Goal: Task Accomplishment & Management: Complete application form

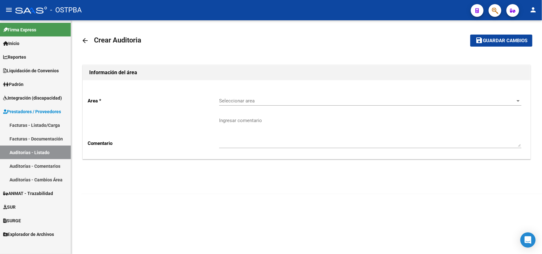
click at [50, 124] on link "Facturas - Listado/Carga" at bounding box center [35, 125] width 71 height 14
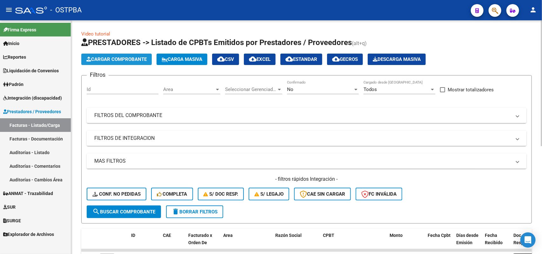
click at [132, 60] on span "Cargar Comprobante" at bounding box center [116, 59] width 60 height 6
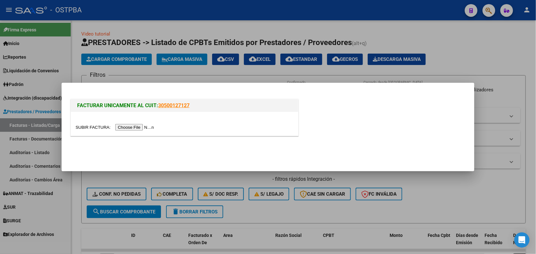
click at [147, 128] on input "file" at bounding box center [116, 127] width 80 height 7
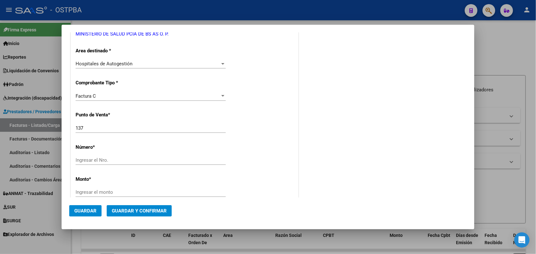
scroll to position [159, 0]
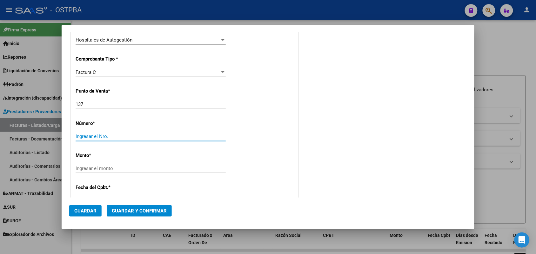
drag, startPoint x: 79, startPoint y: 135, endPoint x: 87, endPoint y: 135, distance: 7.3
click at [80, 135] on input "Ingresar el Nro." at bounding box center [151, 137] width 150 height 6
type input "6297"
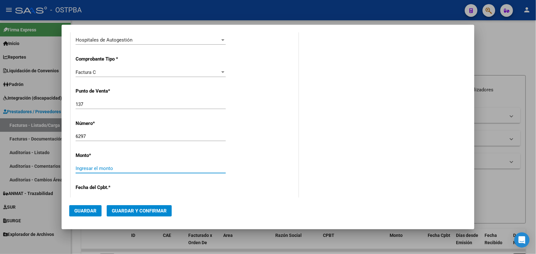
click at [102, 168] on input "Ingresar el monto" at bounding box center [151, 169] width 150 height 6
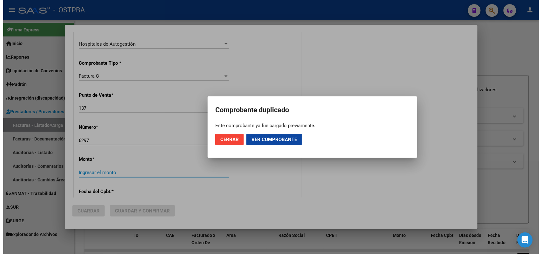
scroll to position [162, 0]
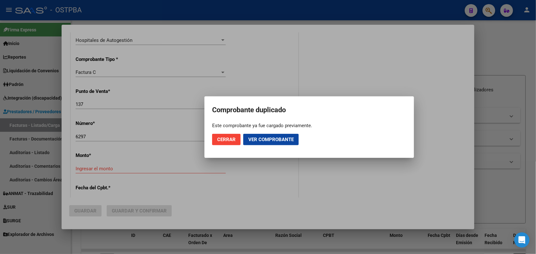
click at [229, 239] on div at bounding box center [268, 127] width 536 height 254
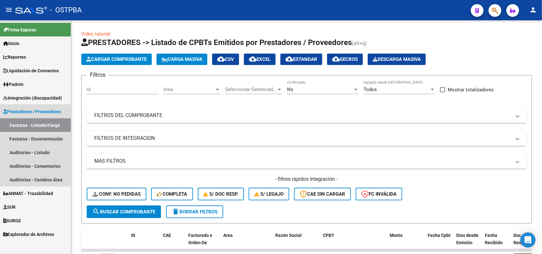
click at [44, 110] on span "Prestadores / Proveedores" at bounding box center [32, 111] width 58 height 7
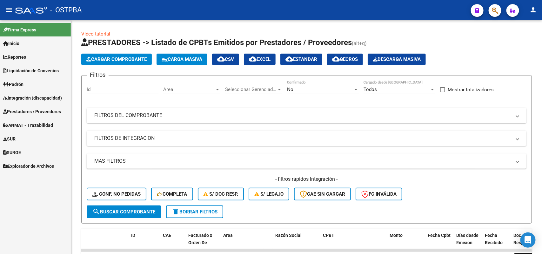
click at [45, 109] on span "Prestadores / Proveedores" at bounding box center [32, 111] width 58 height 7
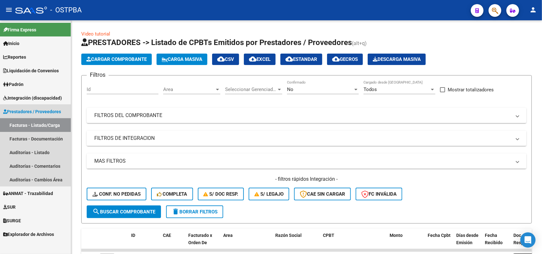
click at [45, 126] on link "Facturas - Listado/Carga" at bounding box center [35, 125] width 71 height 14
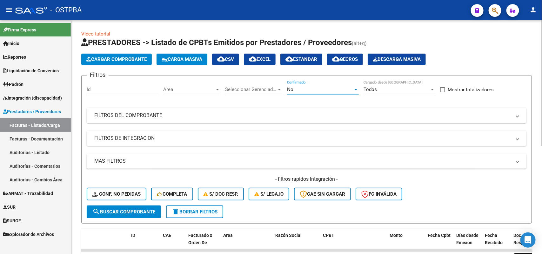
click at [355, 89] on div at bounding box center [355, 90] width 3 height 2
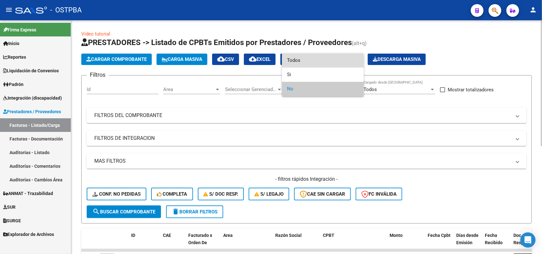
drag, startPoint x: 314, startPoint y: 62, endPoint x: 309, endPoint y: 69, distance: 9.3
click at [314, 63] on span "Todos" at bounding box center [323, 60] width 72 height 14
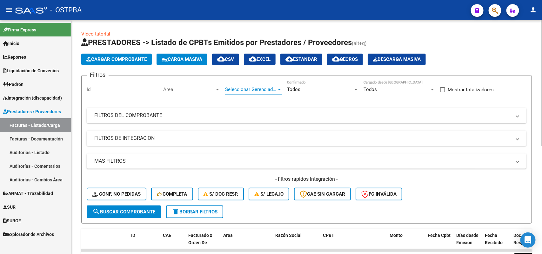
click at [280, 89] on div at bounding box center [279, 90] width 3 height 2
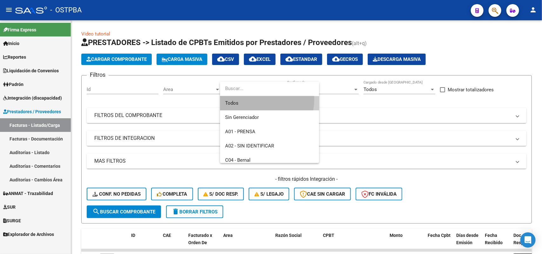
click at [256, 99] on span "Todos" at bounding box center [269, 103] width 89 height 14
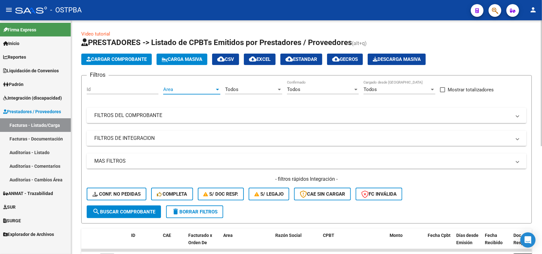
click at [218, 87] on div at bounding box center [218, 89] width 6 height 5
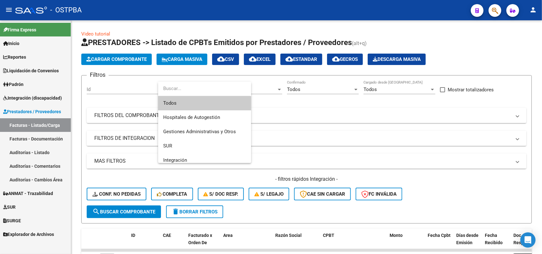
click at [194, 103] on span "Todos" at bounding box center [204, 103] width 83 height 14
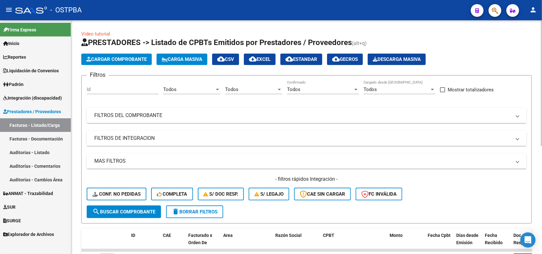
click at [153, 116] on mat-panel-title "FILTROS DEL COMPROBANTE" at bounding box center [302, 115] width 417 height 7
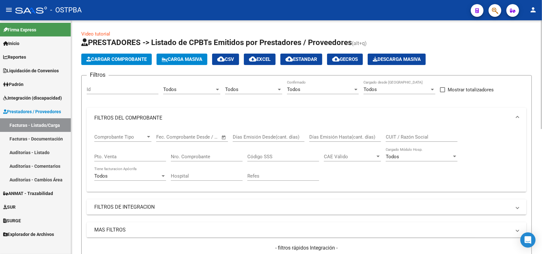
click at [201, 149] on div "Nro. Comprobante" at bounding box center [207, 155] width 72 height 14
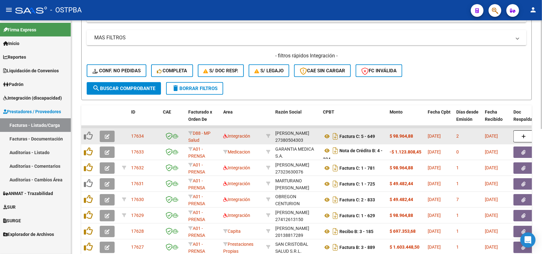
scroll to position [198, 0]
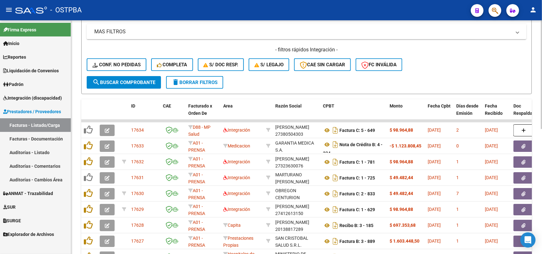
type input "6297"
click at [120, 80] on span "search Buscar Comprobante" at bounding box center [123, 83] width 63 height 6
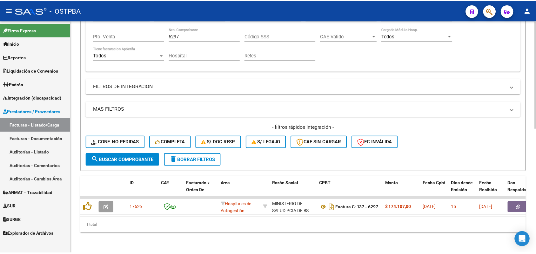
scroll to position [125, 0]
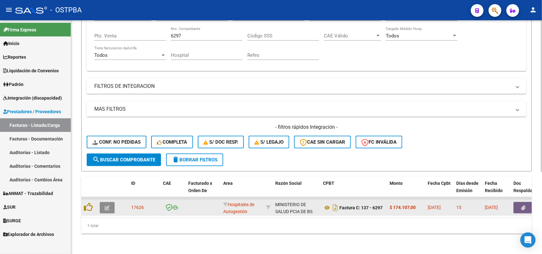
click at [109, 206] on icon "button" at bounding box center [107, 208] width 5 height 5
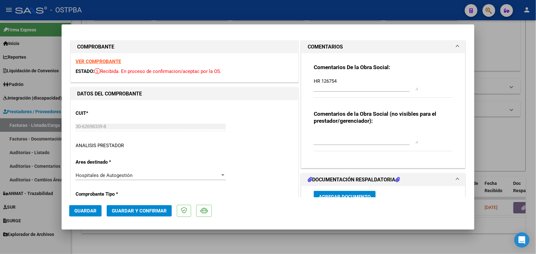
type input "[DATE]"
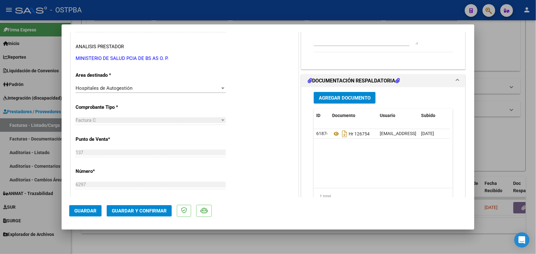
scroll to position [119, 0]
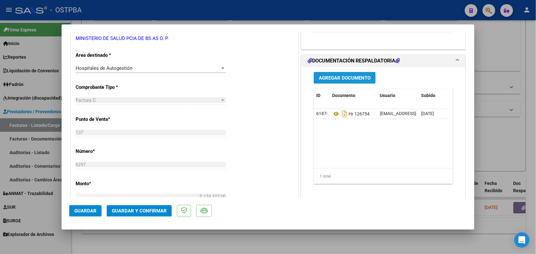
click at [350, 79] on span "Agregar Documento" at bounding box center [345, 78] width 52 height 6
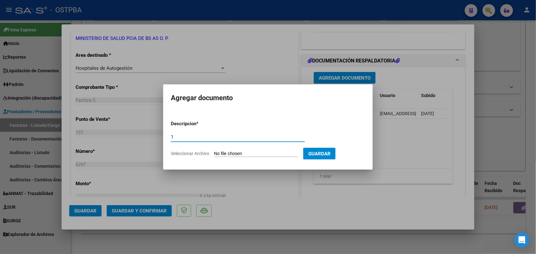
type input "1"
type input "1 DOC 6297"
click at [221, 153] on input "Seleccionar Archivo" at bounding box center [256, 154] width 84 height 6
type input "C:\fakepath\1 DOC 6297.pdf"
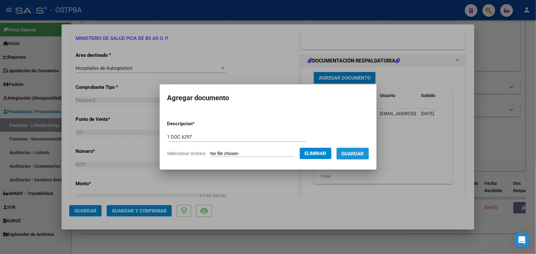
click at [353, 151] on span "Guardar" at bounding box center [352, 154] width 22 height 6
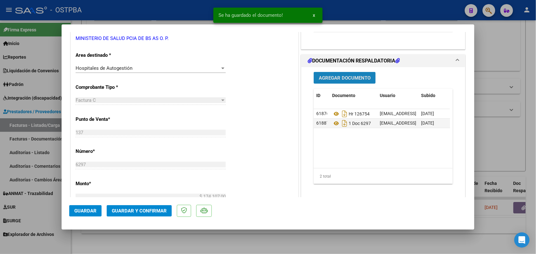
click at [350, 78] on span "Agregar Documento" at bounding box center [345, 78] width 52 height 6
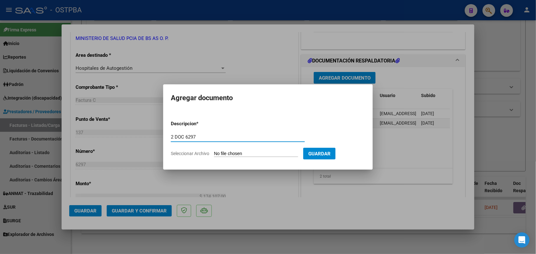
type input "2 DOC 6297"
click at [219, 151] on input "Seleccionar Archivo" at bounding box center [256, 154] width 84 height 6
type input "C:\fakepath\2 DOC 6297.pdf"
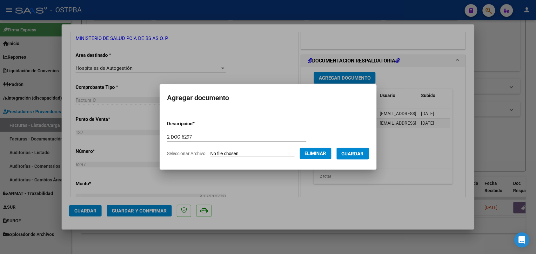
click at [360, 152] on span "Guardar" at bounding box center [352, 154] width 22 height 6
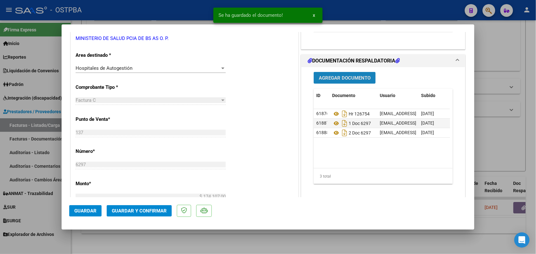
click at [340, 78] on span "Agregar Documento" at bounding box center [345, 78] width 52 height 6
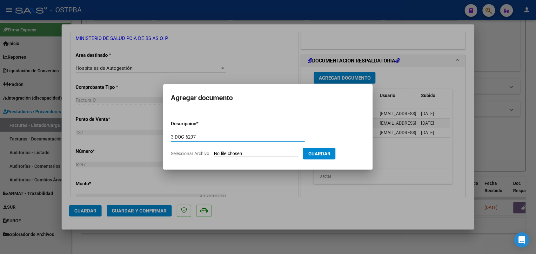
type input "3 DOC 6297"
click at [216, 153] on input "Seleccionar Archivo" at bounding box center [256, 154] width 84 height 6
type input "C:\fakepath\3 DOC 6297.pdf"
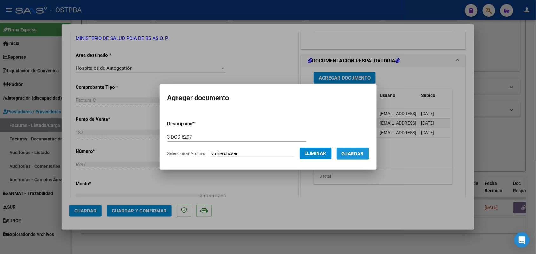
click at [359, 152] on span "Guardar" at bounding box center [352, 154] width 22 height 6
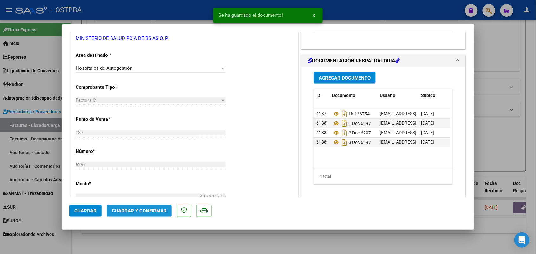
click at [137, 210] on span "Guardar y Confirmar" at bounding box center [139, 211] width 55 height 6
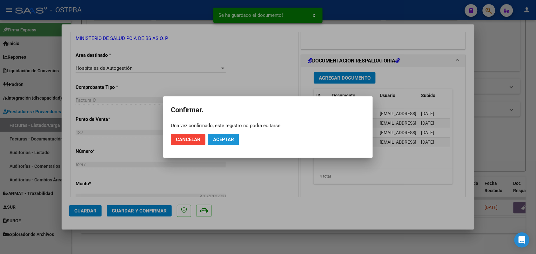
click at [215, 139] on span "Aceptar" at bounding box center [223, 140] width 21 height 6
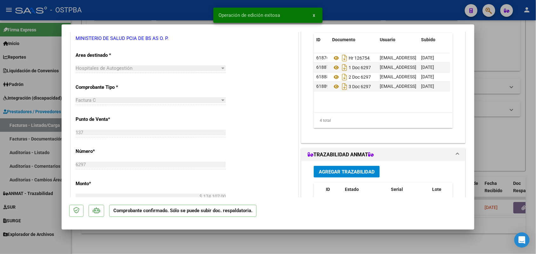
click at [40, 126] on div at bounding box center [268, 127] width 536 height 254
type input "$ 0,00"
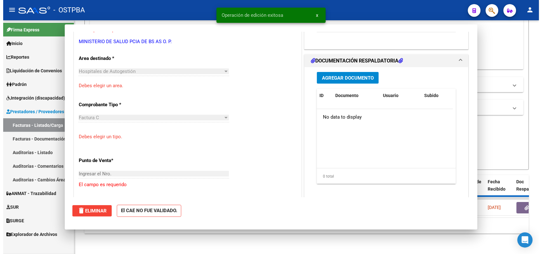
scroll to position [0, 0]
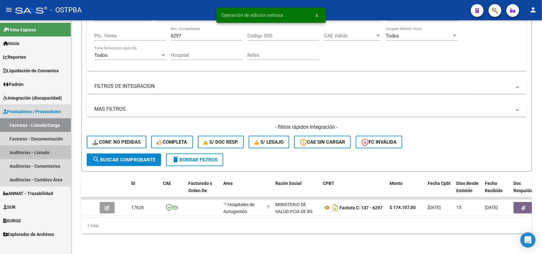
click at [35, 153] on link "Auditorías - Listado" at bounding box center [35, 153] width 71 height 14
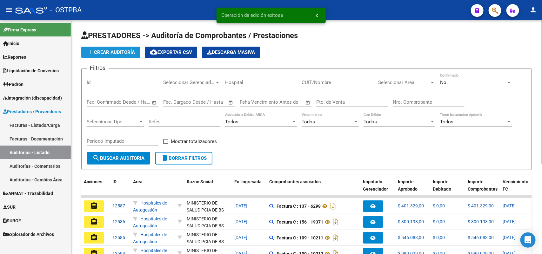
click at [123, 52] on span "add Crear Auditoría" at bounding box center [110, 53] width 49 height 6
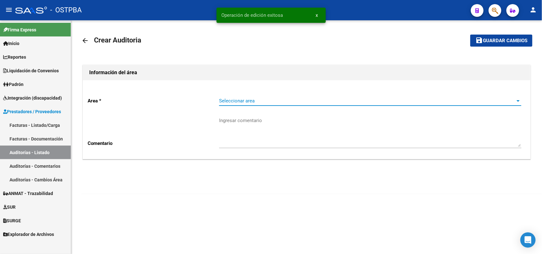
click at [236, 102] on span "Seleccionar area" at bounding box center [367, 101] width 296 height 6
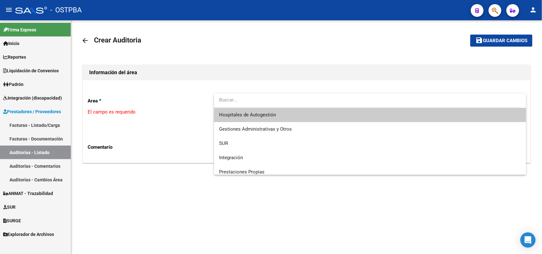
click at [239, 118] on span "Hospitales de Autogestión" at bounding box center [370, 115] width 302 height 14
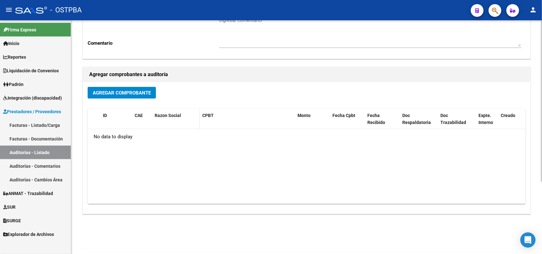
scroll to position [105, 0]
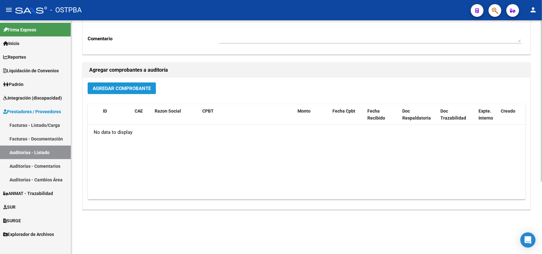
click at [128, 86] on span "Agregar Comprobante" at bounding box center [122, 89] width 58 height 6
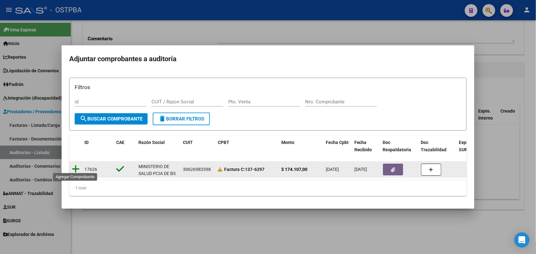
click at [76, 165] on icon at bounding box center [76, 169] width 8 height 9
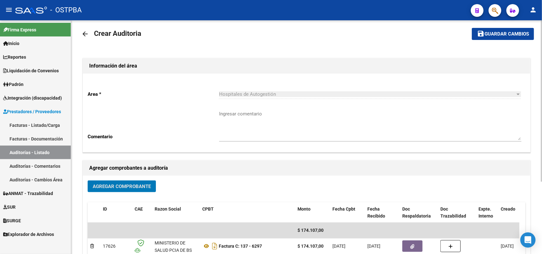
scroll to position [0, 0]
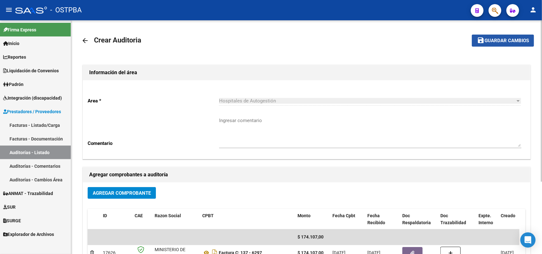
click at [496, 39] on span "Guardar cambios" at bounding box center [506, 41] width 44 height 6
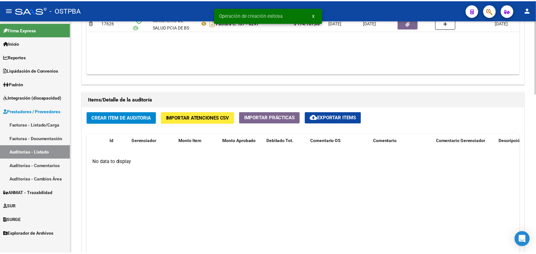
scroll to position [397, 0]
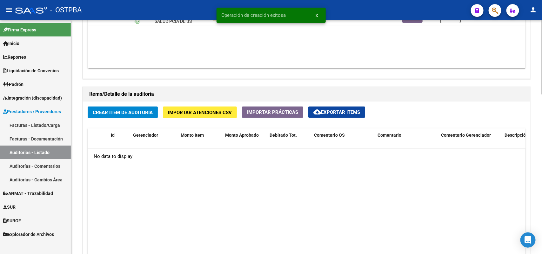
click at [115, 108] on button "Crear Item de Auditoria" at bounding box center [123, 113] width 70 height 12
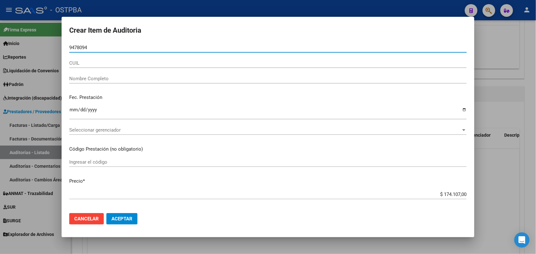
type input "94780949"
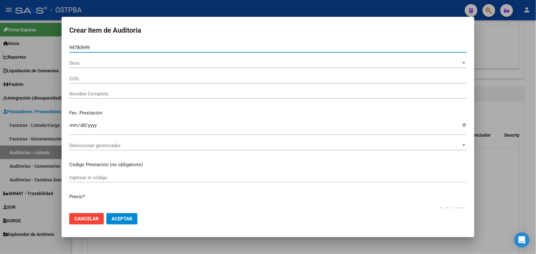
type input "20947809491"
type input "BAEZ RIOS JORGE"
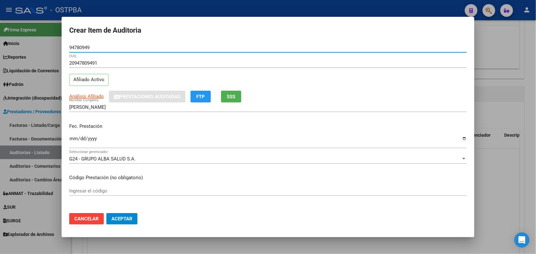
type input "94780949"
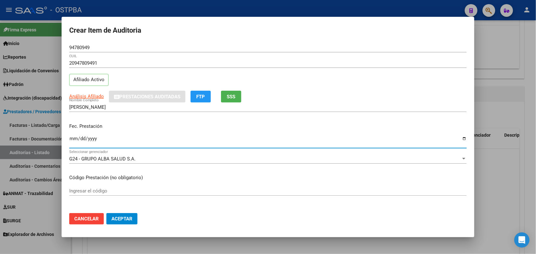
click at [72, 142] on input "Ingresar la fecha" at bounding box center [267, 141] width 397 height 10
type input "2025-06-13"
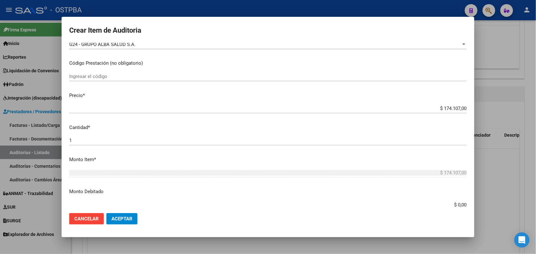
scroll to position [119, 0]
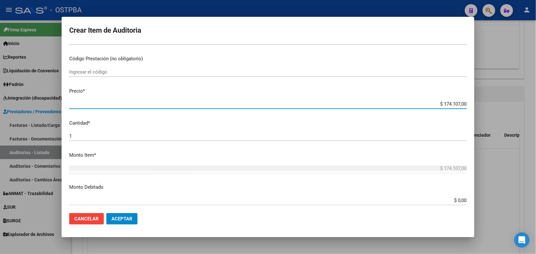
drag, startPoint x: 432, startPoint y: 103, endPoint x: 480, endPoint y: 104, distance: 47.3
click at [480, 104] on div "Crear Item de Auditoria 94780949 Nro Documento 20947809491 CUIL Afiliado Activo…" at bounding box center [268, 127] width 536 height 254
type input "$ 0,01"
type input "$ 0,11"
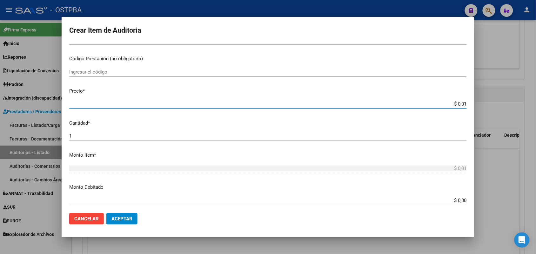
type input "$ 0,11"
type input "$ 1,18"
type input "$ 11,88"
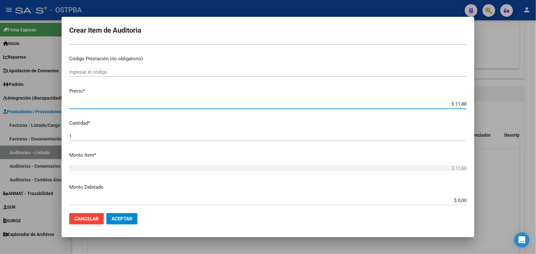
type input "$ 118,89"
type input "$ 1.188,90"
type input "$ 11.889,00"
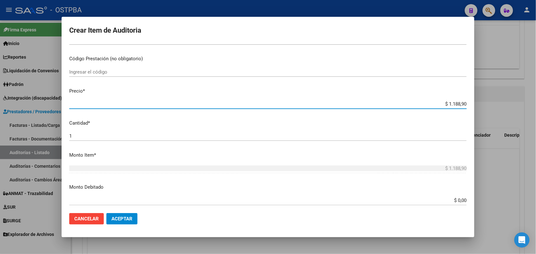
type input "$ 11.889,00"
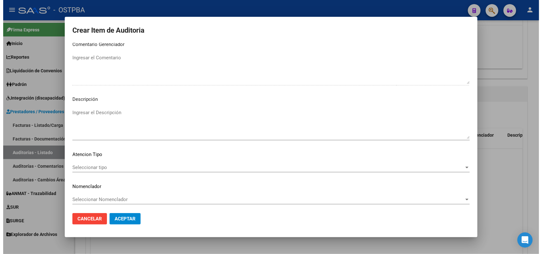
scroll to position [406, 0]
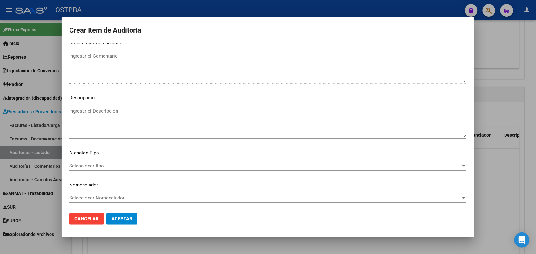
click at [94, 166] on span "Seleccionar tipo" at bounding box center [265, 166] width 392 height 6
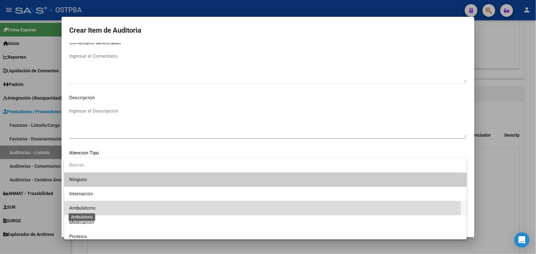
click at [89, 207] on span "Ambulatorio" at bounding box center [82, 208] width 26 height 6
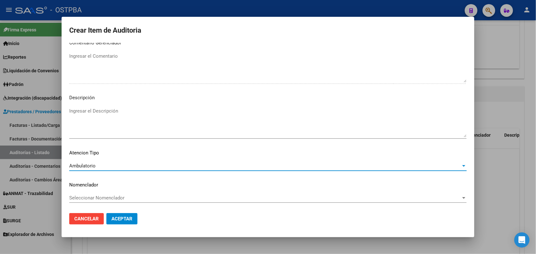
click at [125, 217] on span "Aceptar" at bounding box center [121, 219] width 21 height 6
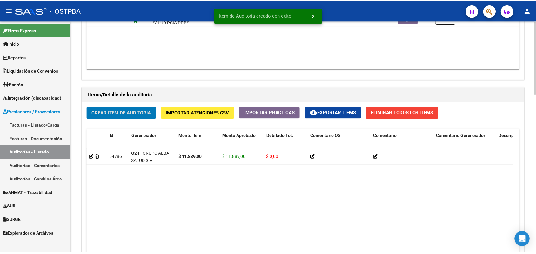
scroll to position [397, 0]
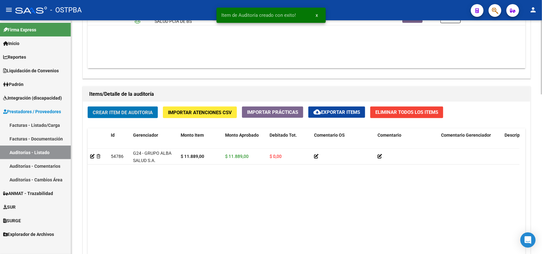
click at [142, 112] on span "Crear Item de Auditoria" at bounding box center [123, 113] width 60 height 6
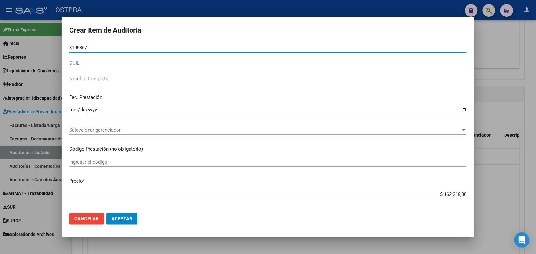
type input "31968677"
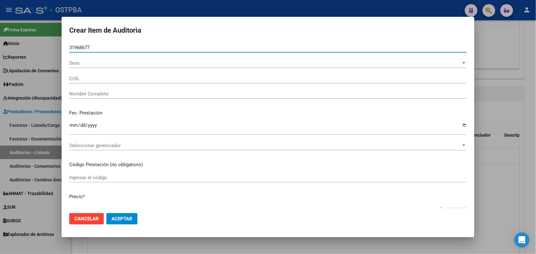
type input "27319686776"
type input "CASAL JESICA ALEJANDRA -"
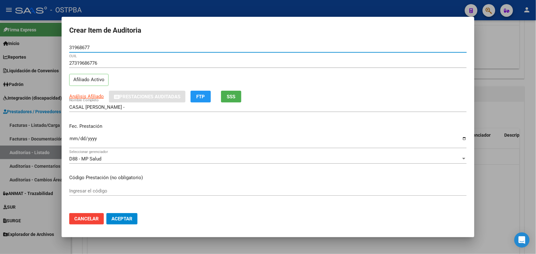
type input "31968677"
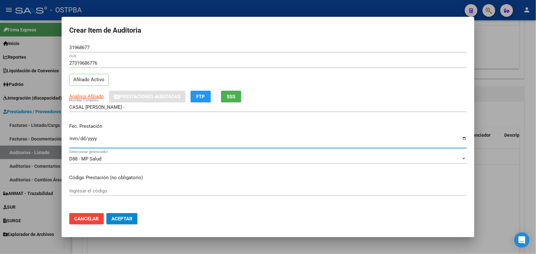
click at [75, 139] on input "Ingresar la fecha" at bounding box center [267, 141] width 397 height 10
type input "2025-06-07"
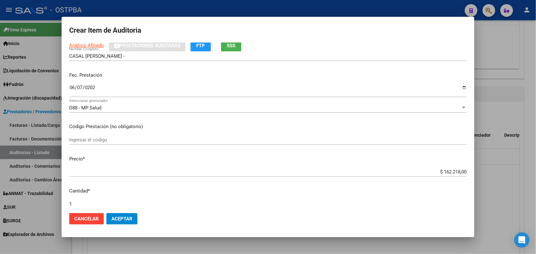
scroll to position [119, 0]
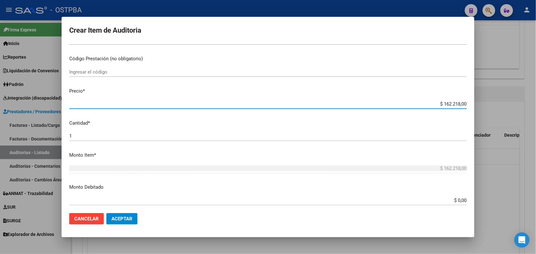
drag, startPoint x: 448, startPoint y: 102, endPoint x: 499, endPoint y: 103, distance: 51.1
click at [499, 103] on div "Crear Item de Auditoria 31968677 Nro Documento 27319686776 CUIL Afiliado Activo…" at bounding box center [268, 127] width 536 height 254
type input "$ 0,01"
type input "$ 0,11"
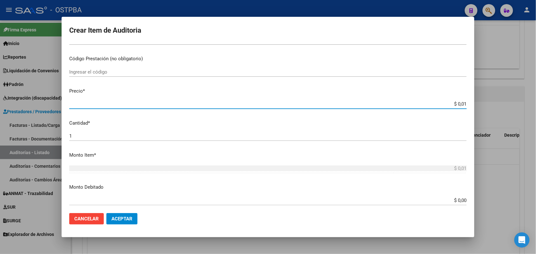
type input "$ 0,11"
type input "$ 1,18"
type input "$ 11,88"
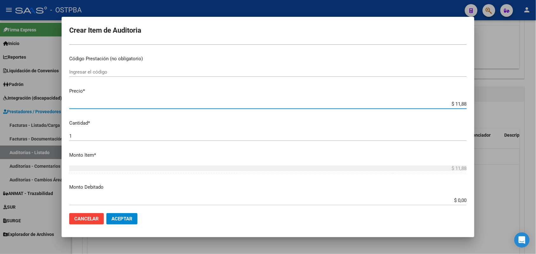
type input "$ 118,89"
type input "$ 1.188,90"
type input "$ 11.889,00"
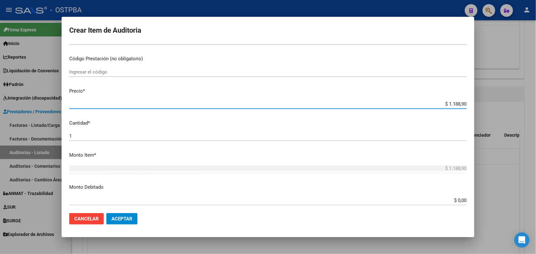
type input "$ 11.889,00"
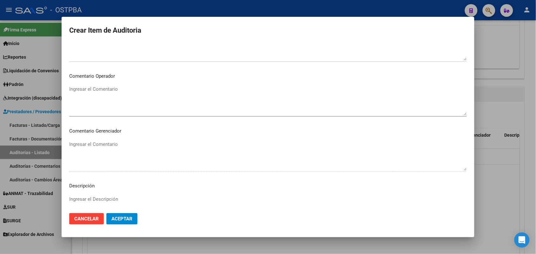
scroll to position [406, 0]
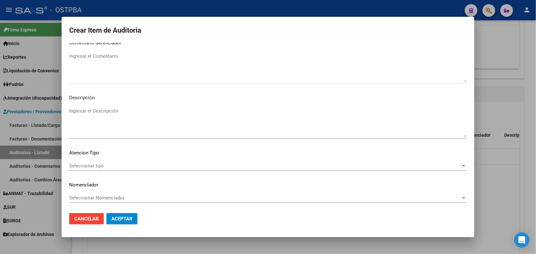
click at [96, 164] on span "Seleccionar tipo" at bounding box center [265, 166] width 392 height 6
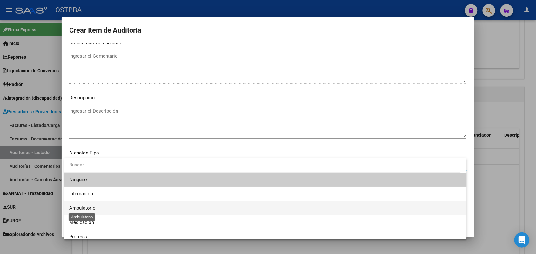
click at [91, 208] on span "Ambulatorio" at bounding box center [82, 208] width 26 height 6
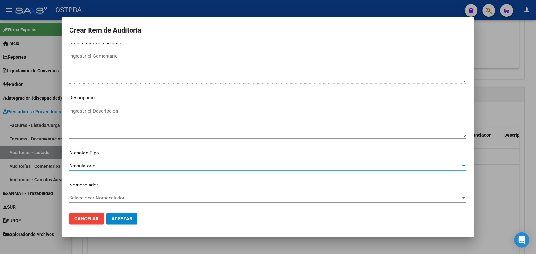
click at [116, 216] on span "Aceptar" at bounding box center [121, 219] width 21 height 6
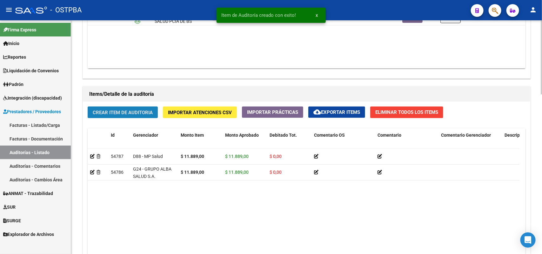
click at [126, 110] on span "Crear Item de Auditoria" at bounding box center [123, 113] width 60 height 6
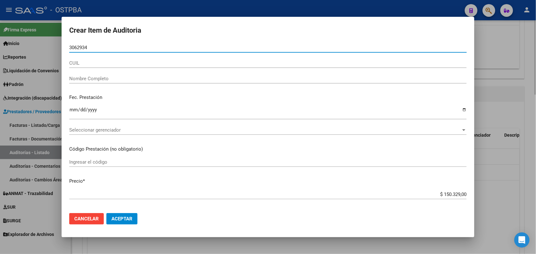
type input "30629345"
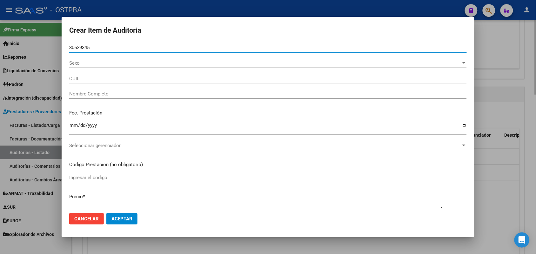
type input "27306293457"
type input "CASCO MARIA EUGENIA"
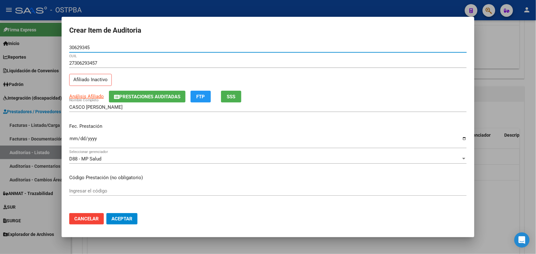
type input "30629345"
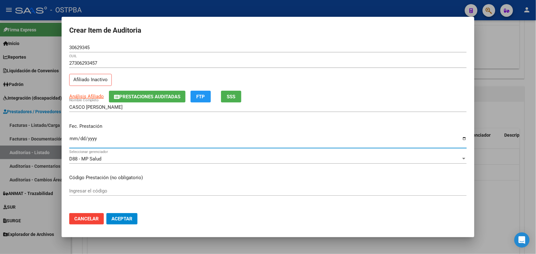
click at [75, 140] on input "Ingresar la fecha" at bounding box center [267, 141] width 397 height 10
type input "2025-10-28"
type input "2024-10-28"
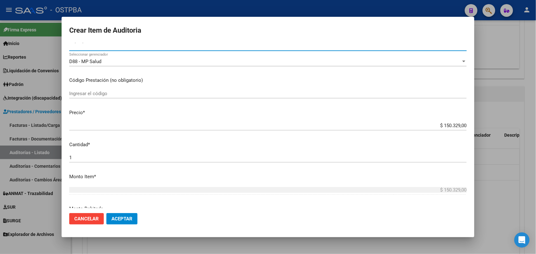
scroll to position [119, 0]
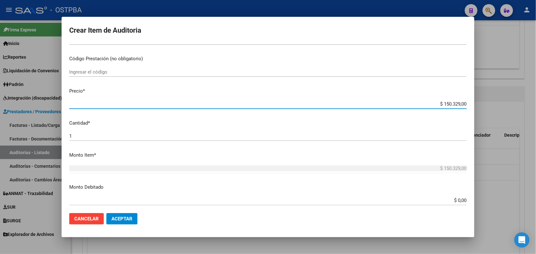
drag, startPoint x: 427, startPoint y: 101, endPoint x: 476, endPoint y: 105, distance: 49.3
click at [476, 105] on div "Crear Item de Auditoria 30629345 Nro Documento 27306293457 CUIL Afiliado Inacti…" at bounding box center [268, 127] width 536 height 254
type input "$ 0,01"
type input "$ 0,11"
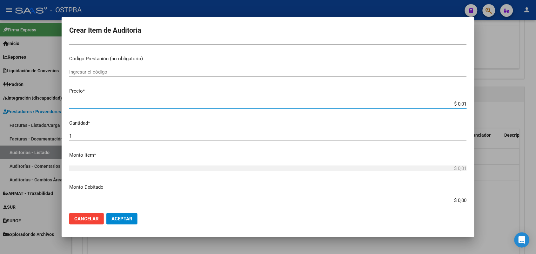
type input "$ 0,11"
type input "$ 1,18"
type input "$ 11,88"
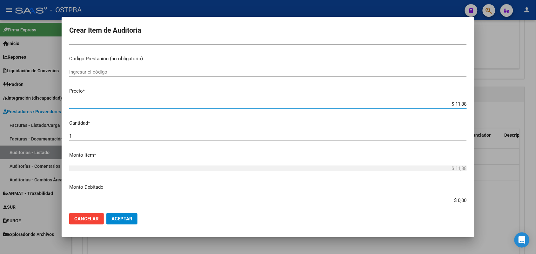
type input "$ 118,89"
type input "$ 1.188,90"
type input "$ 11.889,00"
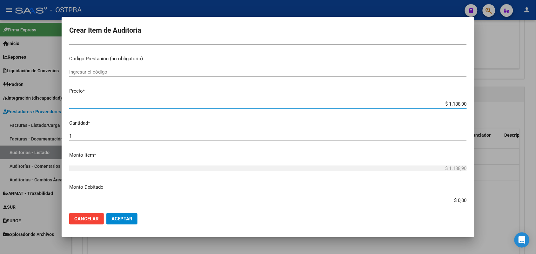
type input "$ 11.889,00"
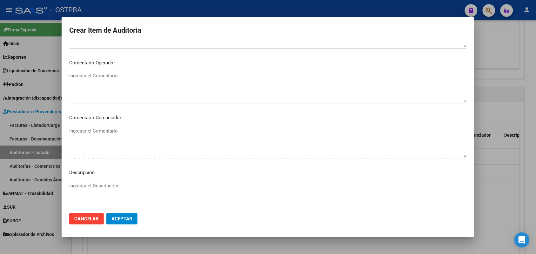
scroll to position [397, 0]
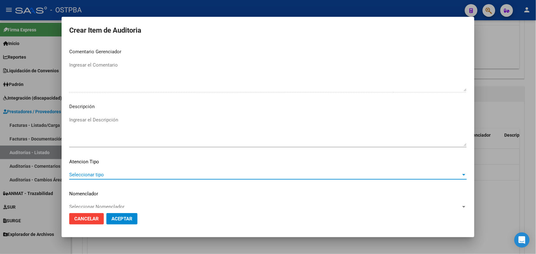
click at [93, 174] on span "Seleccionar tipo" at bounding box center [265, 175] width 392 height 6
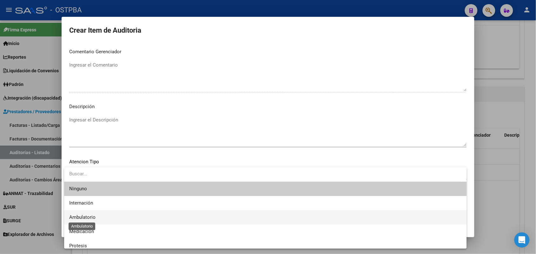
click at [91, 219] on span "Ambulatorio" at bounding box center [82, 218] width 26 height 6
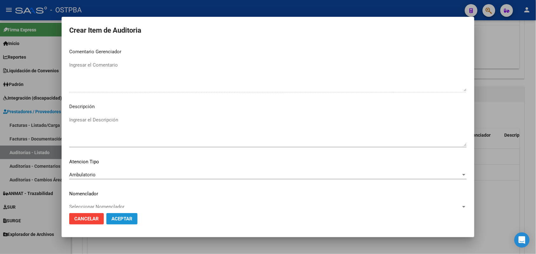
drag, startPoint x: 125, startPoint y: 223, endPoint x: 120, endPoint y: 219, distance: 6.3
click at [124, 222] on button "Aceptar" at bounding box center [121, 218] width 31 height 11
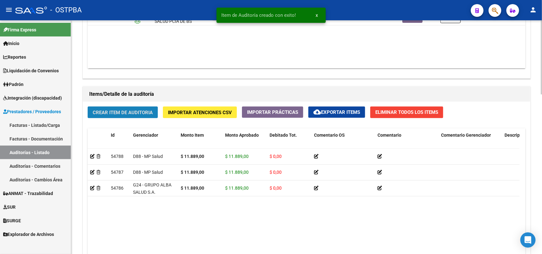
click at [135, 108] on button "Crear Item de Auditoria" at bounding box center [123, 113] width 70 height 12
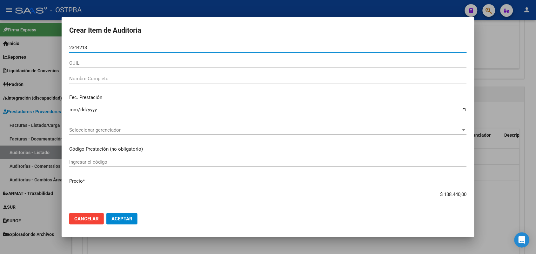
type input "23442138"
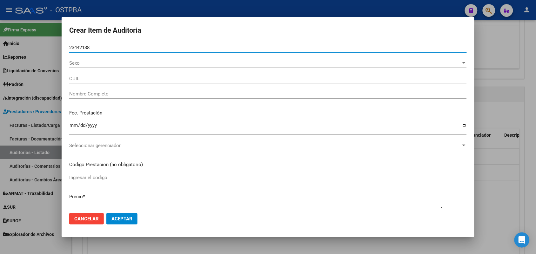
type input "20234421388"
type input "DIAZ FERNANDO LUIS -"
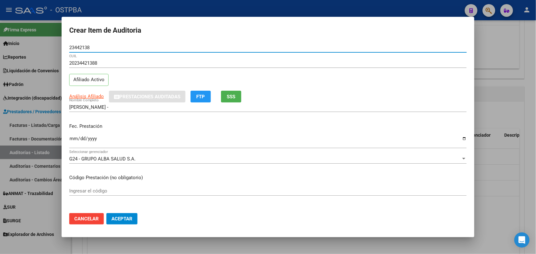
type input "23442138"
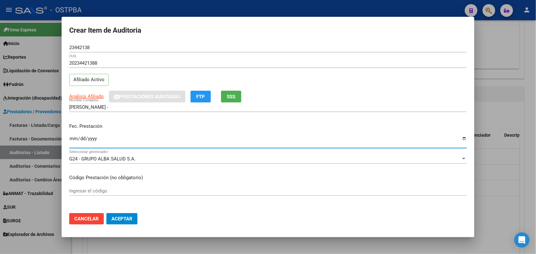
click at [71, 140] on input "Ingresar la fecha" at bounding box center [267, 141] width 397 height 10
type input "2025-02-13"
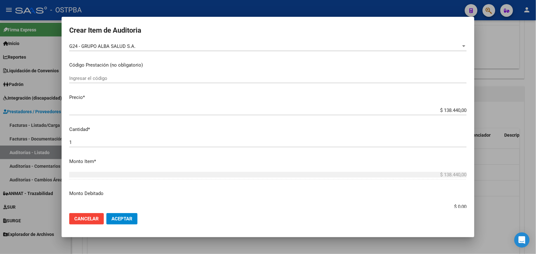
scroll to position [119, 0]
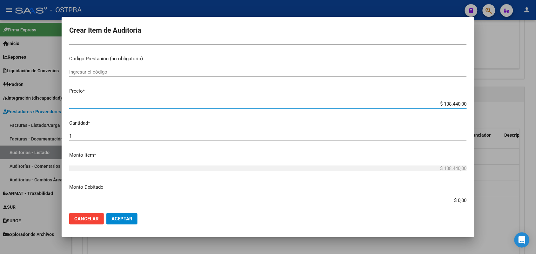
drag, startPoint x: 433, startPoint y: 104, endPoint x: 487, endPoint y: 109, distance: 54.2
click at [487, 109] on div "Crear Item de Auditoria 23442138 Nro Documento 20234421388 CUIL Afiliado Activo…" at bounding box center [268, 127] width 536 height 254
type input "$ 0,07"
type input "$ 0,72"
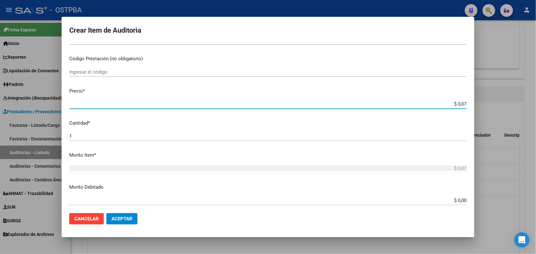
type input "$ 0,72"
type input "$ 7,24"
type input "$ 72,44"
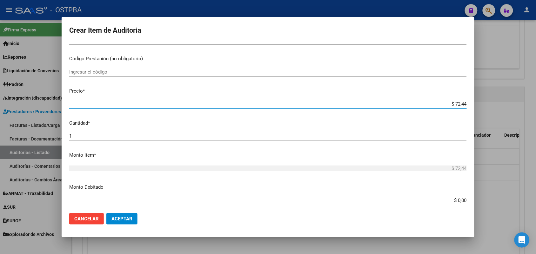
type input "$ 724,40"
type input "$ 7.244,00"
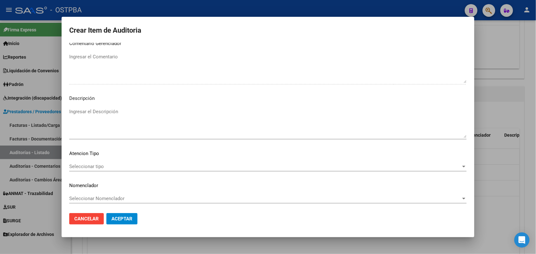
scroll to position [406, 0]
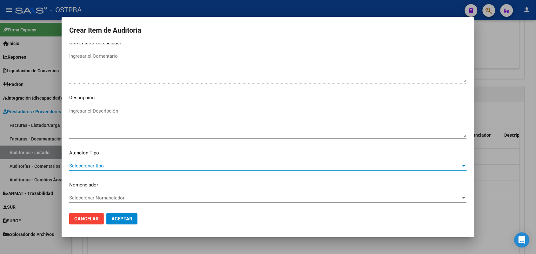
click at [98, 164] on span "Seleccionar tipo" at bounding box center [265, 166] width 392 height 6
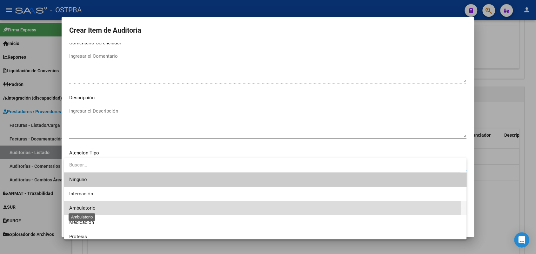
drag, startPoint x: 90, startPoint y: 209, endPoint x: 96, endPoint y: 210, distance: 5.8
click at [91, 209] on span "Ambulatorio" at bounding box center [82, 208] width 26 height 6
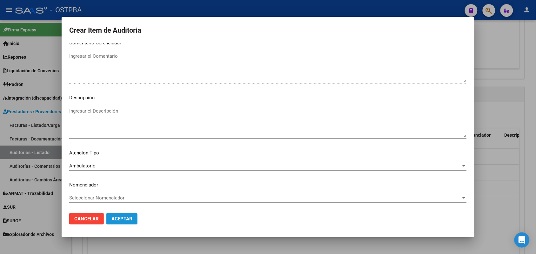
click at [115, 215] on button "Aceptar" at bounding box center [121, 218] width 31 height 11
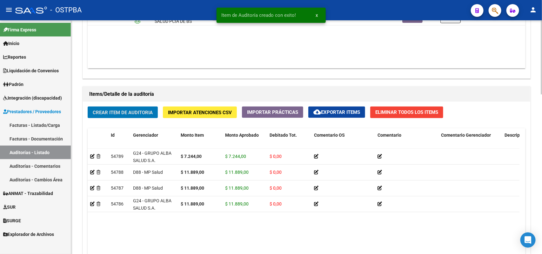
click at [137, 108] on button "Crear Item de Auditoria" at bounding box center [123, 113] width 70 height 12
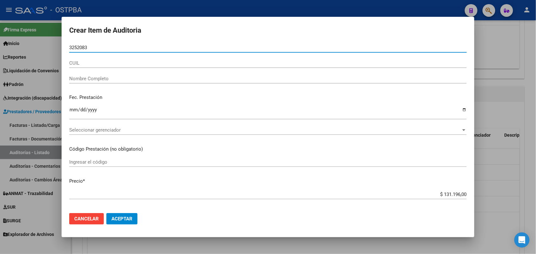
type input "32520831"
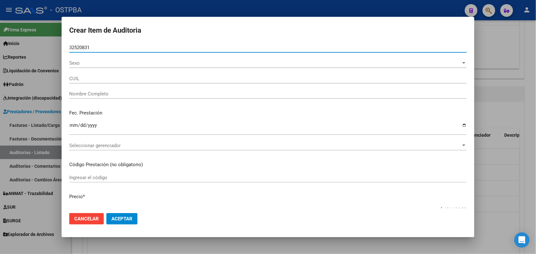
type input "20325208318"
type input "GODOY GASTON ANTONIO -"
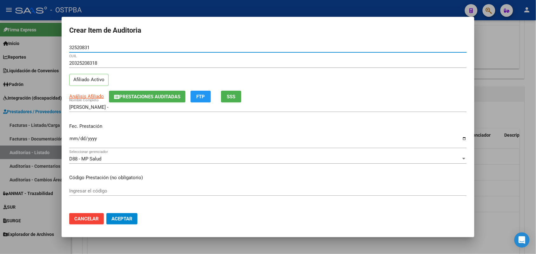
type input "32520831"
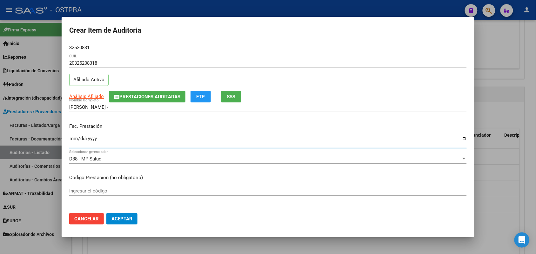
click at [74, 140] on input "Ingresar la fecha" at bounding box center [267, 141] width 397 height 10
type input "2024-09-15"
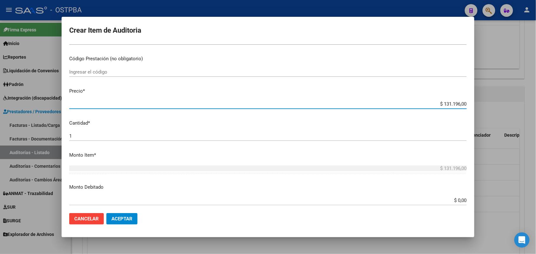
drag, startPoint x: 434, startPoint y: 104, endPoint x: 472, endPoint y: 107, distance: 38.2
click at [472, 107] on mat-dialog-content "32520831 Nro Documento 20325208318 CUIL Afiliado Activo Análisis Afiliado Prest…" at bounding box center [268, 125] width 413 height 165
type input "$ 0,06"
type input "$ 0,66"
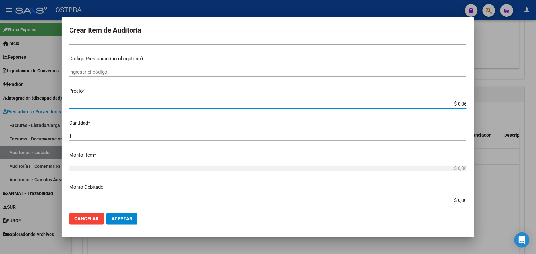
type input "$ 0,66"
type input "$ 6,61"
type input "$ 66,14"
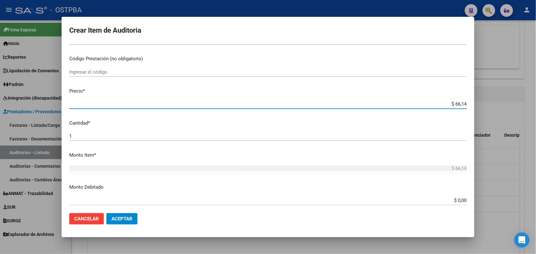
type input "$ 661,40"
type input "$ 6.614,00"
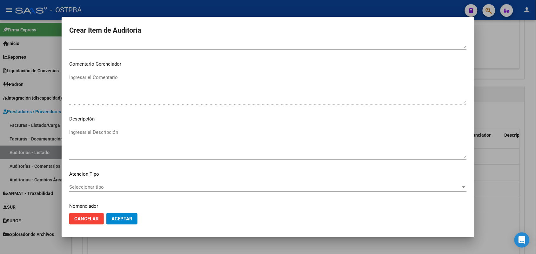
scroll to position [406, 0]
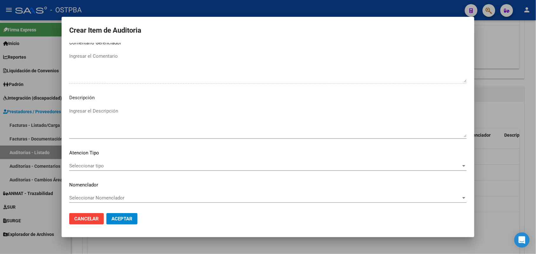
click at [96, 165] on span "Seleccionar tipo" at bounding box center [265, 166] width 392 height 6
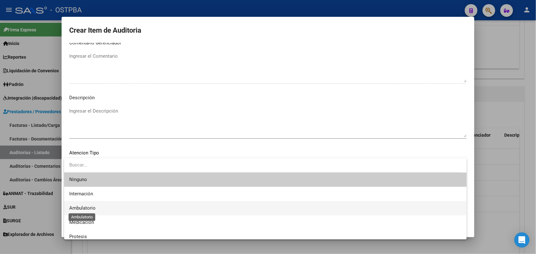
click at [93, 208] on span "Ambulatorio" at bounding box center [82, 208] width 26 height 6
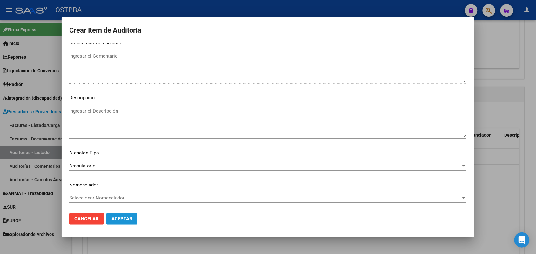
click at [118, 221] on span "Aceptar" at bounding box center [121, 219] width 21 height 6
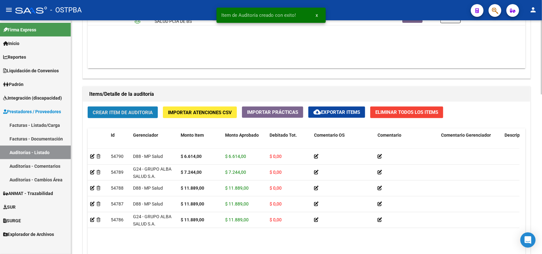
click at [133, 114] on span "Crear Item de Auditoria" at bounding box center [123, 113] width 60 height 6
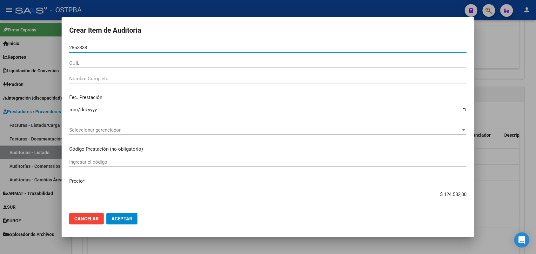
type input "28523388"
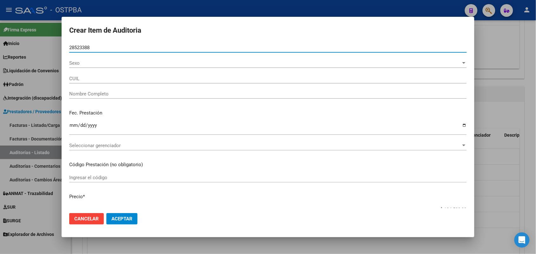
type input "20285233888"
type input "MEDINA DANIEL HORACIO"
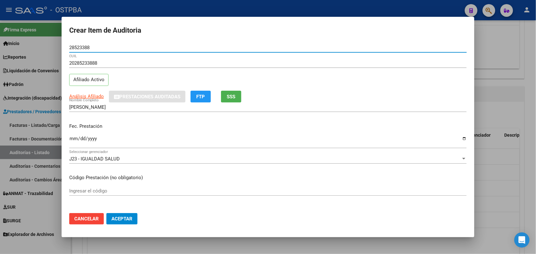
type input "28523388"
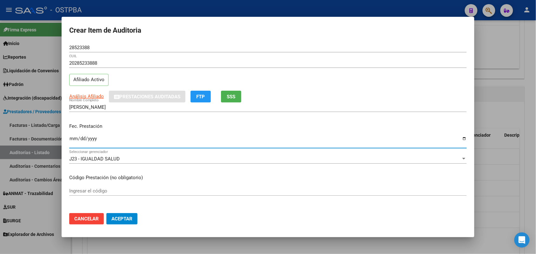
click at [75, 140] on input "Ingresar la fecha" at bounding box center [267, 141] width 397 height 10
type input "2025-06-12"
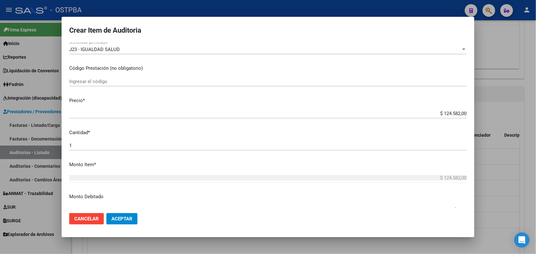
scroll to position [119, 0]
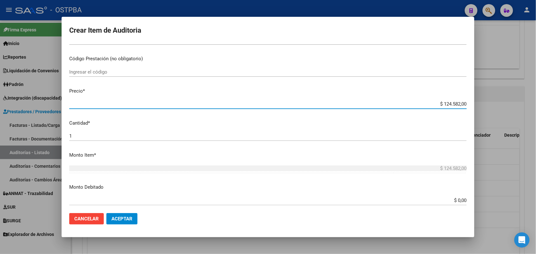
drag, startPoint x: 430, startPoint y: 104, endPoint x: 479, endPoint y: 103, distance: 48.9
click at [479, 103] on div "Crear Item de Auditoria 28523388 Nro Documento 20285233888 CUIL Afiliado Activo…" at bounding box center [268, 127] width 536 height 254
type input "$ 0,01"
type input "$ 0,11"
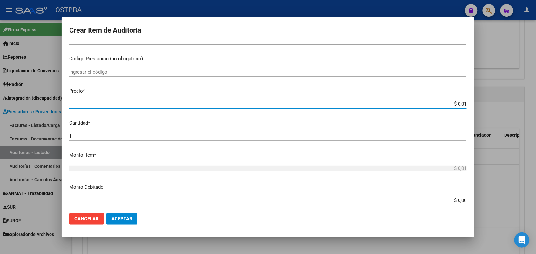
type input "$ 0,11"
type input "$ 1,18"
type input "$ 11,88"
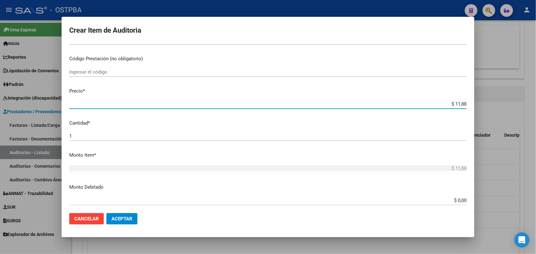
type input "$ 118,89"
type input "$ 1.188,90"
type input "$ 11.889,00"
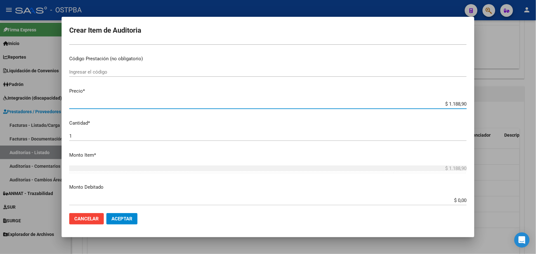
type input "$ 11.889,00"
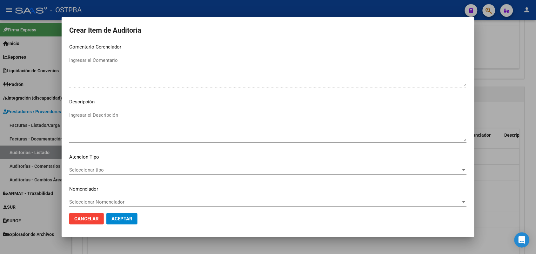
scroll to position [406, 0]
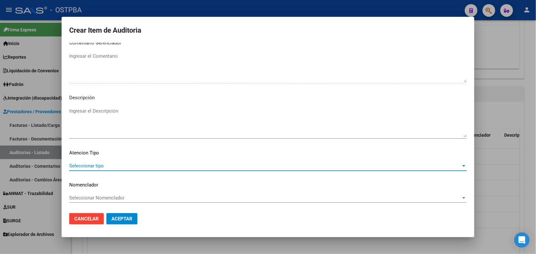
click at [96, 163] on span "Seleccionar tipo" at bounding box center [265, 166] width 392 height 6
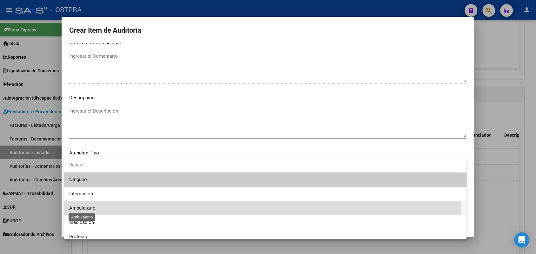
drag, startPoint x: 90, startPoint y: 208, endPoint x: 96, endPoint y: 206, distance: 6.1
click at [91, 208] on span "Ambulatorio" at bounding box center [82, 208] width 26 height 6
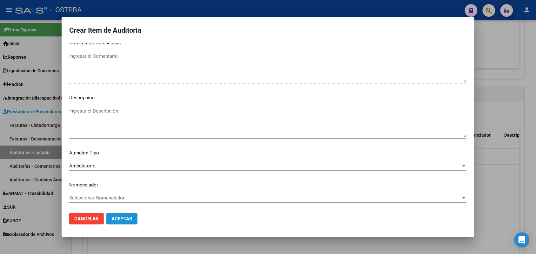
click at [112, 215] on button "Aceptar" at bounding box center [121, 218] width 31 height 11
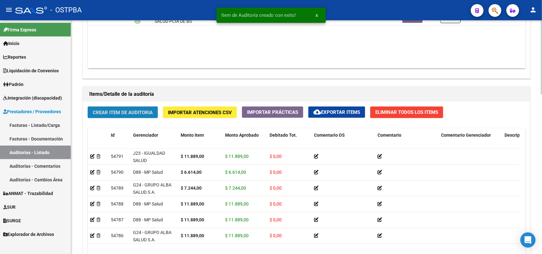
click at [125, 110] on span "Crear Item de Auditoria" at bounding box center [123, 113] width 60 height 6
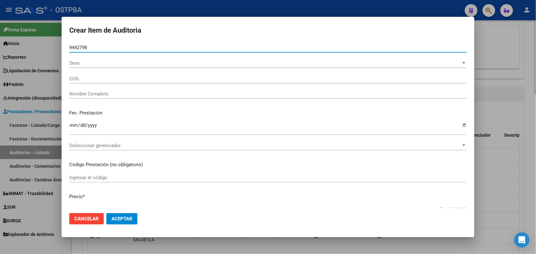
type input "94427989"
type input "27944279895"
type input "MEZA VILA GINA NINOSCA -"
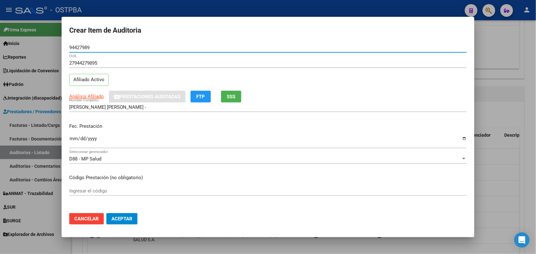
type input "94427989"
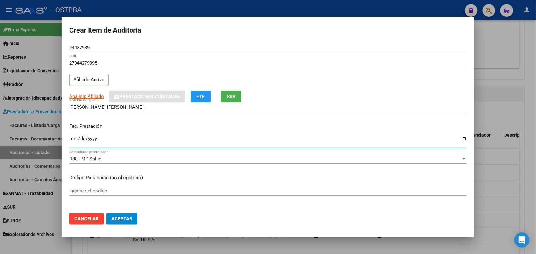
click at [70, 140] on input "Ingresar la fecha" at bounding box center [267, 141] width 397 height 10
type input "2025-07-18"
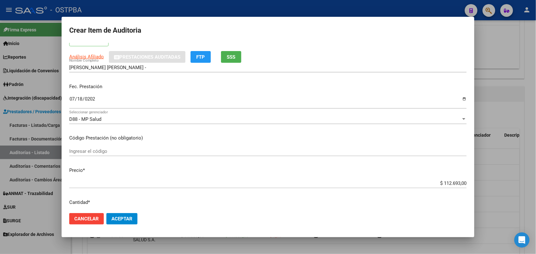
scroll to position [79, 0]
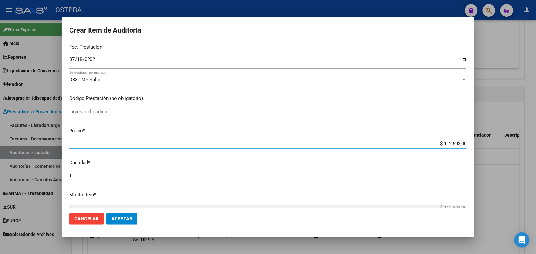
drag, startPoint x: 429, startPoint y: 143, endPoint x: 469, endPoint y: 146, distance: 40.1
click at [469, 146] on mat-dialog-content "94427989 Nro Documento 27944279895 CUIL Afiliado Activo Análisis Afiliado Prest…" at bounding box center [268, 125] width 413 height 165
type input "$ 0,04"
type input "$ 0,42"
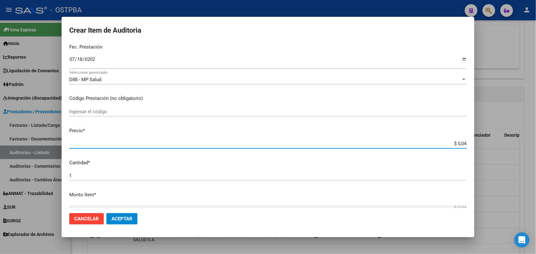
type input "$ 0,42"
type input "$ 4,25"
type input "$ 42,59"
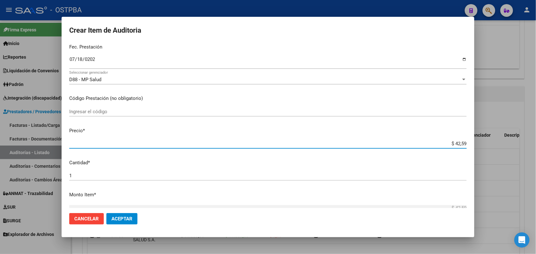
type input "$ 425,91"
type input "$ 4.259,10"
type input "$ 42.591,00"
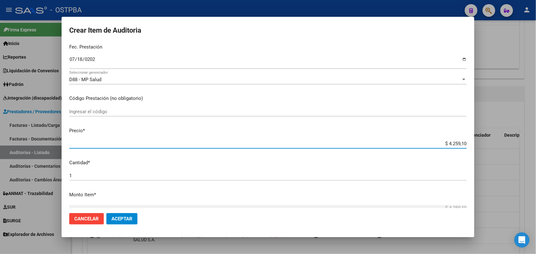
type input "$ 42.591,00"
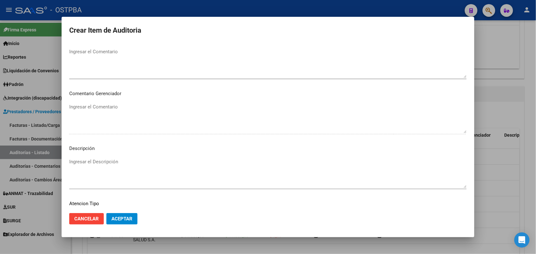
scroll to position [406, 0]
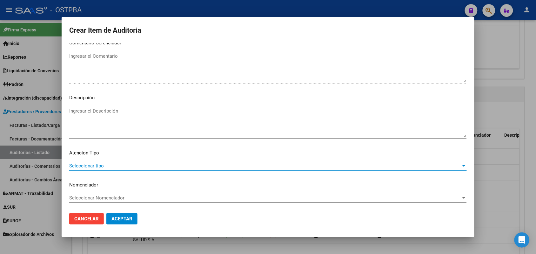
click at [97, 164] on span "Seleccionar tipo" at bounding box center [265, 166] width 392 height 6
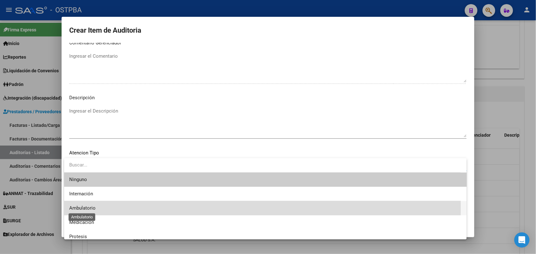
drag, startPoint x: 92, startPoint y: 208, endPoint x: 97, endPoint y: 206, distance: 5.4
click at [93, 207] on span "Ambulatorio" at bounding box center [82, 208] width 26 height 6
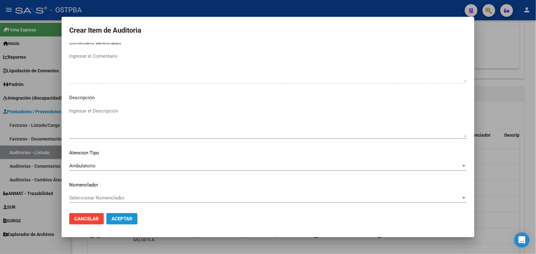
click at [120, 218] on span "Aceptar" at bounding box center [121, 219] width 21 height 6
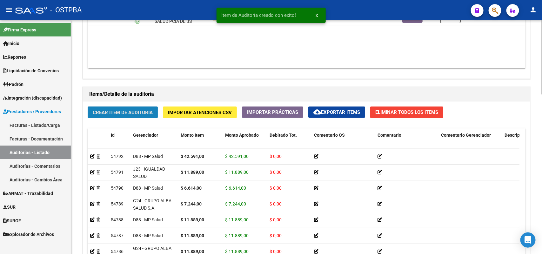
click at [132, 110] on span "Crear Item de Auditoria" at bounding box center [123, 113] width 60 height 6
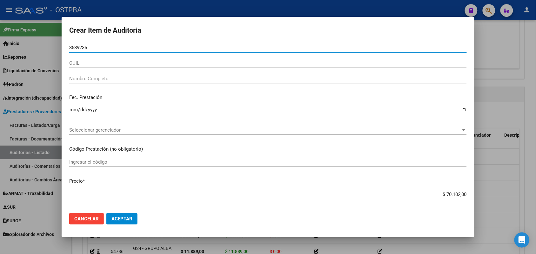
type input "35392357"
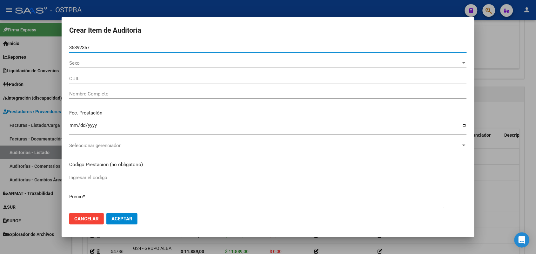
type input "23353923579"
type input "PEREZ LUIS HERNAN"
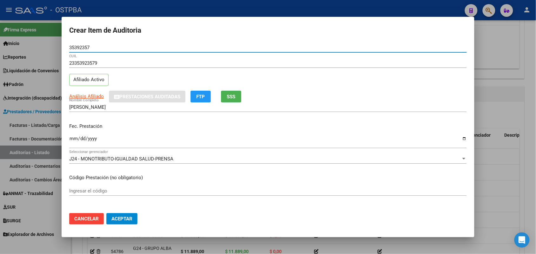
type input "35392357"
click at [72, 143] on input "Ingresar la fecha" at bounding box center [267, 141] width 397 height 10
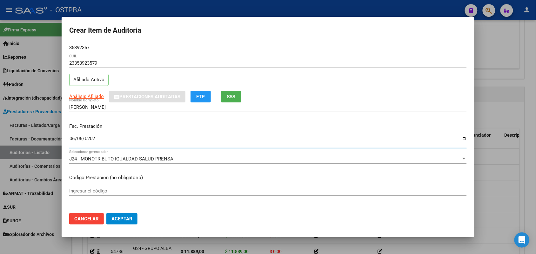
type input "2025-06-06"
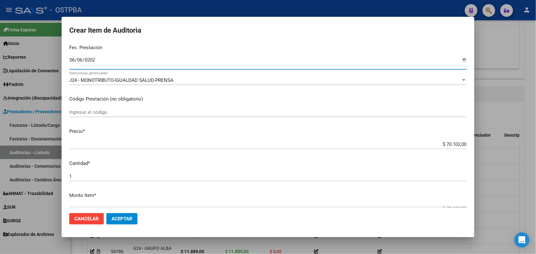
scroll to position [79, 0]
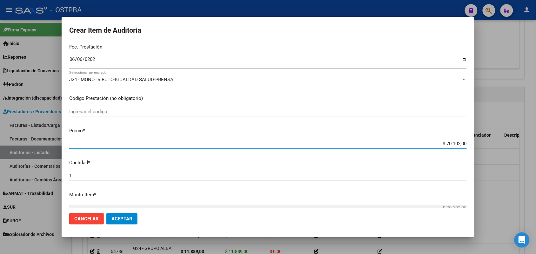
drag, startPoint x: 433, startPoint y: 143, endPoint x: 491, endPoint y: 152, distance: 57.8
click at [491, 152] on div "Crear Item de Auditoria 35392357 Nro Documento 23353923579 CUIL Afiliado Activo…" at bounding box center [268, 127] width 536 height 254
type input "$ 0,01"
type input "$ 0,11"
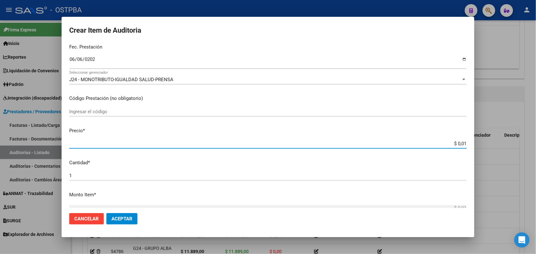
type input "$ 0,11"
type input "$ 1,18"
type input "$ 11,88"
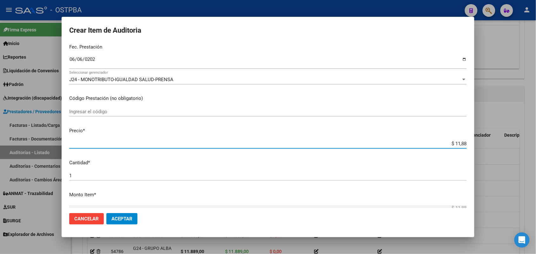
type input "$ 118,89"
type input "$ 1.188,90"
type input "$ 11.889,00"
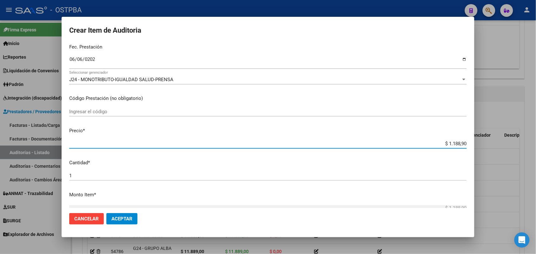
type input "$ 11.889,00"
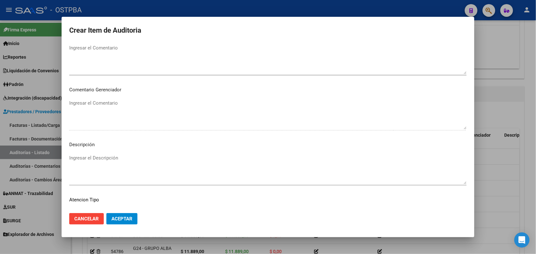
scroll to position [406, 0]
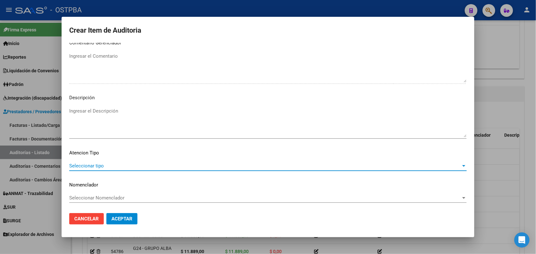
click at [102, 164] on span "Seleccionar tipo" at bounding box center [265, 166] width 392 height 6
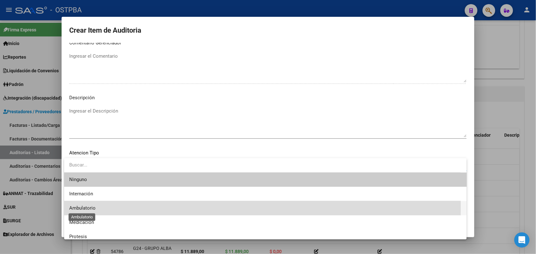
click at [91, 207] on span "Ambulatorio" at bounding box center [82, 208] width 26 height 6
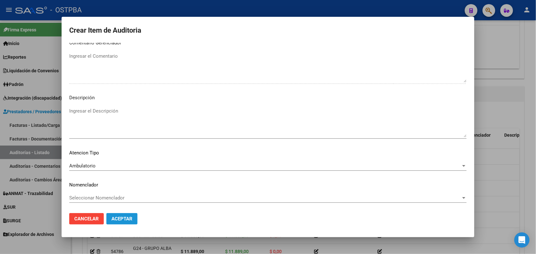
click at [116, 220] on span "Aceptar" at bounding box center [121, 219] width 21 height 6
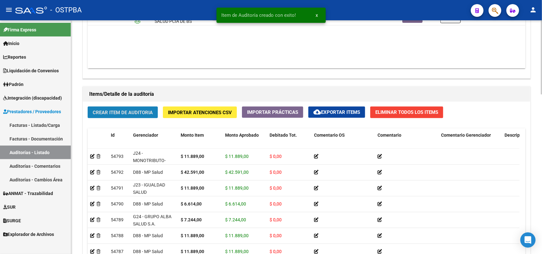
click at [118, 113] on span "Crear Item de Auditoria" at bounding box center [123, 113] width 60 height 6
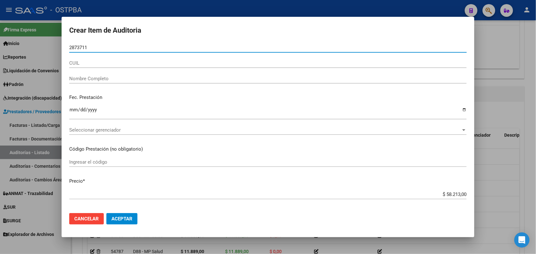
type input "28737117"
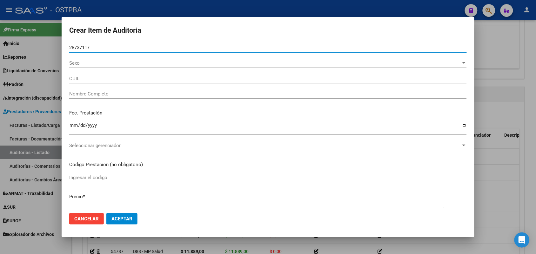
type input "27287371174"
type input "PRIETO LUISA EVANGELINA"
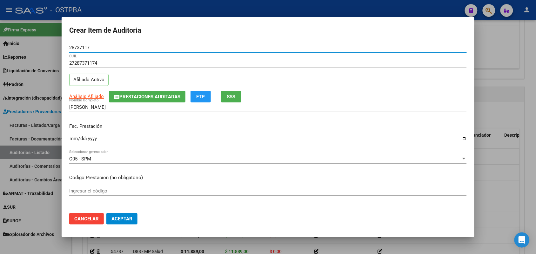
type input "28737117"
click at [71, 140] on input "Ingresar la fecha" at bounding box center [267, 141] width 397 height 10
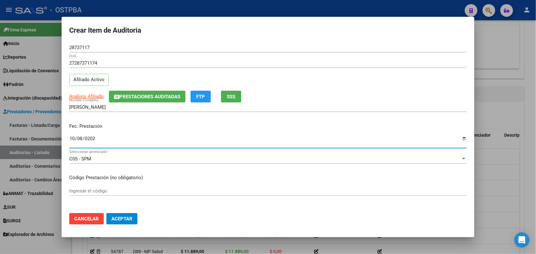
type input "2024-10-08"
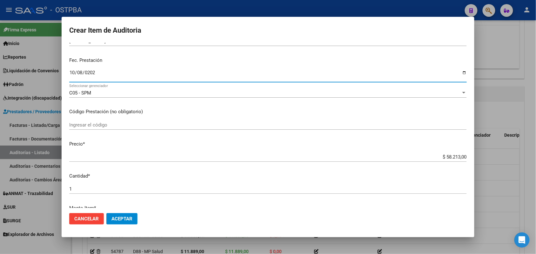
scroll to position [79, 0]
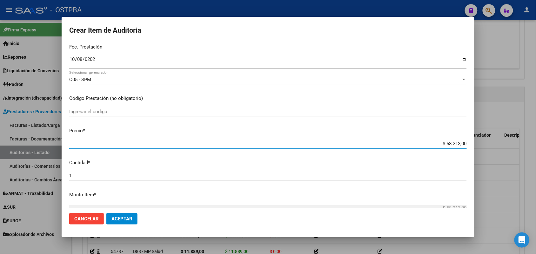
drag, startPoint x: 429, startPoint y: 144, endPoint x: 484, endPoint y: 149, distance: 55.4
click at [484, 149] on div "Crear Item de Auditoria 28737117 Nro Documento 27287371174 CUIL Afiliado Activo…" at bounding box center [268, 127] width 536 height 254
type input "$ 0,07"
type input "$ 0,72"
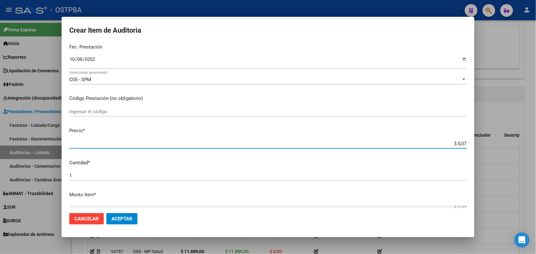
type input "$ 0,72"
type input "$ 7,24"
type input "$ 72,44"
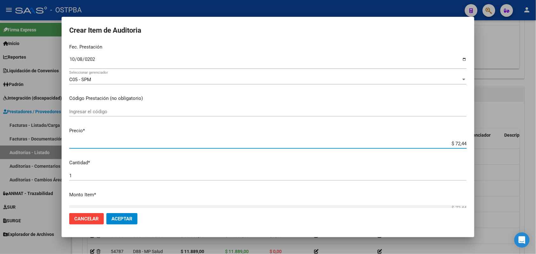
type input "$ 724,40"
type input "$ 7.244,00"
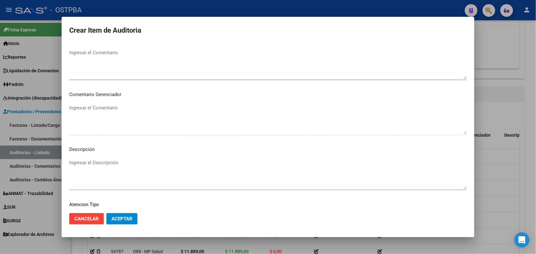
scroll to position [406, 0]
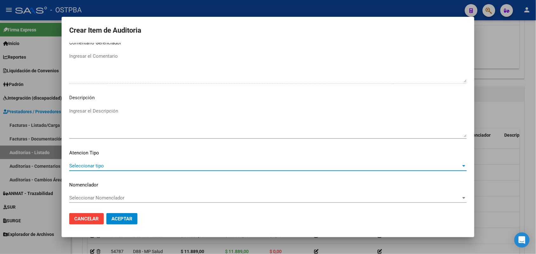
click at [99, 163] on span "Seleccionar tipo" at bounding box center [265, 166] width 392 height 6
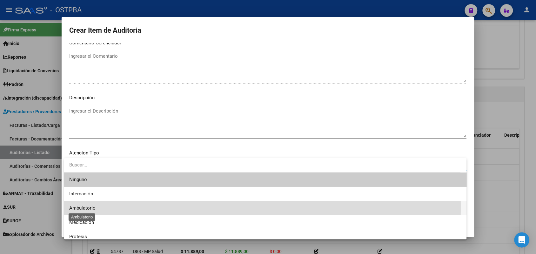
drag, startPoint x: 89, startPoint y: 207, endPoint x: 93, endPoint y: 206, distance: 3.6
click at [89, 207] on span "Ambulatorio" at bounding box center [82, 208] width 26 height 6
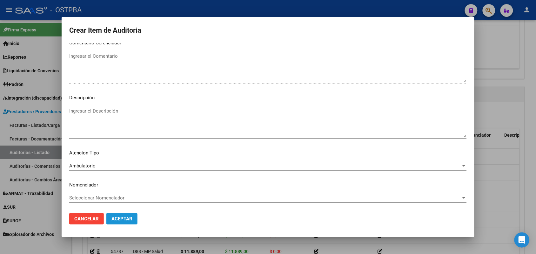
click at [123, 218] on span "Aceptar" at bounding box center [121, 219] width 21 height 6
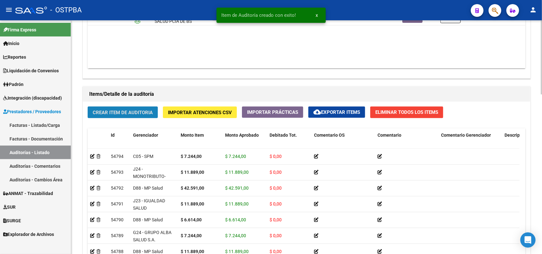
click at [131, 110] on span "Crear Item de Auditoria" at bounding box center [123, 113] width 60 height 6
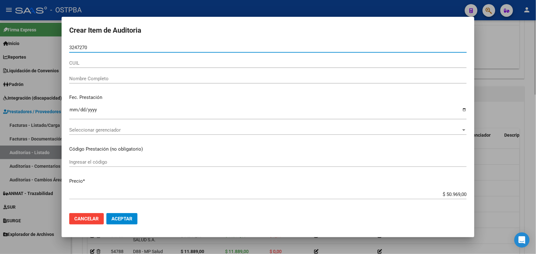
type input "32472701"
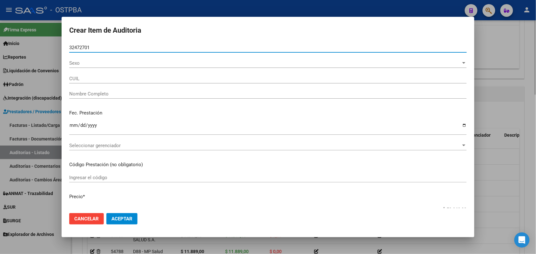
type input "27324727014"
type input "PRUSSO ANTONELA HAYDEE AMELIA"
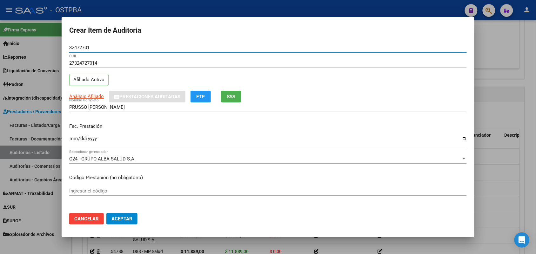
type input "32472701"
click at [73, 142] on input "Ingresar la fecha" at bounding box center [267, 141] width 397 height 10
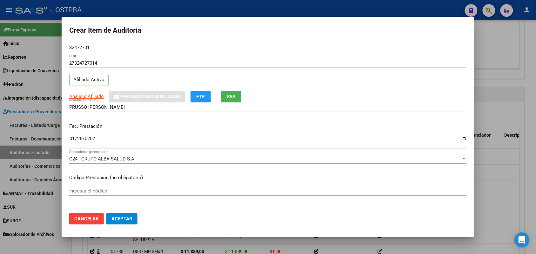
type input "2025-01-26"
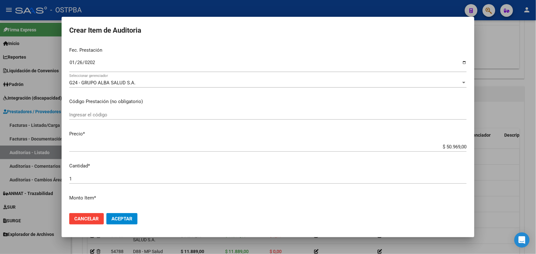
scroll to position [79, 0]
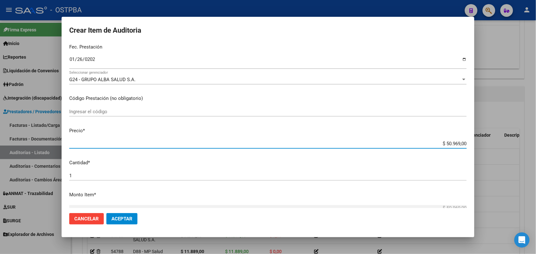
drag, startPoint x: 432, startPoint y: 143, endPoint x: 498, endPoint y: 151, distance: 66.2
click at [498, 151] on div "Crear Item de Auditoria 32472701 Nro Documento 27324727014 CUIL Afiliado Activo…" at bounding box center [268, 127] width 536 height 254
type input "$ 0,01"
type input "$ 0,11"
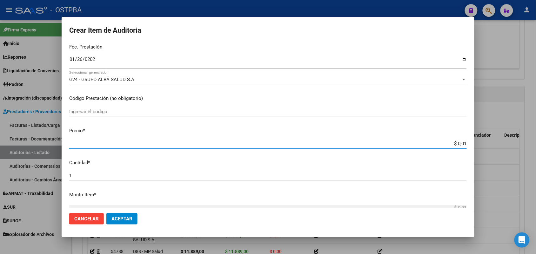
type input "$ 0,11"
type input "$ 1,18"
type input "$ 11,88"
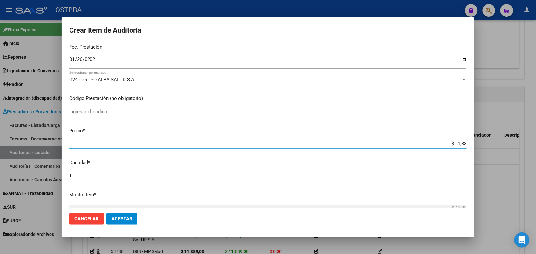
type input "$ 118,89"
type input "$ 1.188,90"
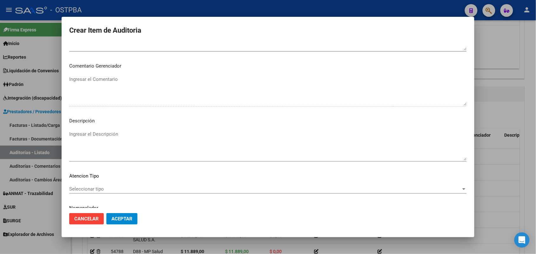
scroll to position [406, 0]
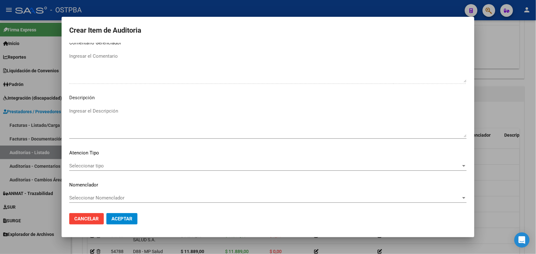
click at [98, 166] on span "Seleccionar tipo" at bounding box center [265, 166] width 392 height 6
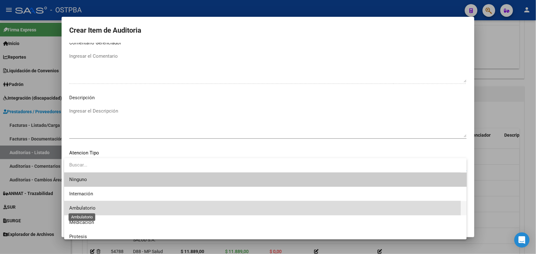
click at [87, 207] on span "Ambulatorio" at bounding box center [82, 208] width 26 height 6
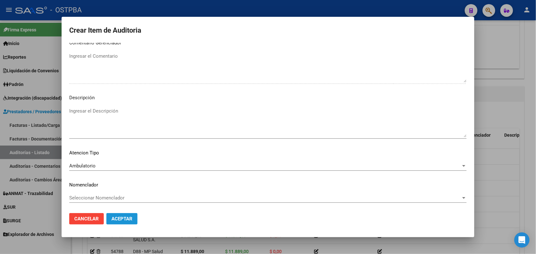
click at [116, 217] on span "Aceptar" at bounding box center [121, 219] width 21 height 6
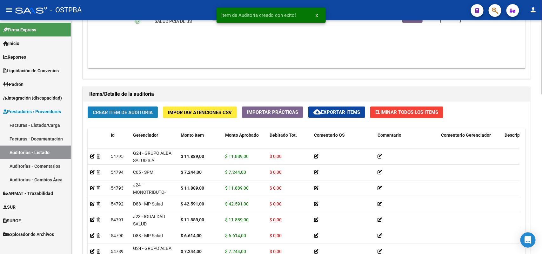
click at [122, 110] on span "Crear Item de Auditoria" at bounding box center [123, 113] width 60 height 6
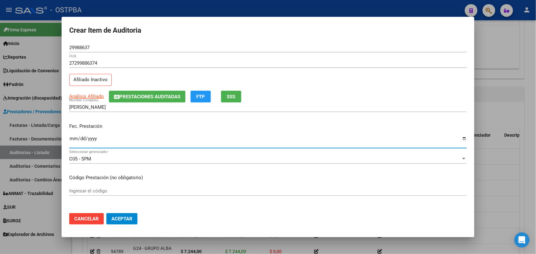
click at [73, 142] on input "Ingresar la fecha" at bounding box center [267, 141] width 397 height 10
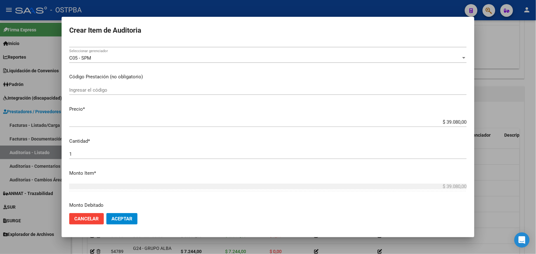
scroll to position [119, 0]
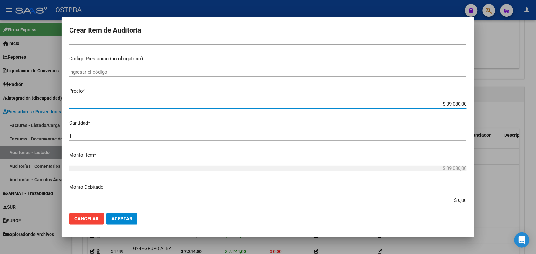
drag, startPoint x: 431, startPoint y: 103, endPoint x: 485, endPoint y: 102, distance: 53.7
click at [485, 102] on div "Crear Item de Auditoria 29988637 Nro Documento 27299886374 CUIL Afiliado Inacti…" at bounding box center [268, 127] width 536 height 254
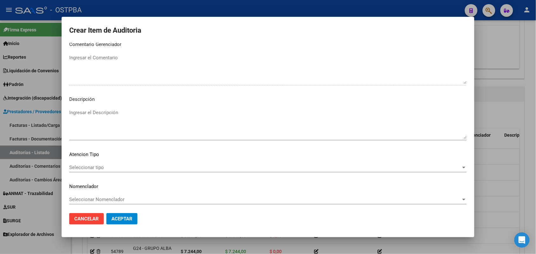
scroll to position [406, 0]
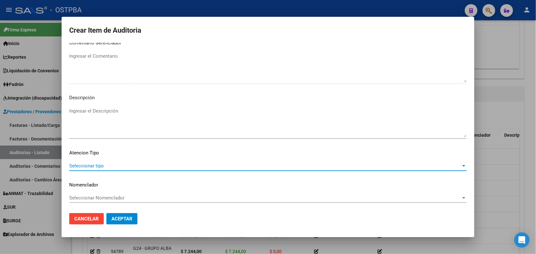
click at [96, 164] on span "Seleccionar tipo" at bounding box center [265, 166] width 392 height 6
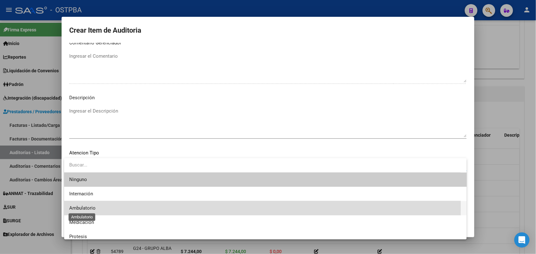
click at [88, 207] on span "Ambulatorio" at bounding box center [82, 208] width 26 height 6
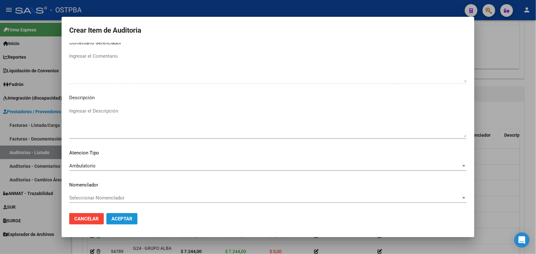
click at [120, 217] on span "Aceptar" at bounding box center [121, 219] width 21 height 6
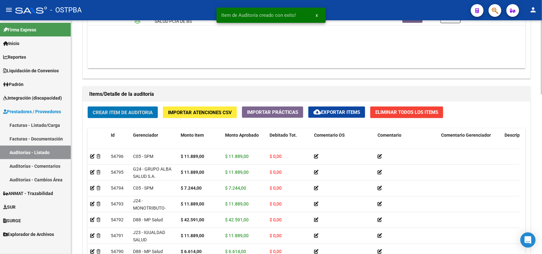
click at [118, 111] on span "Crear Item de Auditoria" at bounding box center [123, 113] width 60 height 6
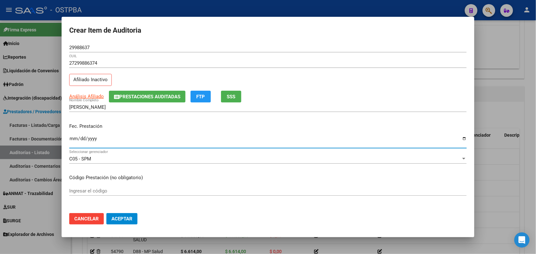
click at [74, 141] on input "Ingresar la fecha" at bounding box center [267, 141] width 397 height 10
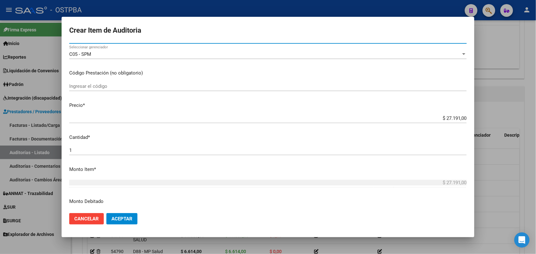
scroll to position [159, 0]
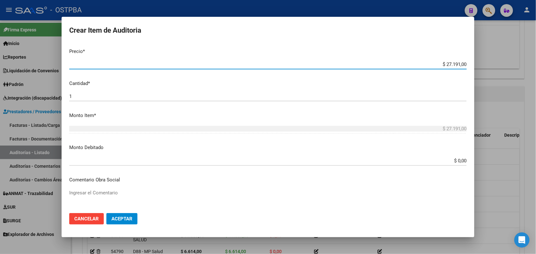
drag, startPoint x: 433, startPoint y: 61, endPoint x: 468, endPoint y: 65, distance: 35.4
click at [468, 65] on mat-dialog-content "29988637 Nro Documento 27299886374 CUIL Afiliado Inactivo Análisis Afiliado Pre…" at bounding box center [268, 125] width 413 height 165
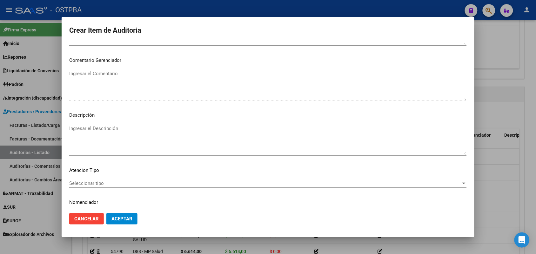
scroll to position [397, 0]
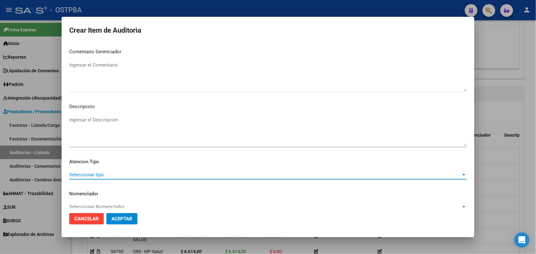
click at [99, 175] on span "Seleccionar tipo" at bounding box center [265, 175] width 392 height 6
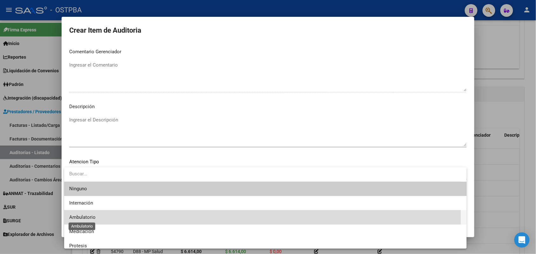
drag, startPoint x: 88, startPoint y: 218, endPoint x: 90, endPoint y: 216, distance: 3.3
click at [88, 217] on span "Ambulatorio" at bounding box center [82, 218] width 26 height 6
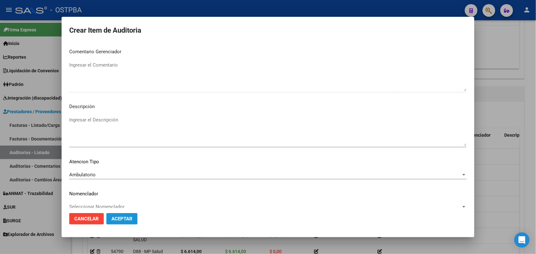
click at [119, 221] on span "Aceptar" at bounding box center [121, 219] width 21 height 6
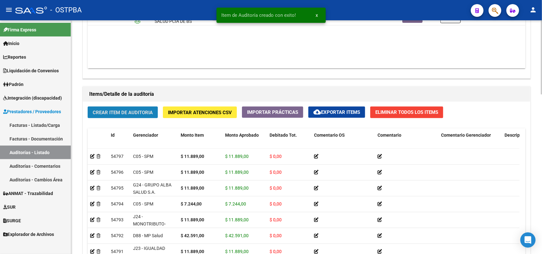
click at [116, 110] on span "Crear Item de Auditoria" at bounding box center [123, 113] width 60 height 6
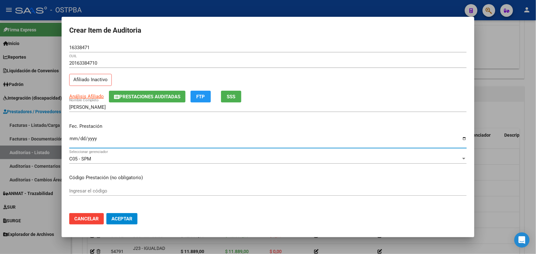
click at [71, 140] on input "Ingresar la fecha" at bounding box center [267, 141] width 397 height 10
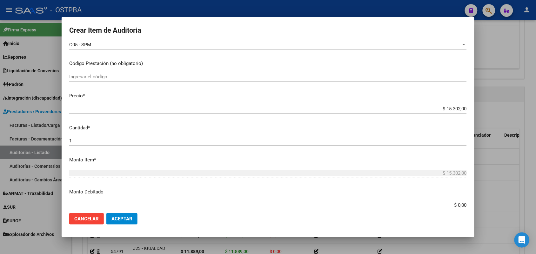
scroll to position [119, 0]
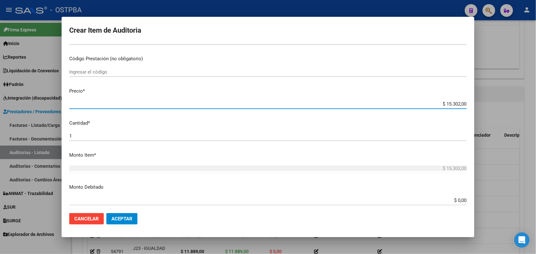
drag, startPoint x: 435, startPoint y: 104, endPoint x: 487, endPoint y: 112, distance: 53.0
click at [486, 111] on div "Crear Item de Auditoria 16338471 Nro Documento 20163384710 CUIL Afiliado Inacti…" at bounding box center [268, 127] width 536 height 254
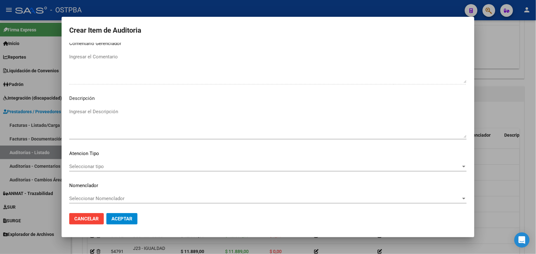
scroll to position [406, 0]
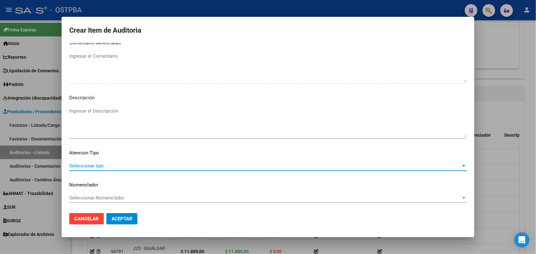
click at [101, 164] on span "Seleccionar tipo" at bounding box center [265, 166] width 392 height 6
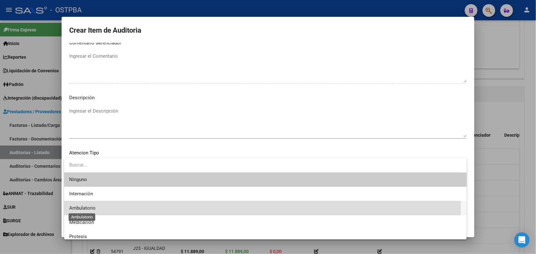
click at [89, 207] on span "Ambulatorio" at bounding box center [82, 208] width 26 height 6
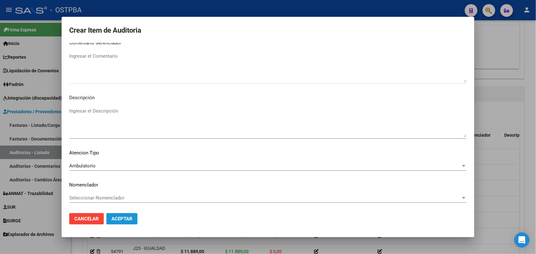
click at [120, 219] on span "Aceptar" at bounding box center [121, 219] width 21 height 6
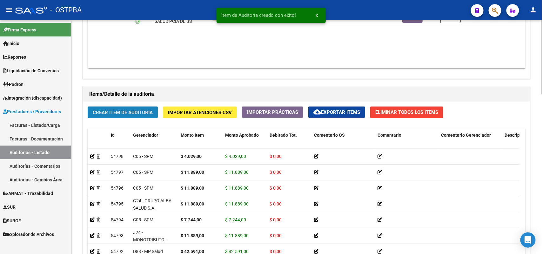
click at [140, 110] on span "Crear Item de Auditoria" at bounding box center [123, 113] width 60 height 6
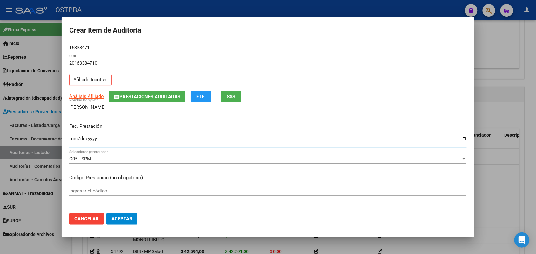
click at [74, 140] on input "Ingresar la fecha" at bounding box center [267, 141] width 397 height 10
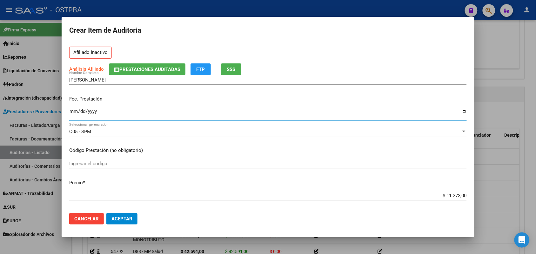
scroll to position [119, 0]
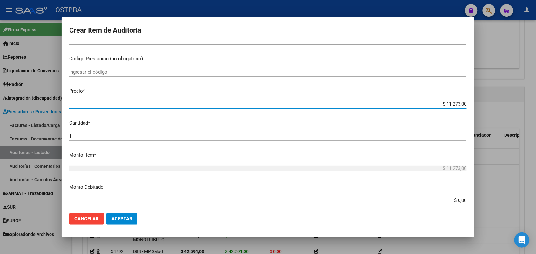
drag, startPoint x: 432, startPoint y: 102, endPoint x: 480, endPoint y: 99, distance: 48.3
click at [480, 99] on div "Crear Item de Auditoria 16338471 Nro Documento 20163384710 CUIL Afiliado Inacti…" at bounding box center [268, 127] width 536 height 254
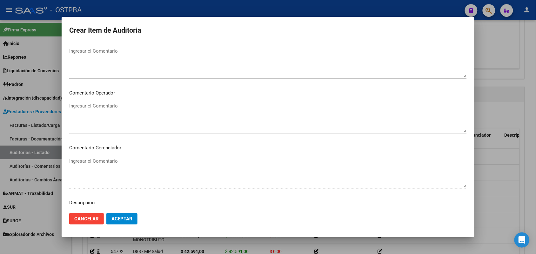
scroll to position [406, 0]
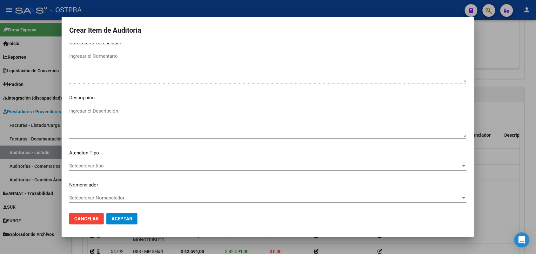
click at [96, 163] on span "Seleccionar tipo" at bounding box center [265, 166] width 392 height 6
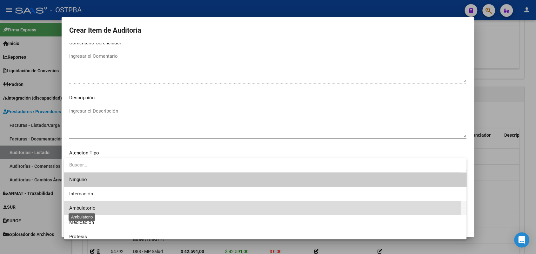
click at [92, 208] on span "Ambulatorio" at bounding box center [82, 208] width 26 height 6
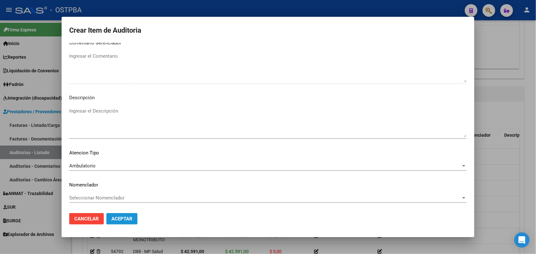
click at [116, 218] on span "Aceptar" at bounding box center [121, 219] width 21 height 6
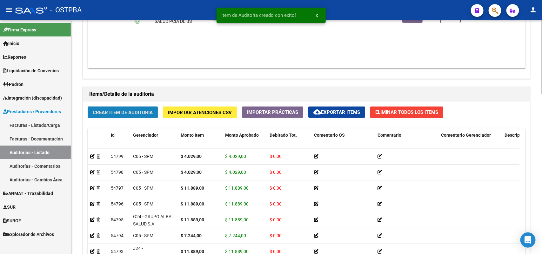
click at [130, 110] on span "Crear Item de Auditoria" at bounding box center [123, 113] width 60 height 6
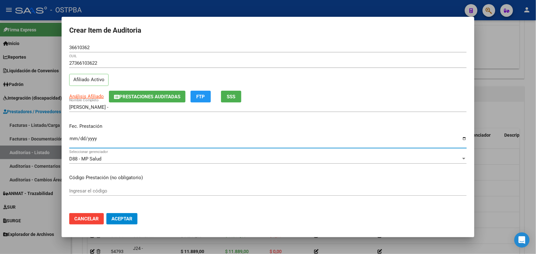
click at [70, 140] on input "Ingresar la fecha" at bounding box center [267, 141] width 397 height 10
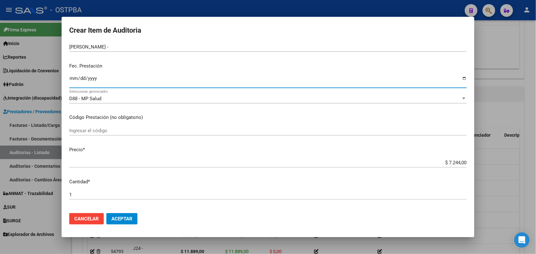
scroll to position [79, 0]
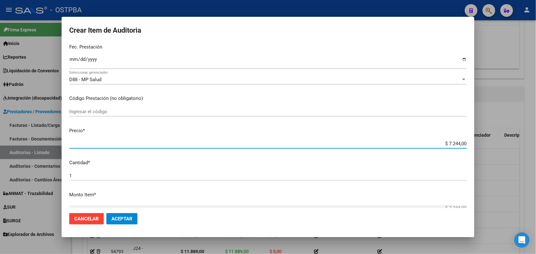
click at [431, 142] on input "$ 7.244,00" at bounding box center [267, 144] width 397 height 6
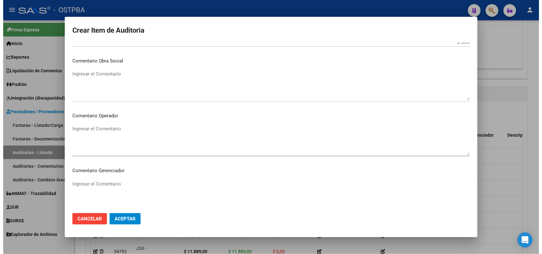
scroll to position [406, 0]
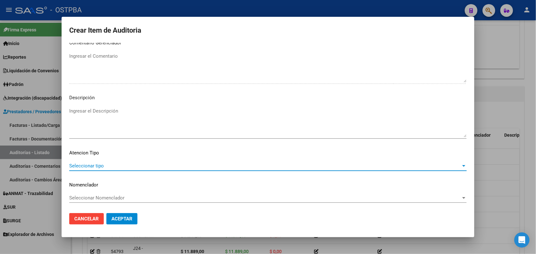
click at [101, 167] on span "Seleccionar tipo" at bounding box center [265, 166] width 392 height 6
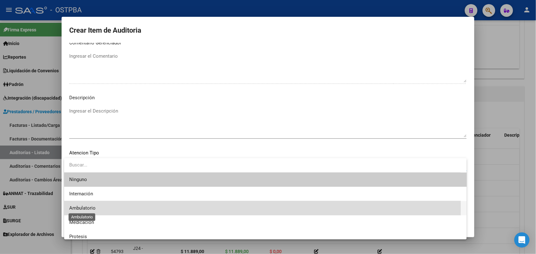
click at [92, 208] on span "Ambulatorio" at bounding box center [82, 208] width 26 height 6
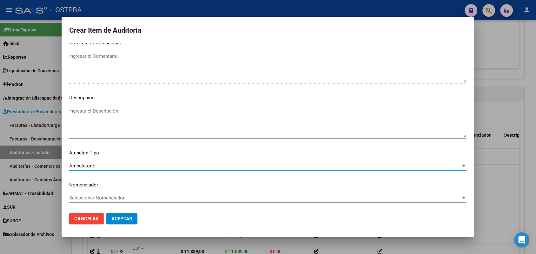
click at [119, 217] on span "Aceptar" at bounding box center [121, 219] width 21 height 6
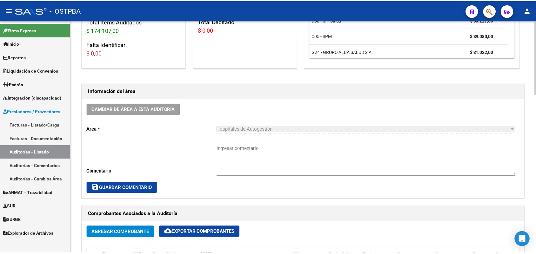
scroll to position [0, 0]
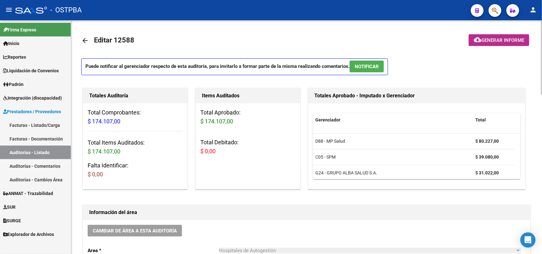
click at [500, 37] on span "Generar informe" at bounding box center [502, 40] width 43 height 6
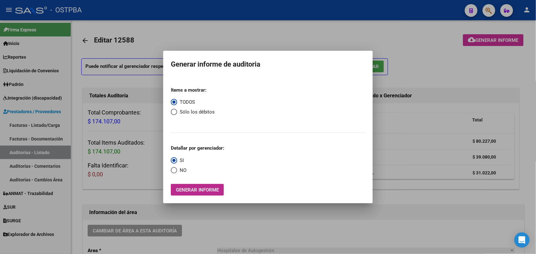
click at [201, 188] on span "Generar informe" at bounding box center [197, 190] width 43 height 6
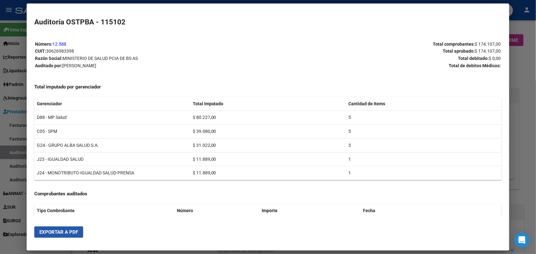
click at [60, 231] on span "Exportar a PDF" at bounding box center [58, 232] width 39 height 6
drag, startPoint x: 513, startPoint y: 75, endPoint x: 513, endPoint y: 61, distance: 13.7
click at [513, 70] on div at bounding box center [268, 127] width 536 height 254
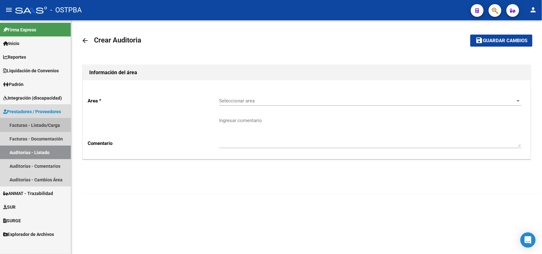
click at [38, 122] on link "Facturas - Listado/Carga" at bounding box center [35, 125] width 71 height 14
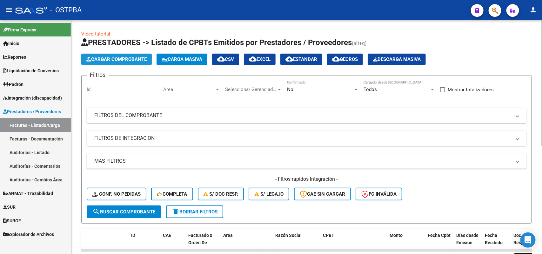
click at [124, 58] on span "Cargar Comprobante" at bounding box center [116, 59] width 60 height 6
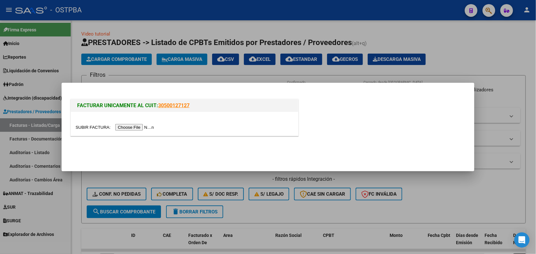
click at [121, 126] on input "file" at bounding box center [116, 127] width 80 height 7
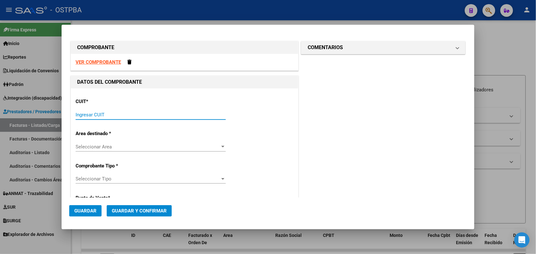
click at [88, 113] on input "Ingresar CUIT" at bounding box center [151, 115] width 150 height 6
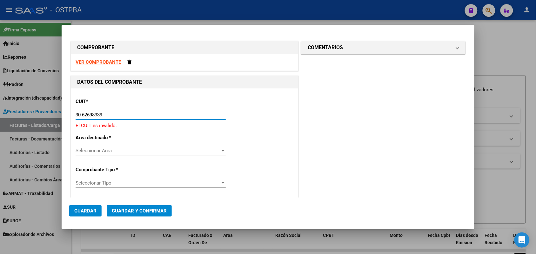
type input "30-62698339-8"
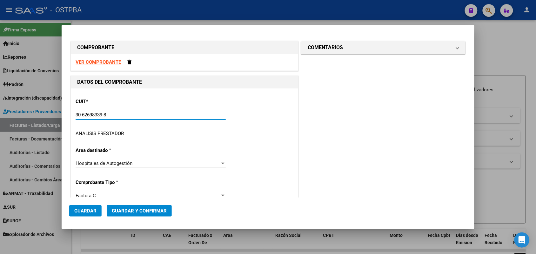
type input "137"
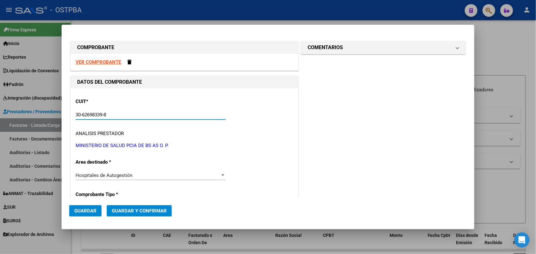
scroll to position [79, 0]
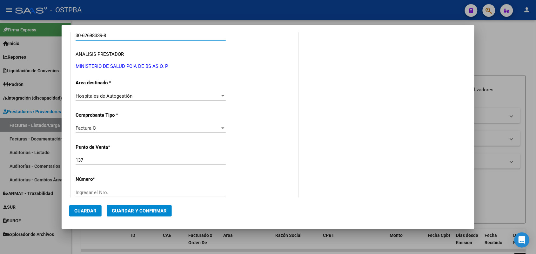
type input "30-62698339-8"
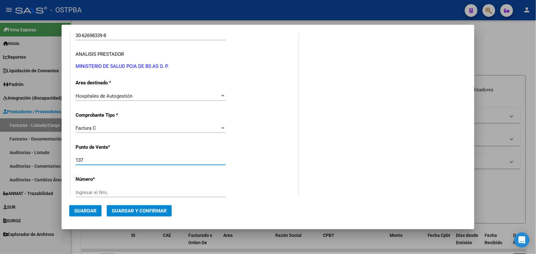
drag, startPoint x: 86, startPoint y: 160, endPoint x: 65, endPoint y: 164, distance: 21.3
click at [65, 164] on mat-dialog-content "COMPROBANTE VER COMPROBANTE DATOS DEL COMPROBANTE CUIT * 30-62698339-8 Ingresar…" at bounding box center [268, 114] width 413 height 165
type input "117"
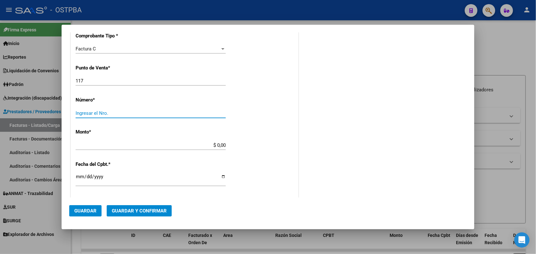
drag, startPoint x: 82, startPoint y: 115, endPoint x: 96, endPoint y: 110, distance: 14.3
click at [83, 115] on input "Ingresar el Nro." at bounding box center [151, 113] width 150 height 6
type input "11455"
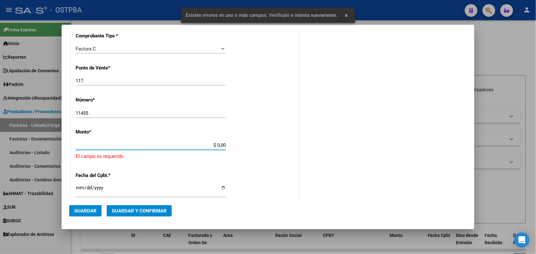
scroll to position [186, 0]
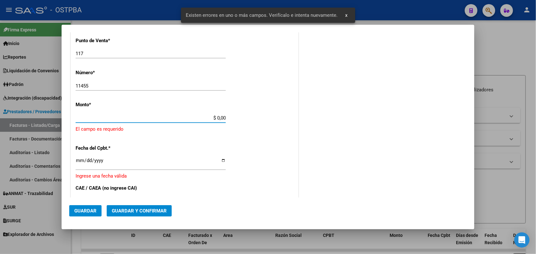
drag, startPoint x: 203, startPoint y: 145, endPoint x: 241, endPoint y: 145, distance: 37.1
click at [241, 145] on div "CUIT * 30-62698339-8 Ingresar CUIT ANALISIS PRESTADOR MINISTERIO DE SALUD PCIA …" at bounding box center [184, 135] width 227 height 465
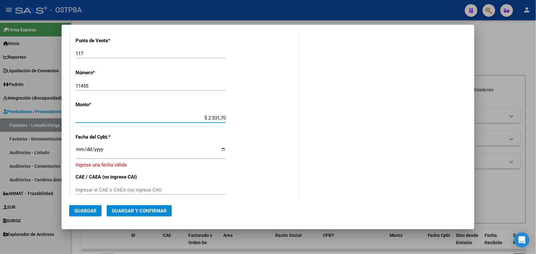
type input "$ 25.317,00"
click at [82, 151] on input "Ingresar la fecha" at bounding box center [151, 152] width 150 height 10
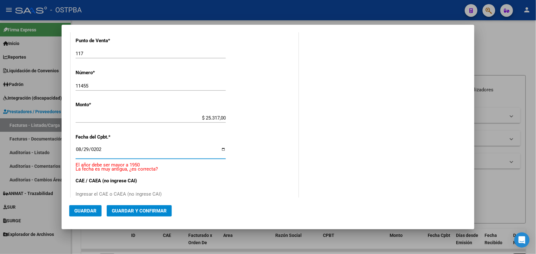
type input "2025-08-29"
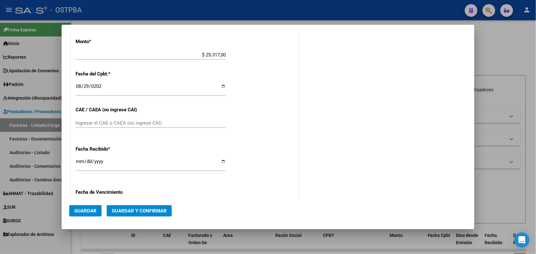
scroll to position [265, 0]
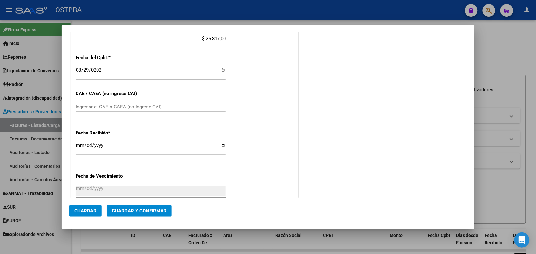
click at [85, 103] on div "Ingresar el CAE o CAEA (no ingrese CAI)" at bounding box center [151, 107] width 150 height 10
type input "75358098299304"
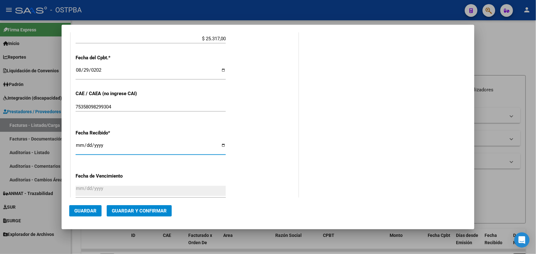
click at [80, 151] on input "[DATE]" at bounding box center [151, 148] width 150 height 10
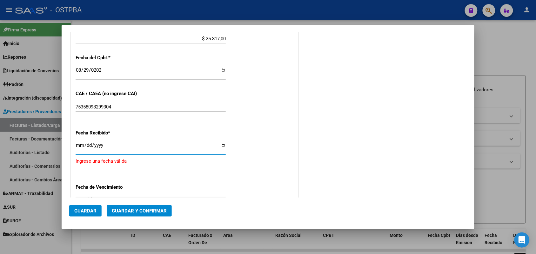
type input "[DATE]"
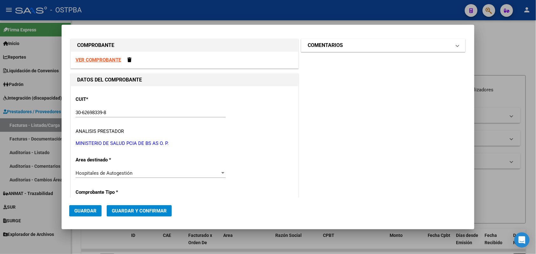
scroll to position [0, 0]
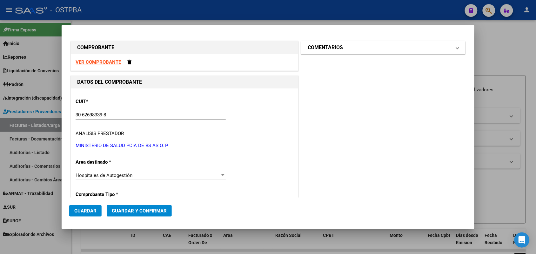
click at [456, 47] on span at bounding box center [457, 48] width 3 height 8
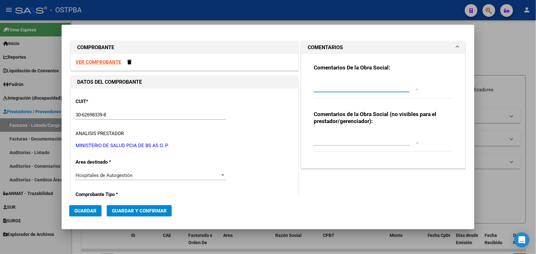
click at [320, 89] on textarea at bounding box center [366, 84] width 105 height 13
type textarea "HR 126751"
click at [89, 208] on span "Guardar" at bounding box center [85, 211] width 22 height 6
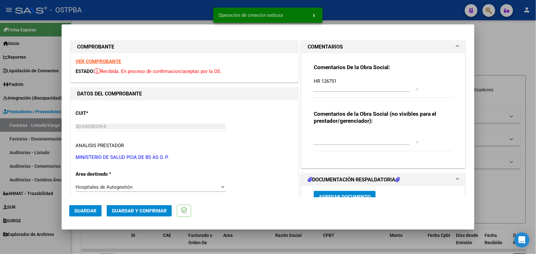
type input "2025-10-28"
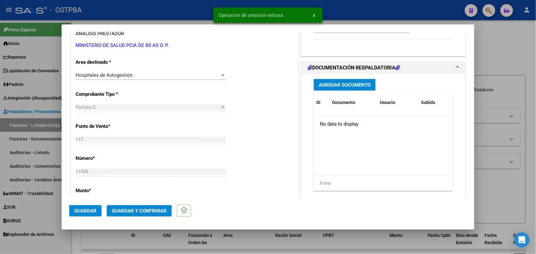
scroll to position [119, 0]
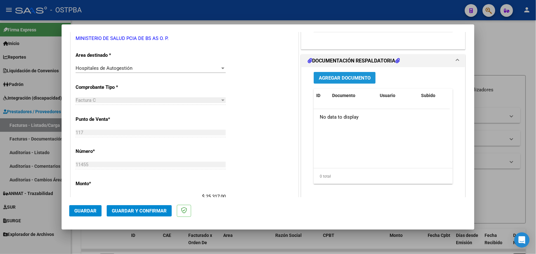
click at [336, 76] on span "Agregar Documento" at bounding box center [345, 78] width 52 height 6
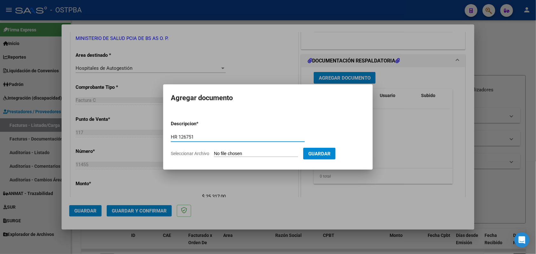
type input "HR 126751"
click at [220, 153] on input "Seleccionar Archivo" at bounding box center [256, 154] width 84 height 6
type input "C:\fakepath\HR 126751.pdf"
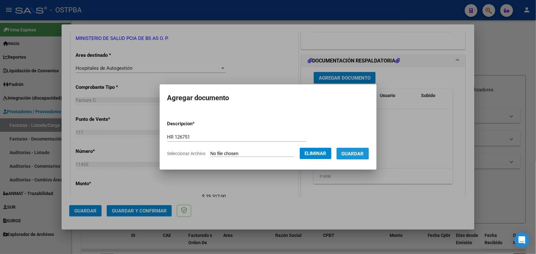
click at [357, 153] on span "Guardar" at bounding box center [352, 154] width 22 height 6
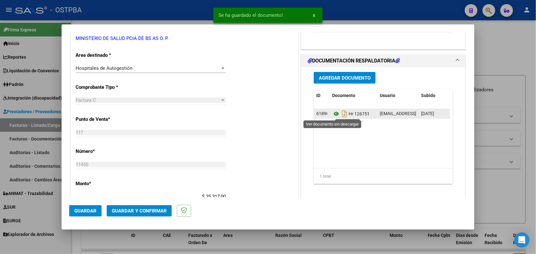
click at [332, 113] on icon at bounding box center [336, 114] width 8 height 8
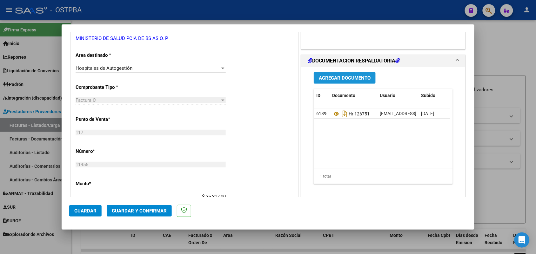
click at [337, 81] on button "Agregar Documento" at bounding box center [345, 78] width 62 height 12
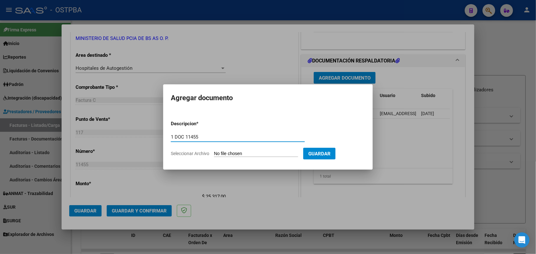
type input "1 DOC 11455"
click at [222, 155] on input "Seleccionar Archivo" at bounding box center [256, 154] width 84 height 6
type input "C:\fakepath\1 DOC 11455.pdf"
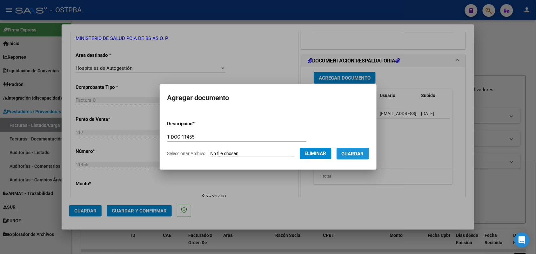
drag, startPoint x: 357, startPoint y: 154, endPoint x: 361, endPoint y: 124, distance: 30.4
click at [357, 154] on span "Guardar" at bounding box center [352, 154] width 22 height 6
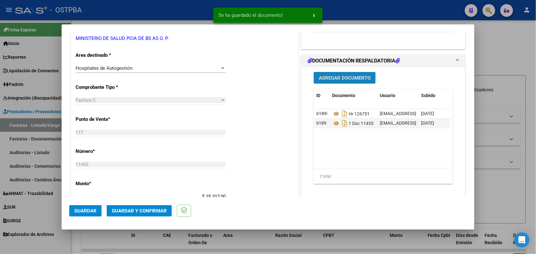
click at [352, 76] on span "Agregar Documento" at bounding box center [345, 78] width 52 height 6
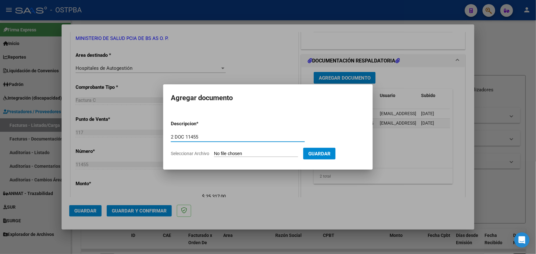
type input "2 DOC 11455"
click at [218, 154] on input "Seleccionar Archivo" at bounding box center [256, 154] width 84 height 6
type input "C:\fakepath\2 DOC 11455.pdf"
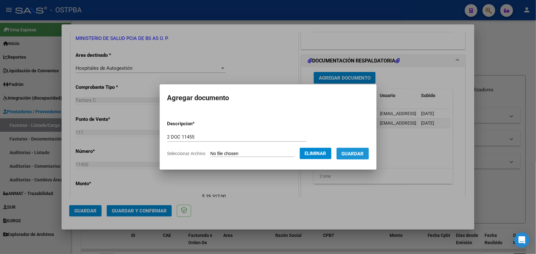
click at [355, 154] on span "Guardar" at bounding box center [352, 154] width 22 height 6
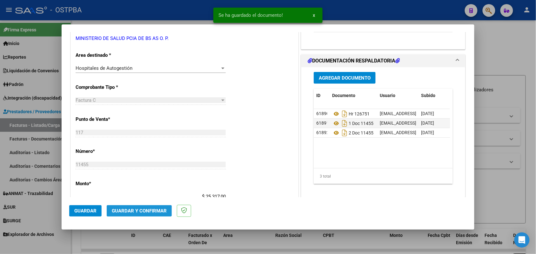
click at [137, 212] on span "Guardar y Confirmar" at bounding box center [139, 211] width 55 height 6
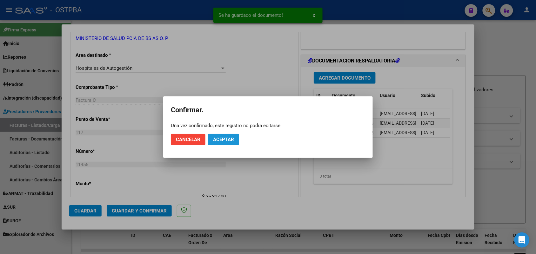
click at [221, 139] on span "Aceptar" at bounding box center [223, 140] width 21 height 6
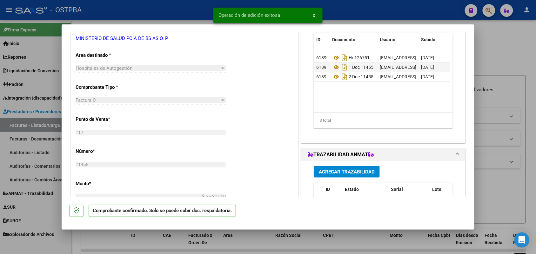
click at [43, 135] on div at bounding box center [268, 127] width 536 height 254
type input "$ 0,00"
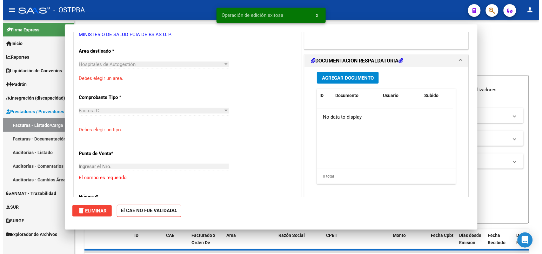
scroll to position [115, 0]
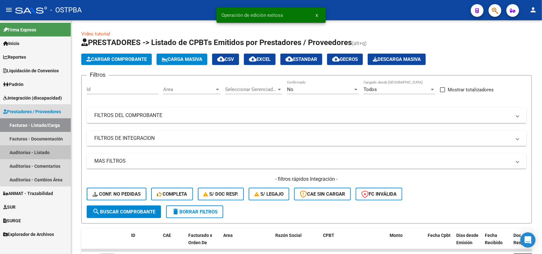
click at [39, 151] on link "Auditorías - Listado" at bounding box center [35, 153] width 71 height 14
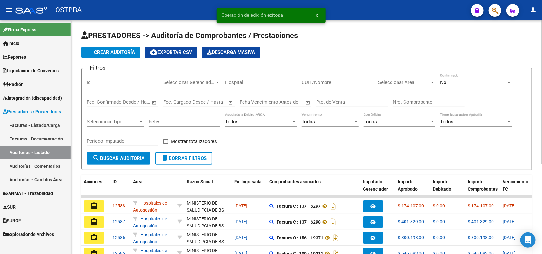
click at [120, 53] on span "add Crear Auditoría" at bounding box center [110, 53] width 49 height 6
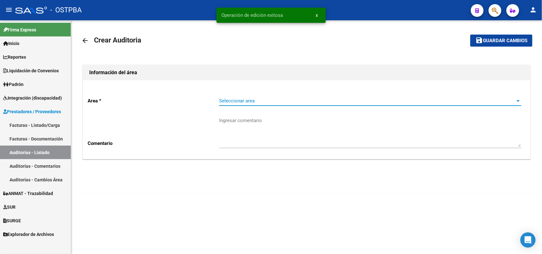
click at [244, 102] on span "Seleccionar area" at bounding box center [367, 101] width 296 height 6
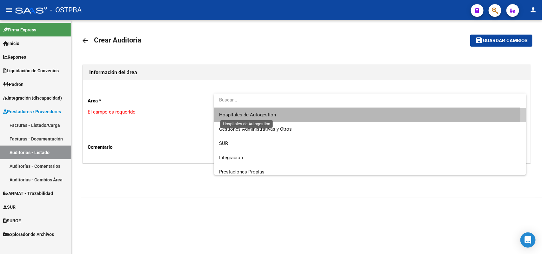
click at [237, 113] on span "Hospitales de Autogestión" at bounding box center [247, 115] width 57 height 6
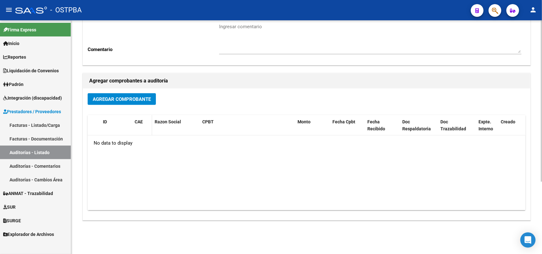
scroll to position [105, 0]
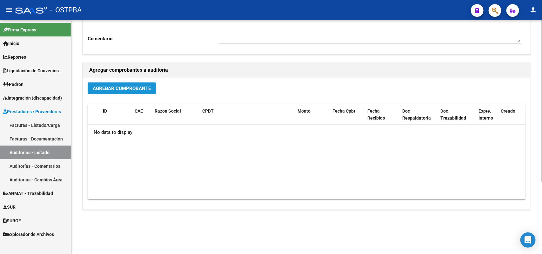
click at [141, 87] on span "Agregar Comprobante" at bounding box center [122, 89] width 58 height 6
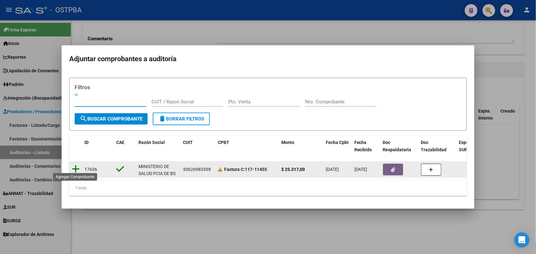
click at [75, 166] on icon at bounding box center [76, 169] width 8 height 9
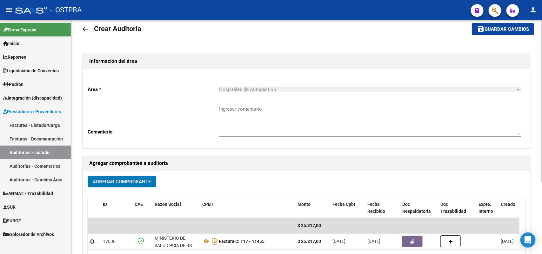
scroll to position [0, 0]
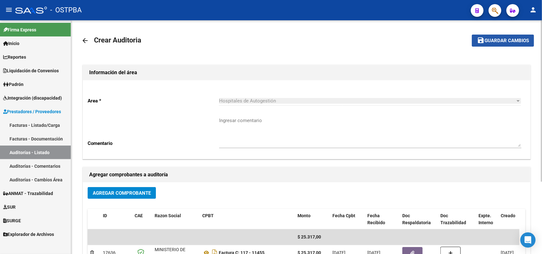
click at [501, 40] on span "Guardar cambios" at bounding box center [506, 41] width 44 height 6
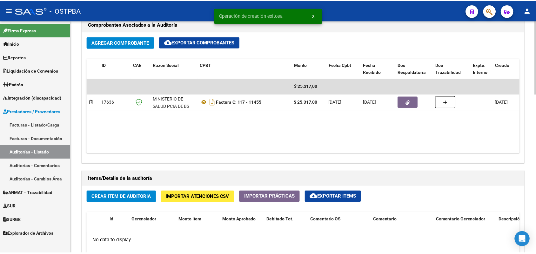
scroll to position [476, 0]
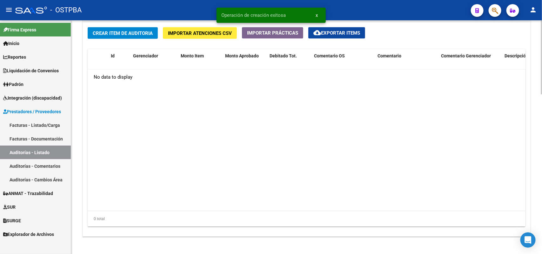
click at [134, 30] on span "Crear Item de Auditoria" at bounding box center [123, 33] width 60 height 6
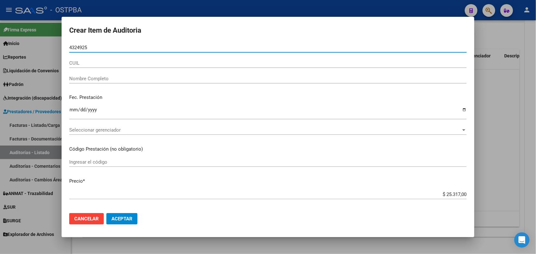
type input "43249253"
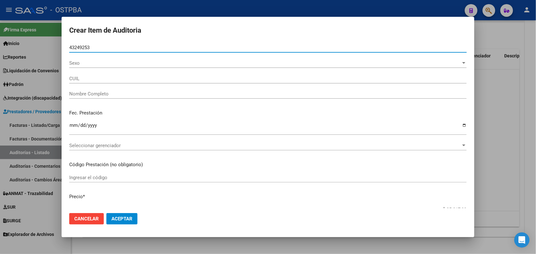
type input "27432492538"
type input "VILLAR MARIA VICTORIA -"
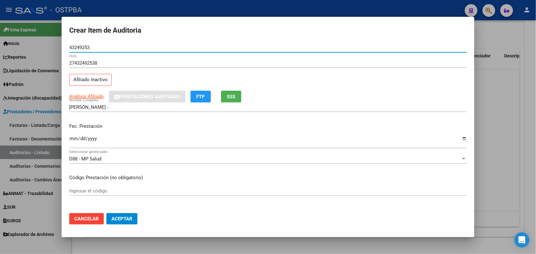
type input "43249253"
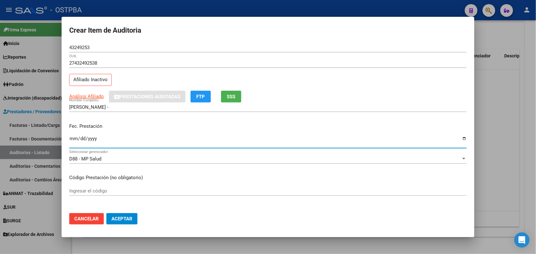
click at [74, 143] on input "Ingresar la fecha" at bounding box center [267, 141] width 397 height 10
type input "2025-08-06"
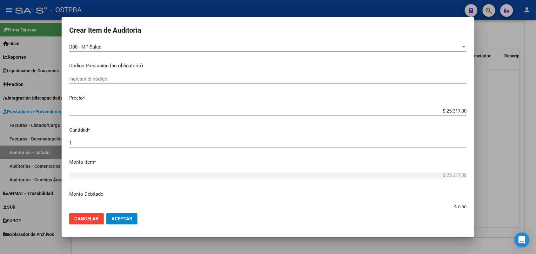
scroll to position [119, 0]
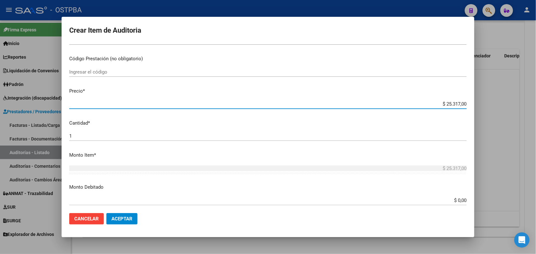
drag, startPoint x: 436, startPoint y: 106, endPoint x: 478, endPoint y: 103, distance: 42.0
click at [478, 103] on div "Crear Item de Auditoria 43249253 Nro Documento 27432492538 CUIL Afiliado Inacti…" at bounding box center [268, 127] width 536 height 254
type input "$ 0,07"
type input "$ 0,72"
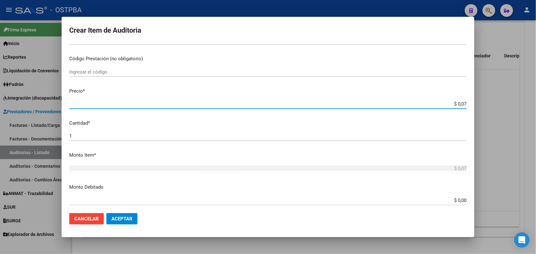
type input "$ 0,72"
type input "$ 7,24"
type input "$ 72,44"
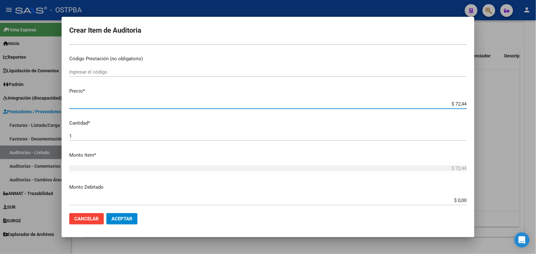
type input "$ 724,40"
type input "$ 7.244,00"
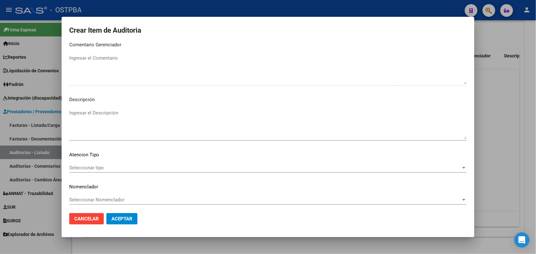
scroll to position [406, 0]
click at [91, 166] on span "Seleccionar tipo" at bounding box center [265, 166] width 392 height 6
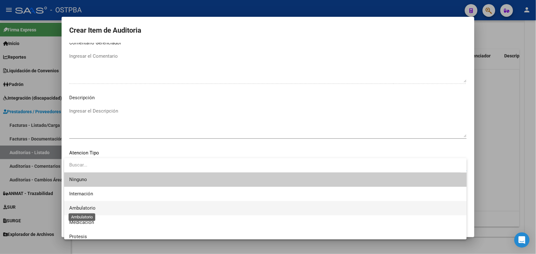
click at [95, 207] on span "Ambulatorio" at bounding box center [82, 208] width 26 height 6
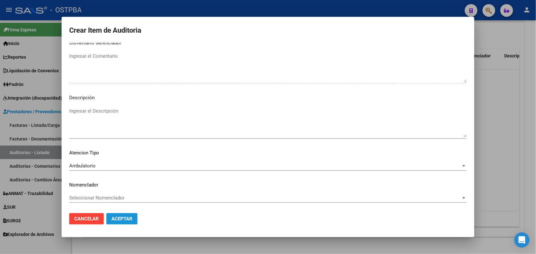
click at [126, 219] on span "Aceptar" at bounding box center [121, 219] width 21 height 6
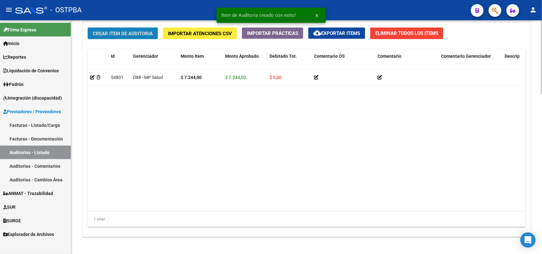
click at [142, 33] on span "Crear Item de Auditoria" at bounding box center [123, 34] width 60 height 6
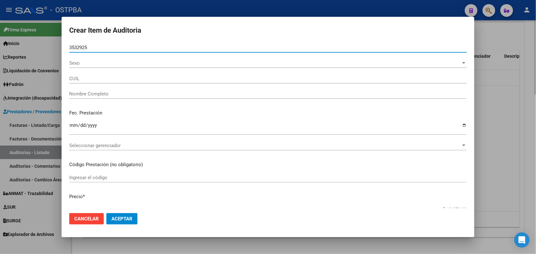
type input "35329258"
type input "27353292582"
type input "FERNANDEZ ROCIO SOLEDAD"
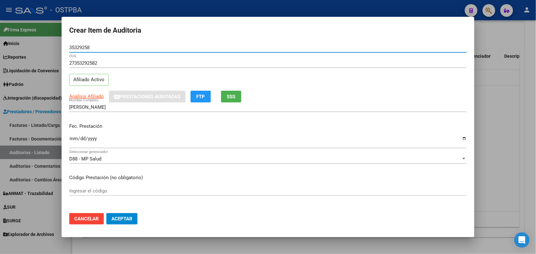
type input "35329258"
click at [74, 141] on input "Ingresar la fecha" at bounding box center [267, 141] width 397 height 10
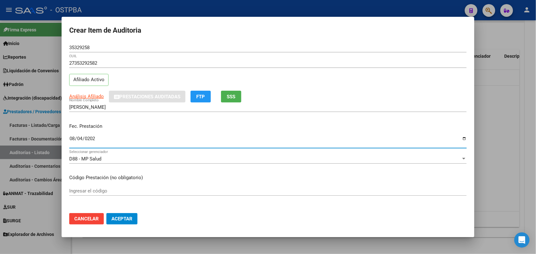
type input "2025-08-04"
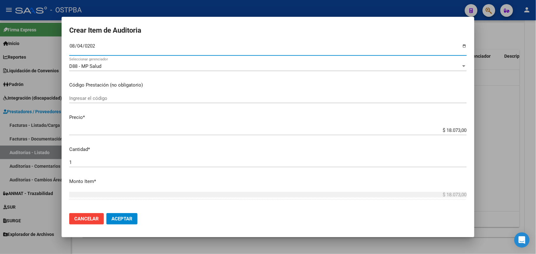
scroll to position [119, 0]
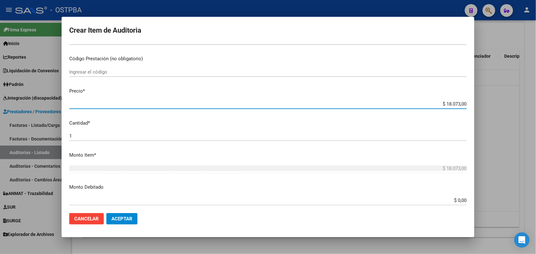
drag, startPoint x: 432, startPoint y: 105, endPoint x: 487, endPoint y: 104, distance: 54.6
click at [487, 104] on div "Crear Item de Auditoria 35329258 Nro Documento 27353292582 CUIL Afiliado Activo…" at bounding box center [268, 127] width 536 height 254
type input "$ 0,07"
type input "$ 0,72"
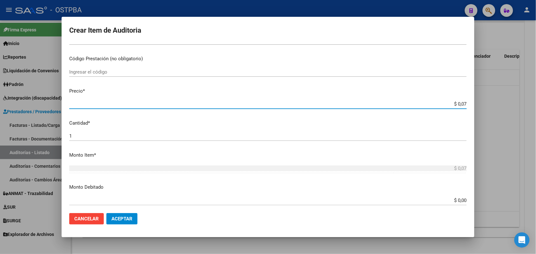
type input "$ 0,72"
type input "$ 7,24"
type input "$ 72,44"
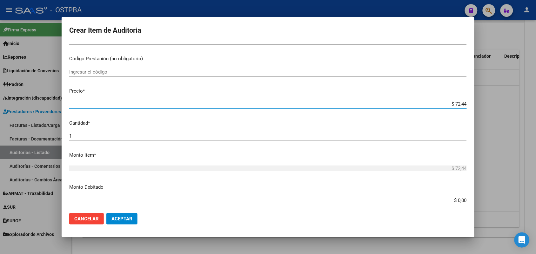
type input "$ 724,40"
type input "$ 7.244,00"
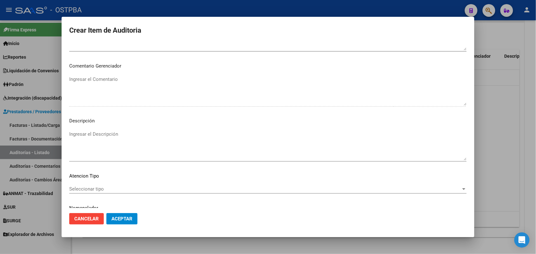
scroll to position [406, 0]
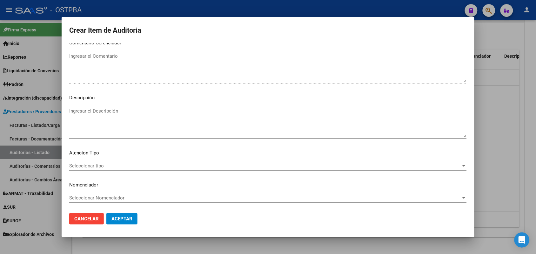
click at [89, 164] on span "Seleccionar tipo" at bounding box center [265, 166] width 392 height 6
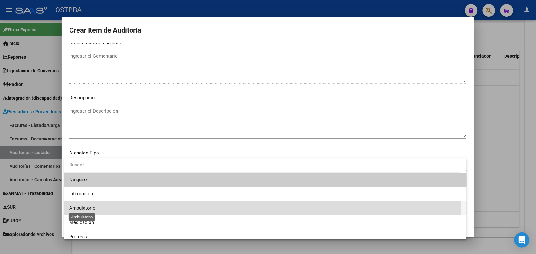
click at [93, 208] on span "Ambulatorio" at bounding box center [82, 208] width 26 height 6
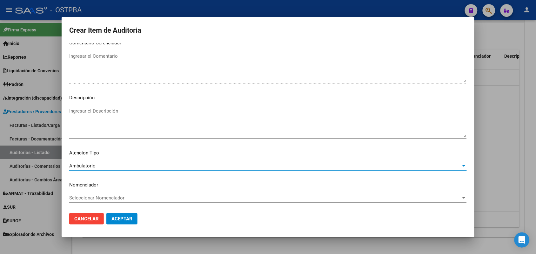
click at [122, 218] on span "Aceptar" at bounding box center [121, 219] width 21 height 6
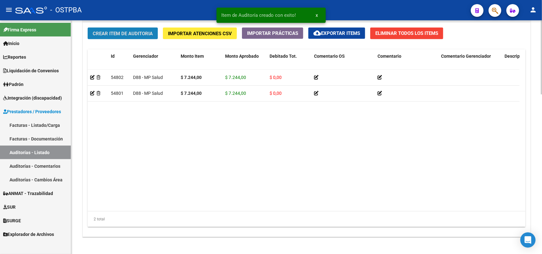
click at [148, 31] on span "Crear Item de Auditoria" at bounding box center [123, 34] width 60 height 6
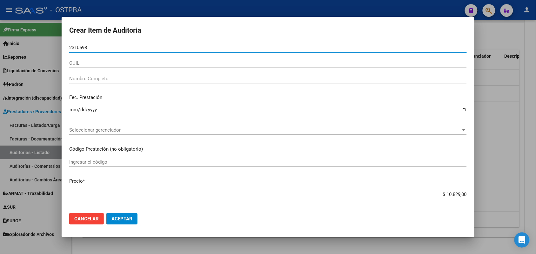
type input "23106986"
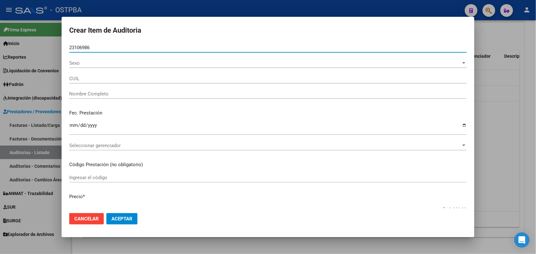
type input "20231069861"
type input "FLORES TEODORO HORACIO -"
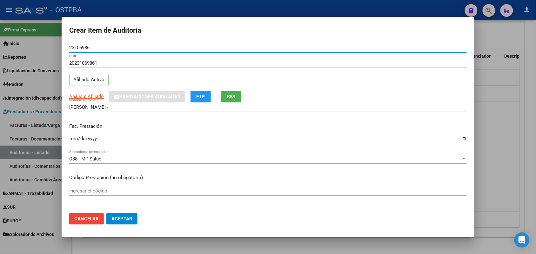
type input "23106986"
click at [71, 141] on input "Ingresar la fecha" at bounding box center [267, 141] width 397 height 10
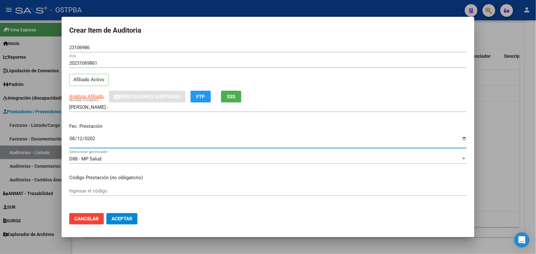
type input "2025-08-12"
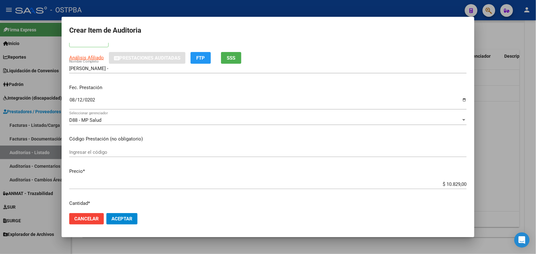
scroll to position [79, 0]
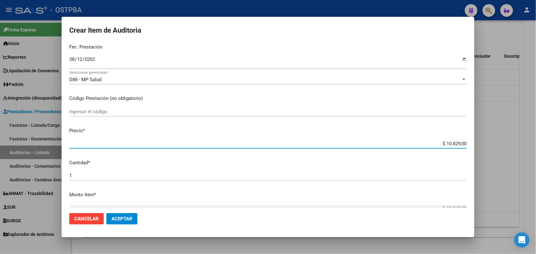
drag, startPoint x: 436, startPoint y: 147, endPoint x: 475, endPoint y: 145, distance: 39.1
click at [475, 145] on div "Crear Item de Auditoria 23106986 Nro Documento 20231069861 CUIL Afiliado Activo…" at bounding box center [268, 127] width 536 height 254
drag, startPoint x: 431, startPoint y: 143, endPoint x: 473, endPoint y: 140, distance: 42.3
click at [473, 140] on mat-dialog-content "23106986 Nro Documento 20231069861 CUIL Afiliado Activo Análisis Afiliado Prest…" at bounding box center [268, 125] width 413 height 165
type input "$ 0,03"
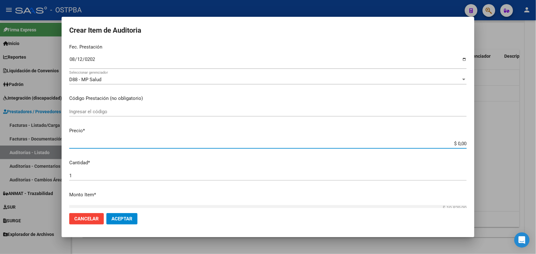
type input "$ 0,03"
type input "$ 0,35"
type input "$ 3,58"
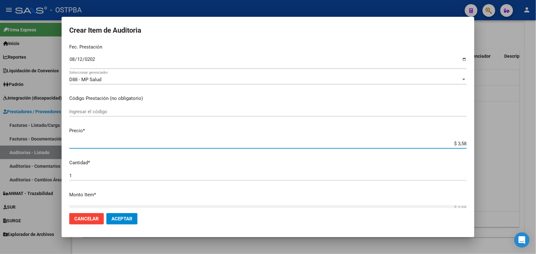
type input "$ 35,85"
type input "$ 358,50"
type input "$ 3.585,00"
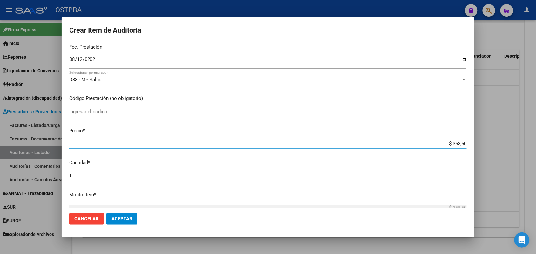
type input "$ 3.585,00"
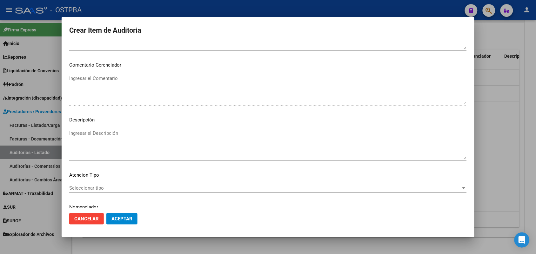
scroll to position [406, 0]
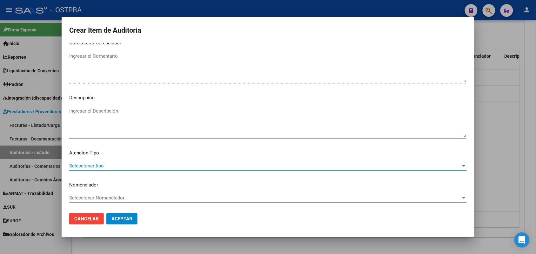
click at [96, 165] on span "Seleccionar tipo" at bounding box center [265, 166] width 392 height 6
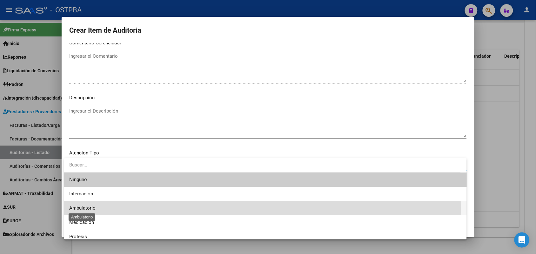
click at [90, 208] on span "Ambulatorio" at bounding box center [82, 208] width 26 height 6
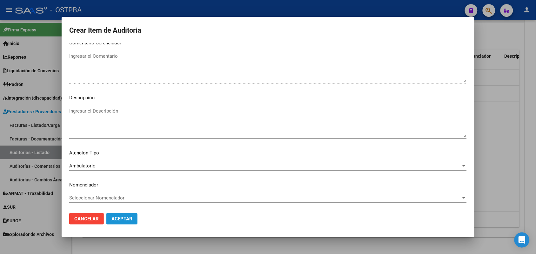
click at [129, 218] on span "Aceptar" at bounding box center [121, 219] width 21 height 6
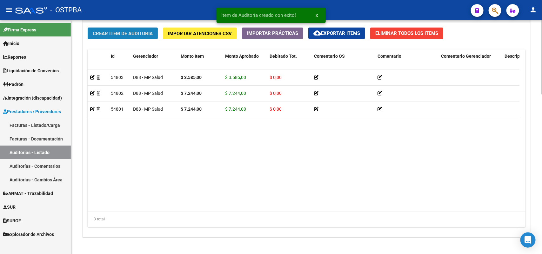
click at [129, 31] on span "Crear Item de Auditoria" at bounding box center [123, 34] width 60 height 6
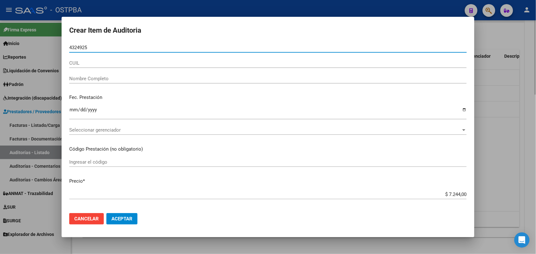
type input "43249253"
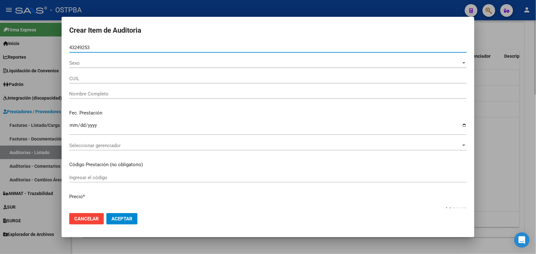
type input "27432492538"
type input "VILLAR MARIA VICTORIA -"
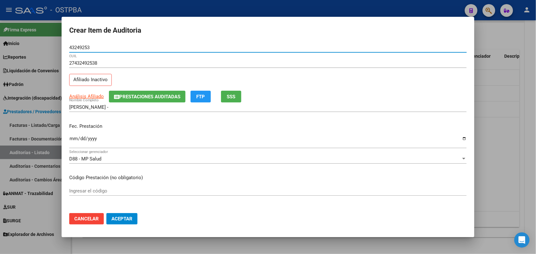
type input "43249253"
click at [70, 142] on input "Ingresar la fecha" at bounding box center [267, 141] width 397 height 10
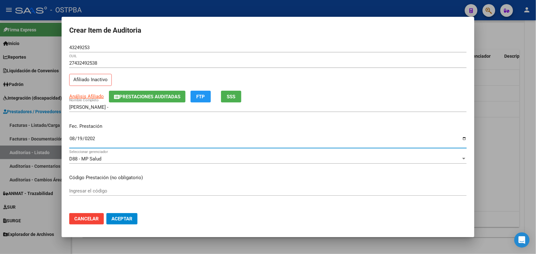
type input "2025-08-19"
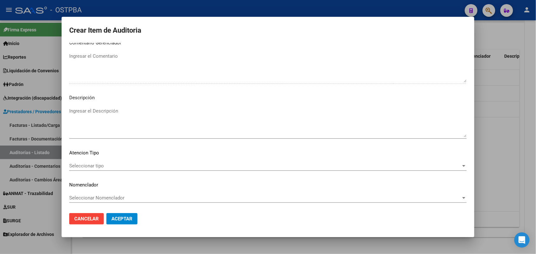
click at [95, 165] on span "Seleccionar tipo" at bounding box center [265, 166] width 392 height 6
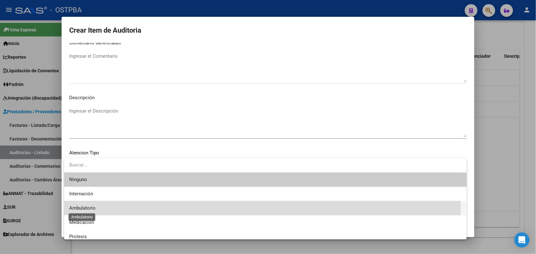
click at [89, 209] on span "Ambulatorio" at bounding box center [82, 208] width 26 height 6
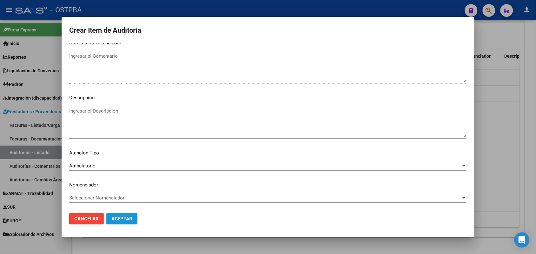
click at [125, 220] on span "Aceptar" at bounding box center [121, 219] width 21 height 6
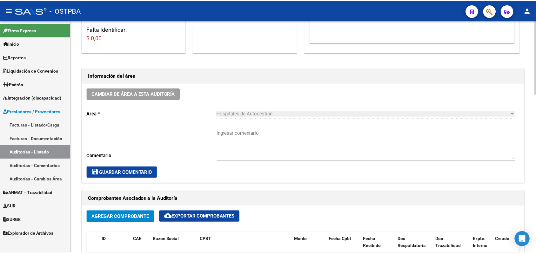
scroll to position [0, 0]
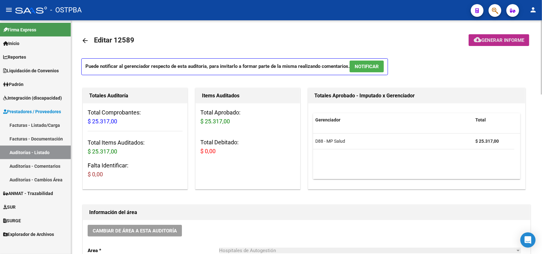
click at [497, 40] on span "Generar informe" at bounding box center [502, 40] width 43 height 6
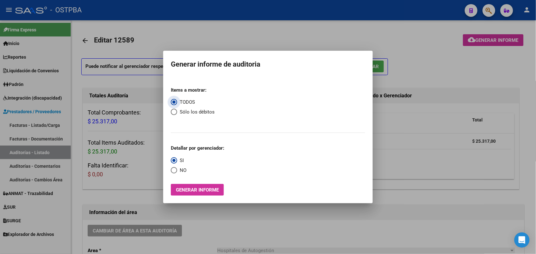
click at [195, 188] on span "Generar informe" at bounding box center [197, 190] width 43 height 6
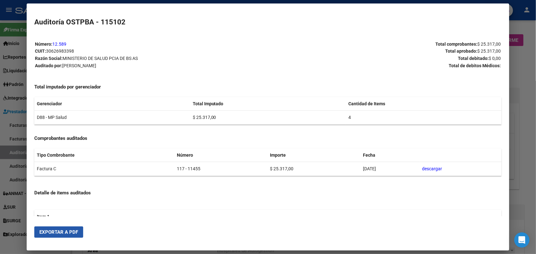
click at [56, 234] on span "Exportar a PDF" at bounding box center [58, 232] width 39 height 6
click at [523, 79] on div at bounding box center [268, 127] width 536 height 254
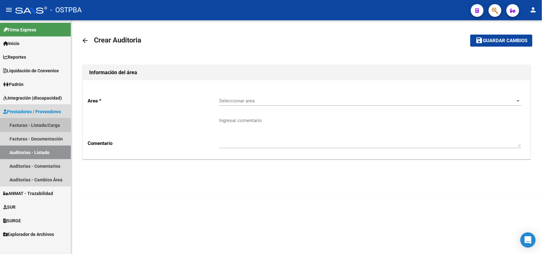
click at [46, 126] on link "Facturas - Listado/Carga" at bounding box center [35, 125] width 71 height 14
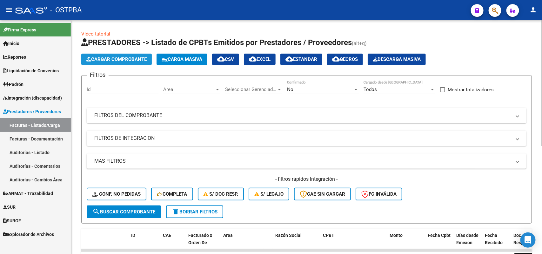
click at [125, 56] on button "Cargar Comprobante" at bounding box center [116, 59] width 70 height 11
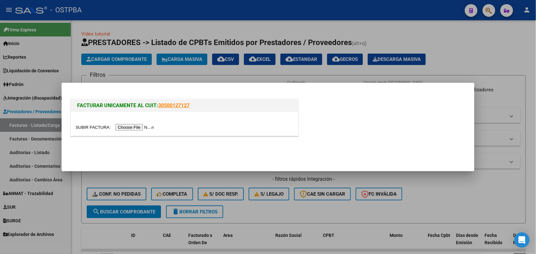
click at [132, 125] on input "file" at bounding box center [116, 127] width 80 height 7
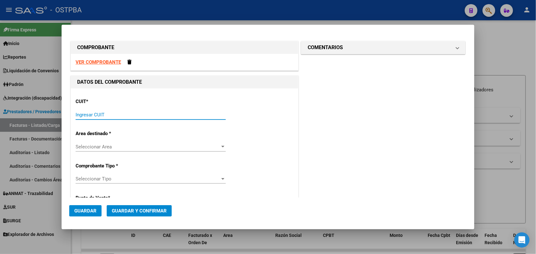
drag, startPoint x: 91, startPoint y: 112, endPoint x: 101, endPoint y: 107, distance: 10.9
click at [91, 111] on div "Ingresar CUIT" at bounding box center [151, 115] width 150 height 10
type input "30-62698339-8"
type input "117"
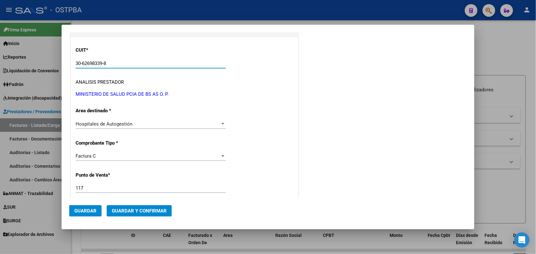
scroll to position [119, 0]
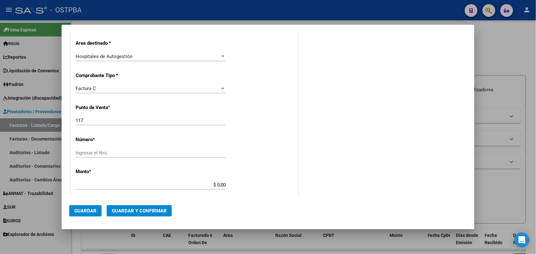
type input "30-62698339-8"
drag, startPoint x: 86, startPoint y: 119, endPoint x: 56, endPoint y: 124, distance: 30.8
click at [56, 124] on div "COMPROBANTE VER COMPROBANTE DATOS DEL COMPROBANTE CUIT * 30-62698339-8 Ingresar…" at bounding box center [268, 127] width 536 height 254
type input "109"
click at [99, 153] on input "Ingresar el Nro." at bounding box center [151, 153] width 150 height 6
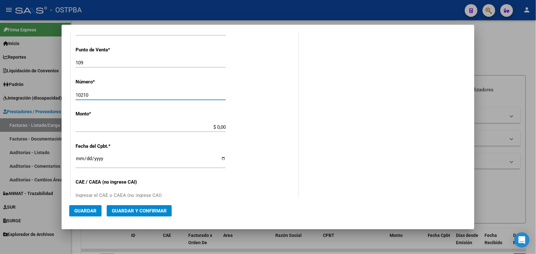
scroll to position [198, 0]
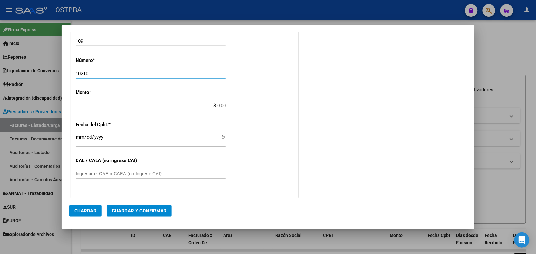
type input "10210"
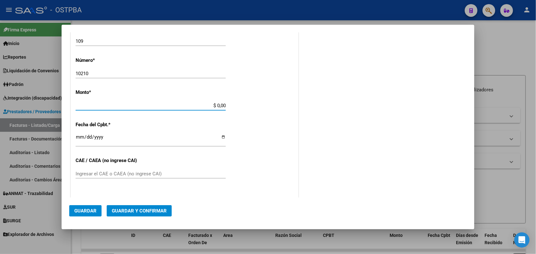
drag, startPoint x: 208, startPoint y: 106, endPoint x: 253, endPoint y: 106, distance: 44.7
click at [253, 106] on div "CUIT * 30-62698339-8 Ingresar CUIT ANALISIS PRESTADOR MINISTERIO DE SALUD PCIA …" at bounding box center [184, 115] width 227 height 450
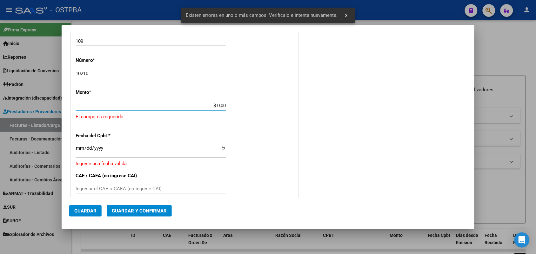
scroll to position [186, 0]
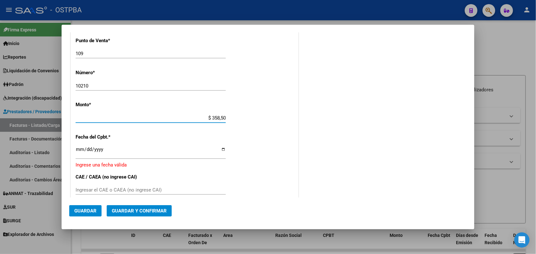
type input "$ 3.585,00"
click at [77, 150] on input "Ingresar la fecha" at bounding box center [151, 152] width 150 height 10
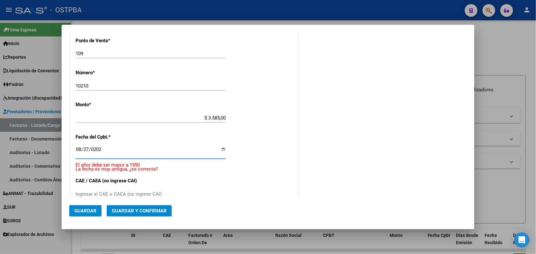
type input "[DATE]"
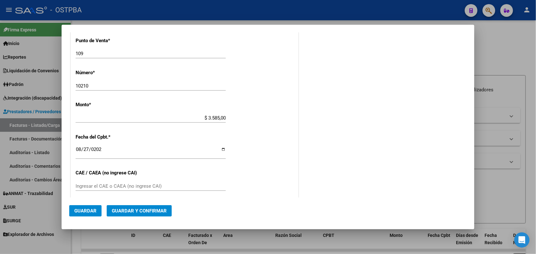
scroll to position [265, 0]
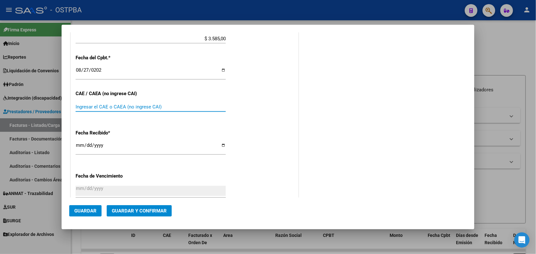
click at [80, 106] on input "Ingresar el CAE o CAEA (no ingrese CAI)" at bounding box center [151, 107] width 150 height 6
type input "75358745147313"
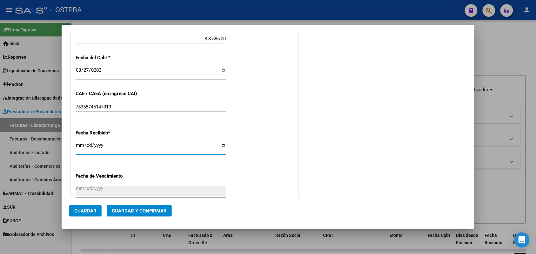
click at [76, 149] on input "[DATE]" at bounding box center [151, 148] width 150 height 10
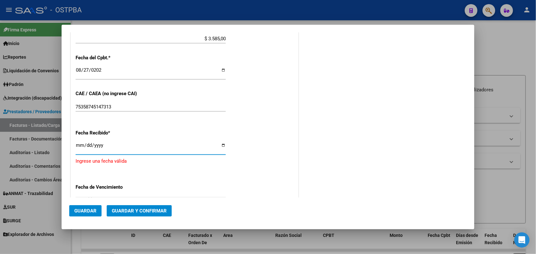
type input "[DATE]"
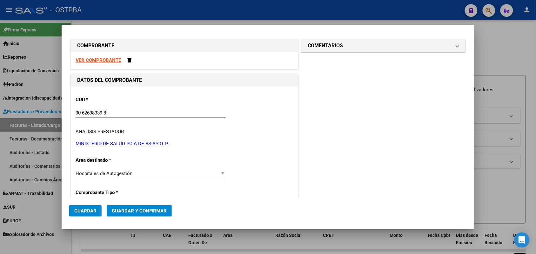
scroll to position [0, 0]
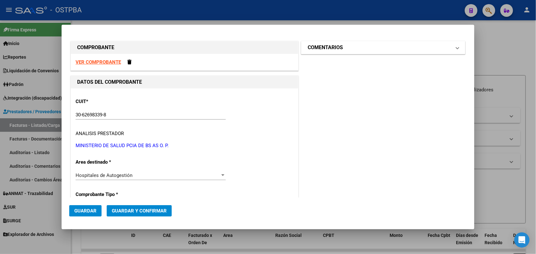
click at [456, 49] on span at bounding box center [457, 48] width 3 height 8
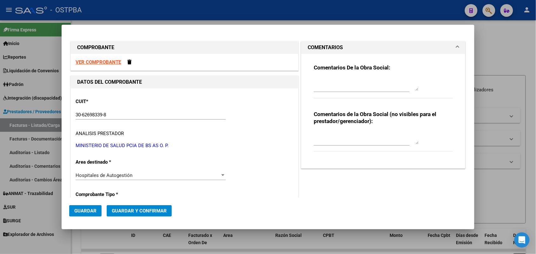
click at [333, 83] on textarea at bounding box center [366, 84] width 105 height 13
type textarea "HR 126750"
click at [91, 211] on span "Guardar" at bounding box center [85, 211] width 22 height 6
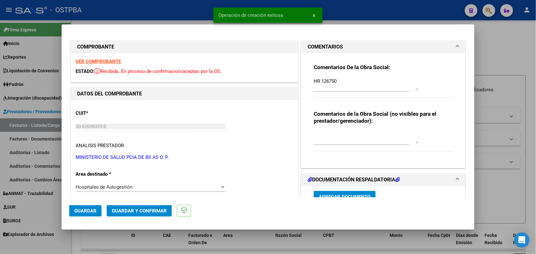
type input "[DATE]"
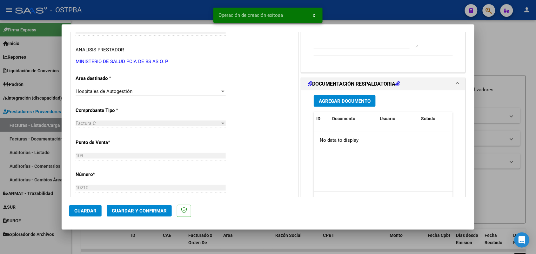
scroll to position [119, 0]
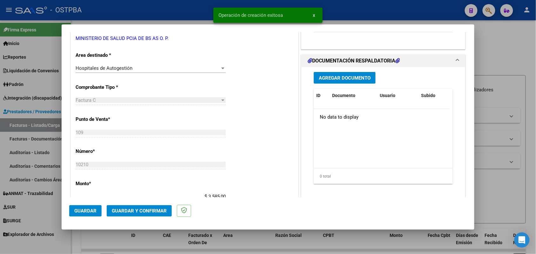
click at [343, 76] on span "Agregar Documento" at bounding box center [345, 78] width 52 height 6
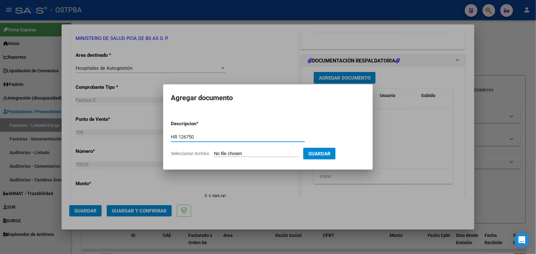
type input "HR 126750"
click at [226, 153] on input "Seleccionar Archivo" at bounding box center [256, 154] width 84 height 6
type input "C:\fakepath\HR 126750.pdf"
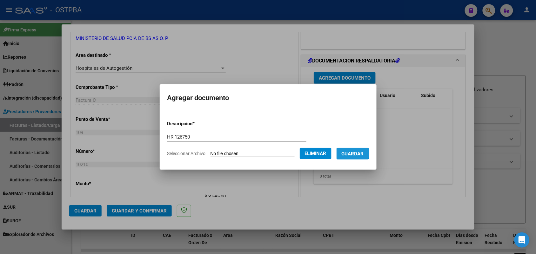
click at [353, 151] on span "Guardar" at bounding box center [352, 154] width 22 height 6
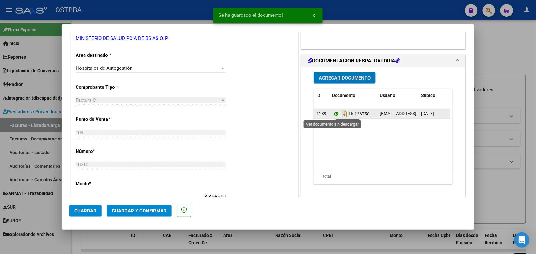
click at [332, 113] on icon at bounding box center [336, 114] width 8 height 8
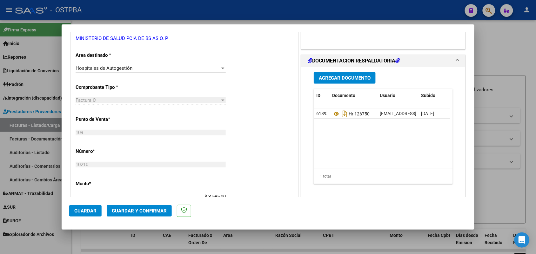
click at [345, 76] on span "Agregar Documento" at bounding box center [345, 78] width 52 height 6
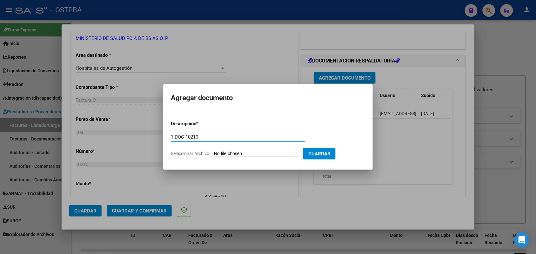
type input "1 DOC 10210"
click at [216, 152] on input "Seleccionar Archivo" at bounding box center [256, 154] width 84 height 6
type input "C:\fakepath\1 DOC 10210.pdf"
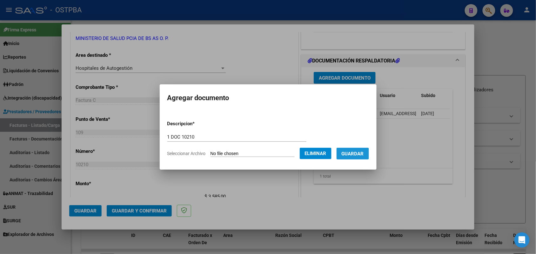
click at [359, 154] on span "Guardar" at bounding box center [352, 154] width 22 height 6
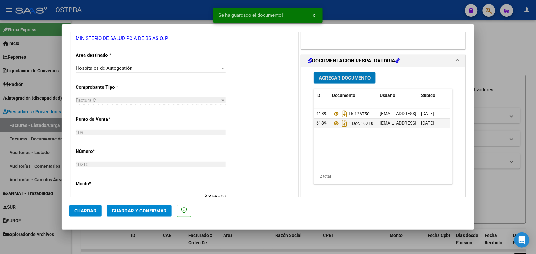
click at [353, 76] on span "Agregar Documento" at bounding box center [345, 78] width 52 height 6
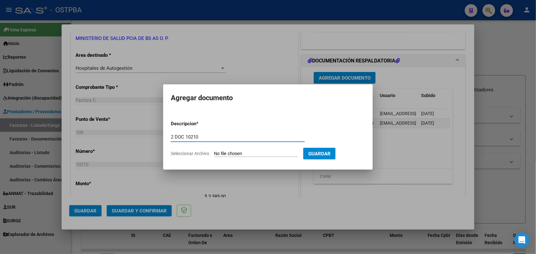
type input "2 DOC 10210"
click at [219, 154] on input "Seleccionar Archivo" at bounding box center [256, 154] width 84 height 6
type input "C:\fakepath\2 DOC 10210.pdf"
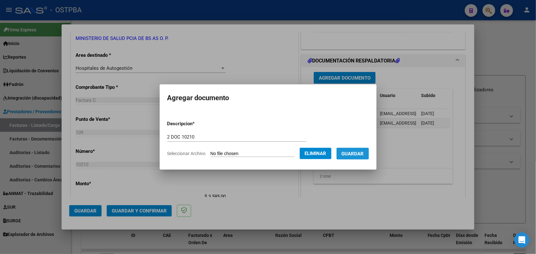
click at [360, 153] on span "Guardar" at bounding box center [352, 154] width 22 height 6
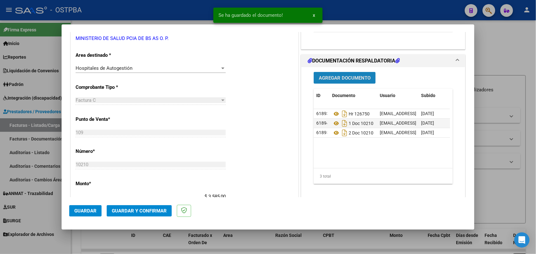
click at [350, 81] on button "Agregar Documento" at bounding box center [345, 78] width 62 height 12
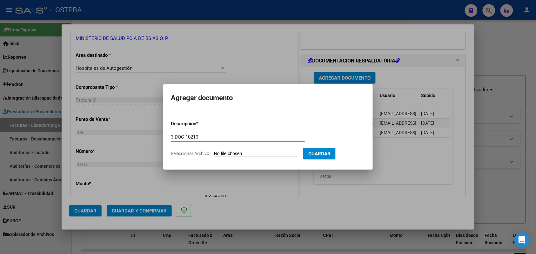
type input "3 DOC 10210"
click at [219, 152] on input "Seleccionar Archivo" at bounding box center [256, 154] width 84 height 6
type input "C:\fakepath\3 DOC 10210.pdf"
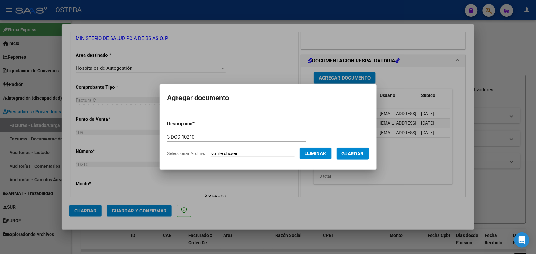
click at [356, 151] on span "Guardar" at bounding box center [352, 154] width 22 height 6
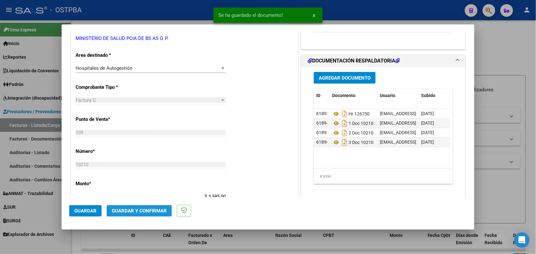
click at [131, 209] on span "Guardar y Confirmar" at bounding box center [139, 211] width 55 height 6
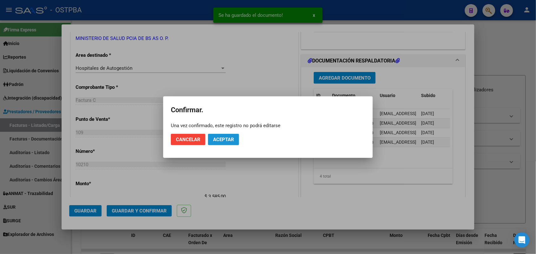
click at [228, 140] on span "Aceptar" at bounding box center [223, 140] width 21 height 6
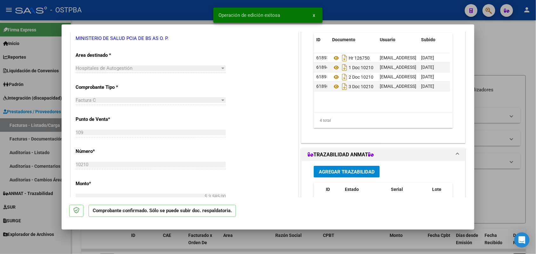
click at [32, 158] on div at bounding box center [268, 127] width 536 height 254
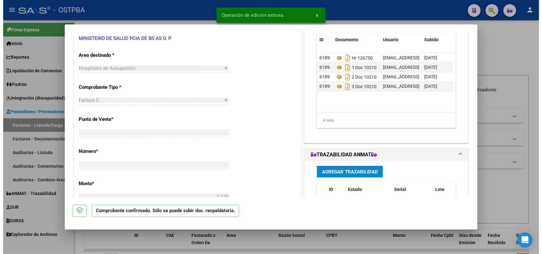
scroll to position [0, 0]
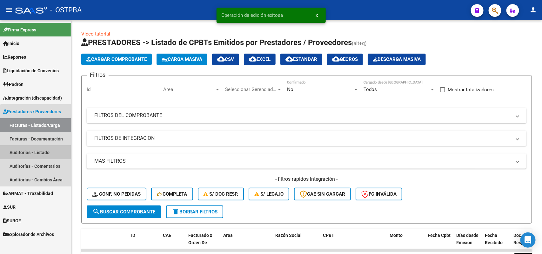
click at [40, 150] on link "Auditorías - Listado" at bounding box center [35, 153] width 71 height 14
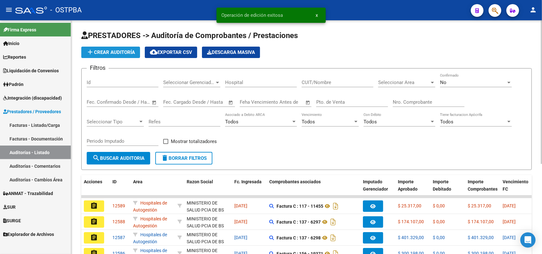
click at [126, 53] on span "add Crear Auditoría" at bounding box center [110, 53] width 49 height 6
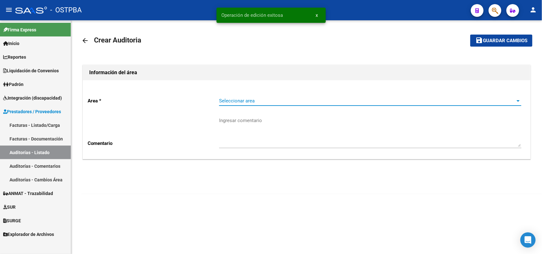
click at [232, 99] on span "Seleccionar area" at bounding box center [367, 101] width 296 height 6
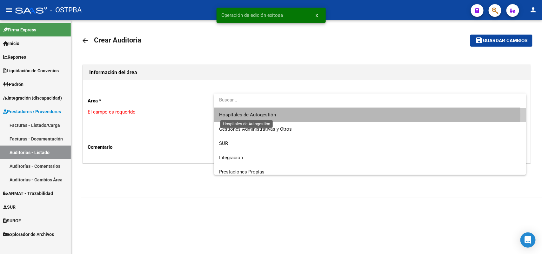
click at [219, 115] on span "Hospitales de Autogestión" at bounding box center [247, 115] width 57 height 6
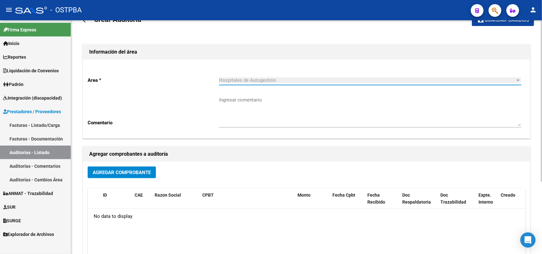
scroll to position [79, 0]
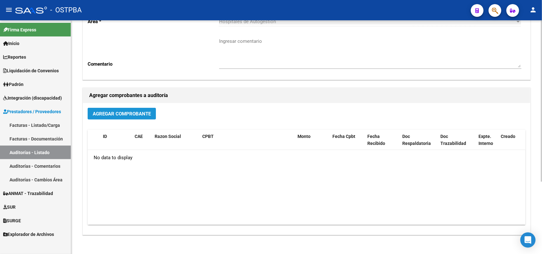
click at [120, 111] on span "Agregar Comprobante" at bounding box center [122, 114] width 58 height 6
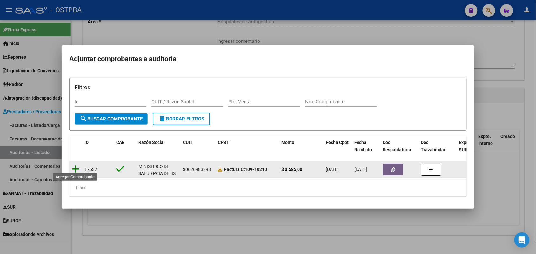
click at [75, 165] on icon at bounding box center [76, 169] width 8 height 9
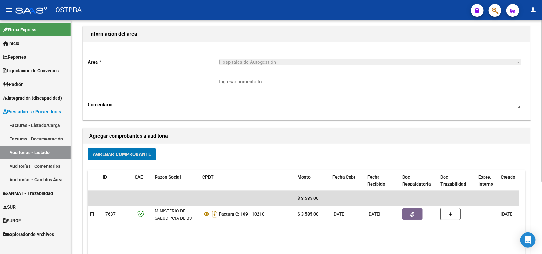
scroll to position [0, 0]
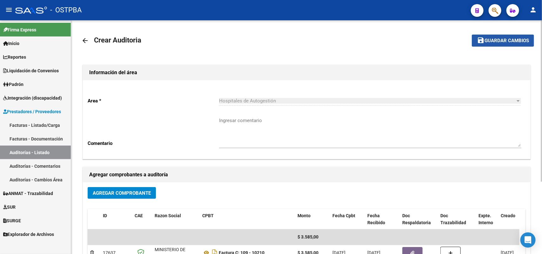
click at [499, 40] on span "Guardar cambios" at bounding box center [506, 41] width 44 height 6
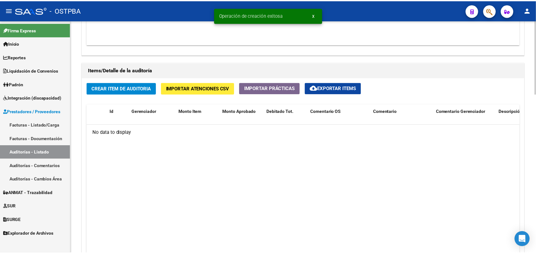
scroll to position [436, 0]
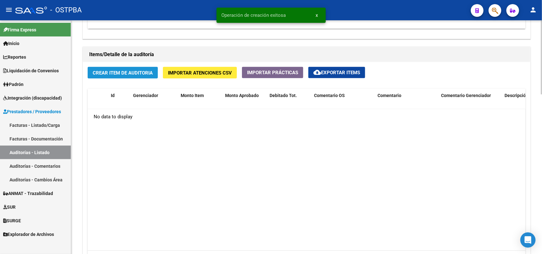
click at [123, 71] on span "Crear Item de Auditoria" at bounding box center [123, 73] width 60 height 6
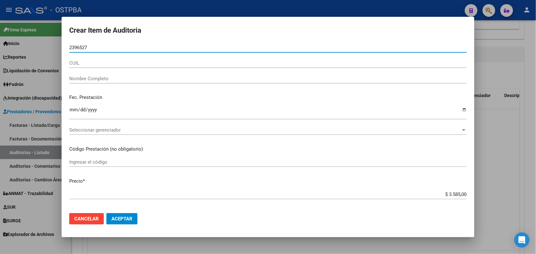
type input "23965270"
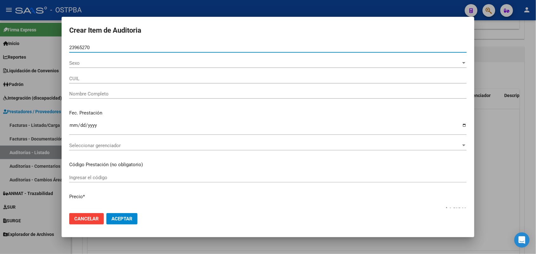
type input "27239652706"
type input "VOCOS FLAVIA LORENA -"
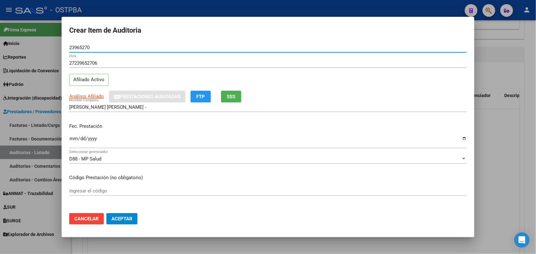
type input "23965270"
click at [71, 141] on input "Ingresar la fecha" at bounding box center [267, 141] width 397 height 10
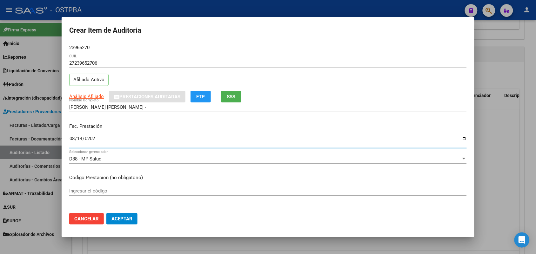
type input "2025-08-14"
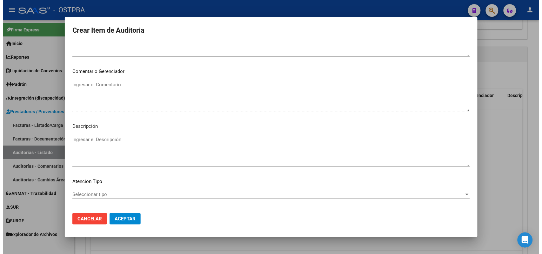
scroll to position [406, 0]
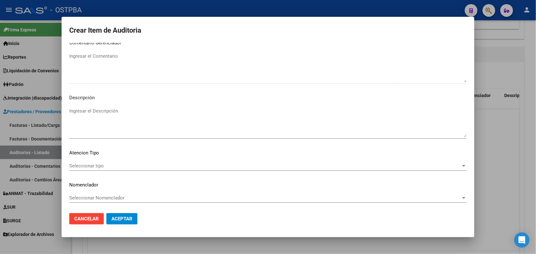
click at [102, 165] on span "Seleccionar tipo" at bounding box center [265, 166] width 392 height 6
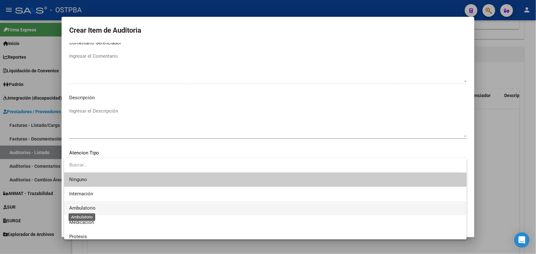
click at [94, 208] on span "Ambulatorio" at bounding box center [82, 208] width 26 height 6
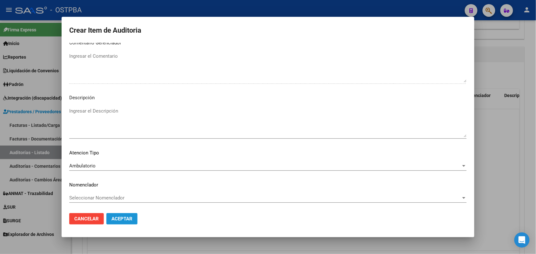
click at [115, 215] on button "Aceptar" at bounding box center [121, 218] width 31 height 11
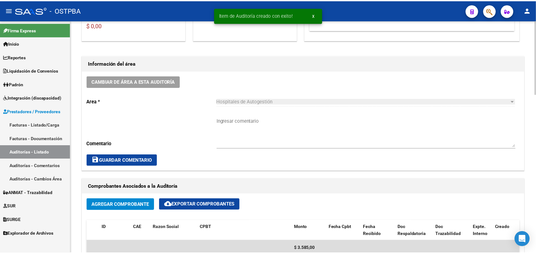
scroll to position [0, 0]
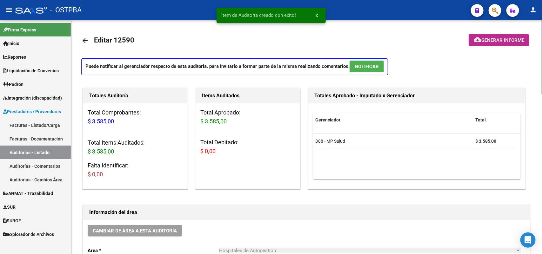
click at [499, 39] on span "Generar informe" at bounding box center [502, 40] width 43 height 6
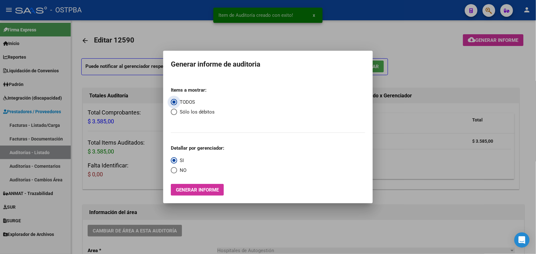
click at [197, 191] on span "Generar informe" at bounding box center [197, 190] width 43 height 6
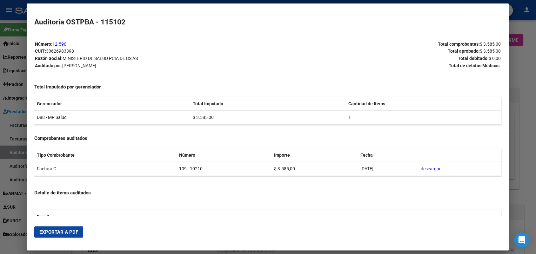
click at [48, 232] on span "Exportar a PDF" at bounding box center [58, 232] width 39 height 6
drag, startPoint x: 525, startPoint y: 90, endPoint x: 526, endPoint y: 59, distance: 31.1
click at [525, 88] on div at bounding box center [268, 127] width 536 height 254
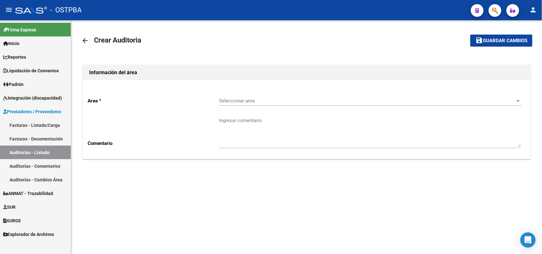
click at [49, 125] on link "Facturas - Listado/Carga" at bounding box center [35, 125] width 71 height 14
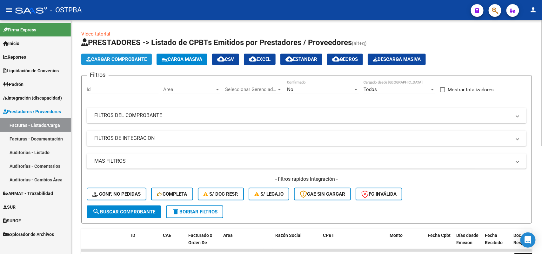
click at [119, 57] on span "Cargar Comprobante" at bounding box center [116, 59] width 60 height 6
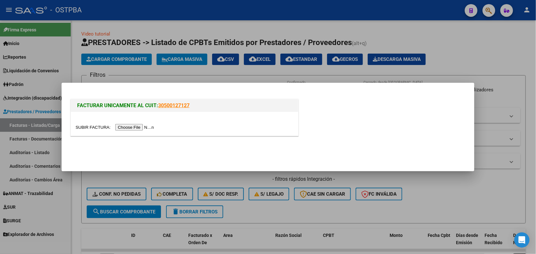
click at [131, 129] on input "file" at bounding box center [116, 127] width 80 height 7
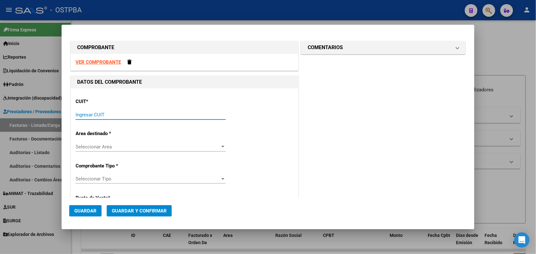
click at [80, 112] on input "Ingresar CUIT" at bounding box center [151, 115] width 150 height 6
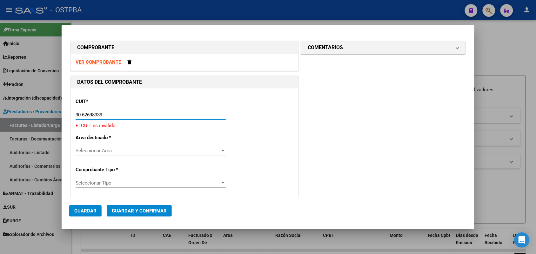
type input "30-62698339-8"
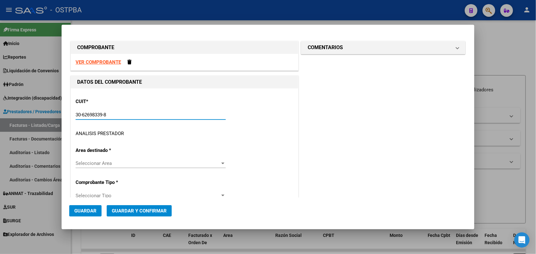
type input "109"
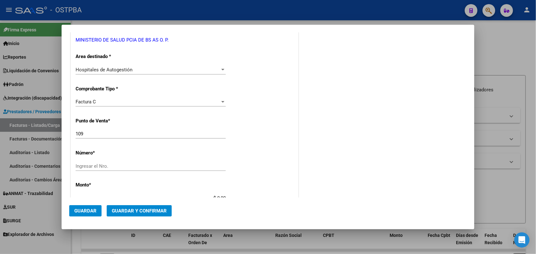
scroll to position [119, 0]
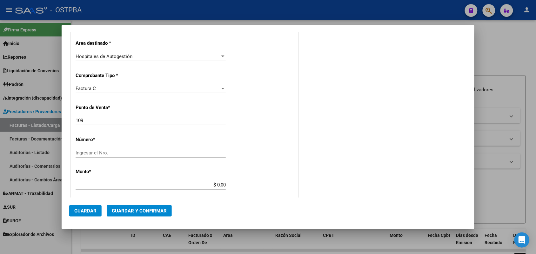
type input "30-62698339-8"
click at [89, 151] on input "Ingresar el Nro." at bounding box center [151, 153] width 150 height 6
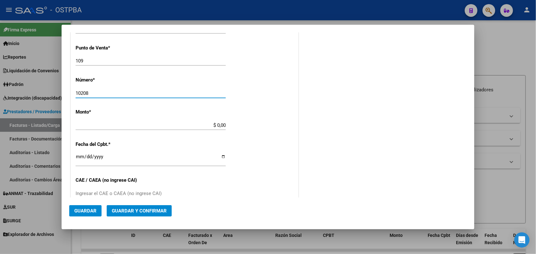
scroll to position [198, 0]
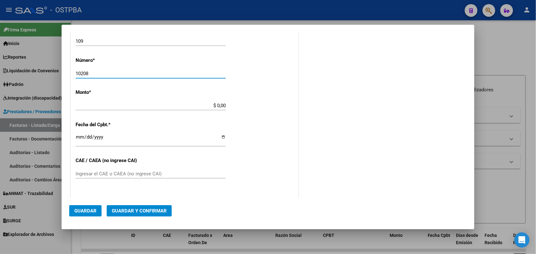
type input "10208"
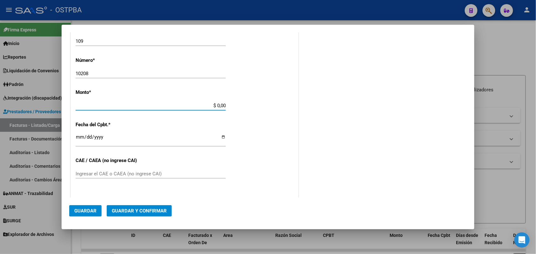
drag, startPoint x: 208, startPoint y: 105, endPoint x: 250, endPoint y: 105, distance: 41.6
click at [250, 105] on div "CUIT * 30-62698339-8 Ingresar CUIT ANALISIS PRESTADOR MINISTERIO DE SALUD PCIA …" at bounding box center [184, 115] width 227 height 450
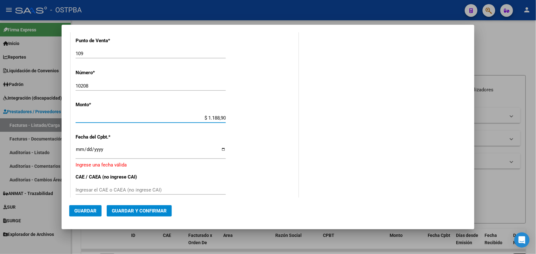
type input "$ 11.889,00"
click at [79, 153] on input "Ingresar la fecha" at bounding box center [151, 152] width 150 height 10
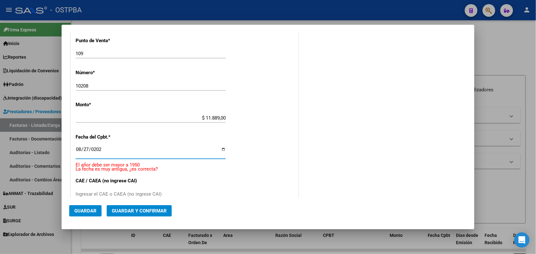
type input "[DATE]"
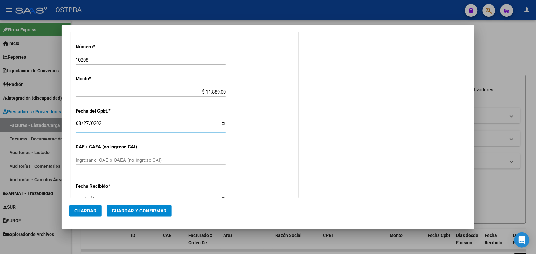
scroll to position [226, 0]
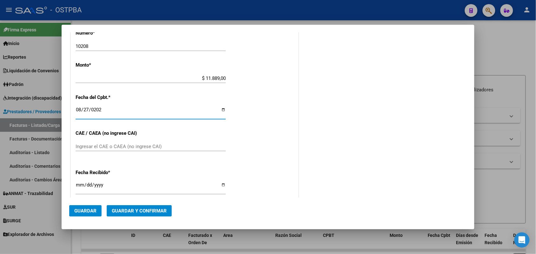
click at [83, 145] on input "Ingresar el CAE o CAEA (no ingrese CAI)" at bounding box center [151, 147] width 150 height 6
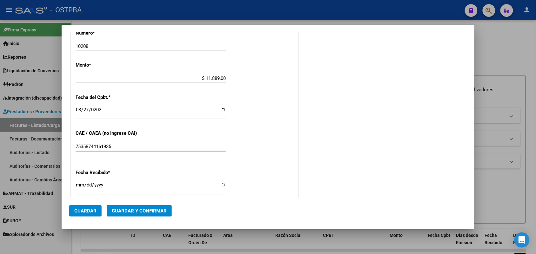
type input "75358744161935"
click at [79, 189] on input "[DATE]" at bounding box center [151, 187] width 150 height 10
type input "[DATE]"
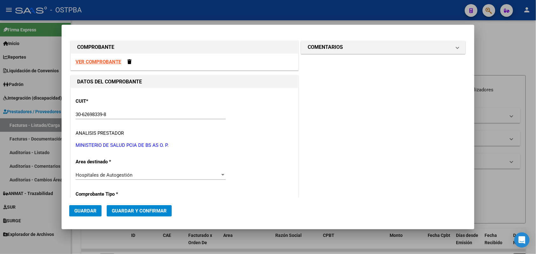
scroll to position [0, 0]
click at [456, 47] on span at bounding box center [457, 48] width 3 height 8
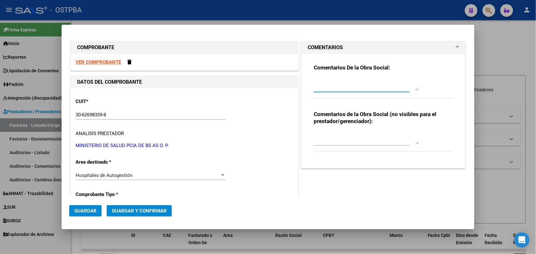
click at [319, 85] on textarea at bounding box center [366, 84] width 105 height 13
type textarea "HR 126747"
click at [91, 212] on span "Guardar" at bounding box center [85, 211] width 22 height 6
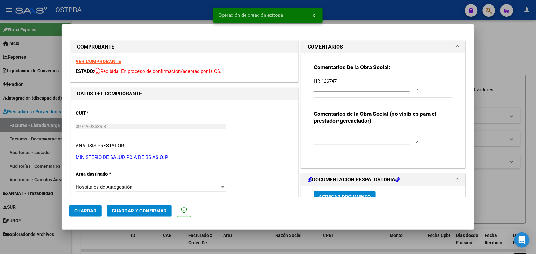
type input "[DATE]"
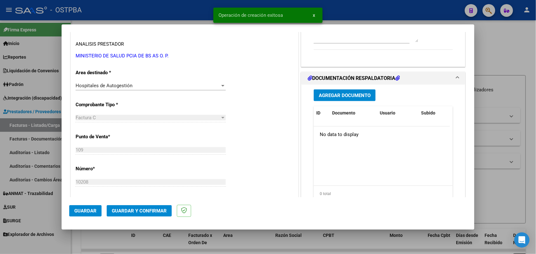
scroll to position [119, 0]
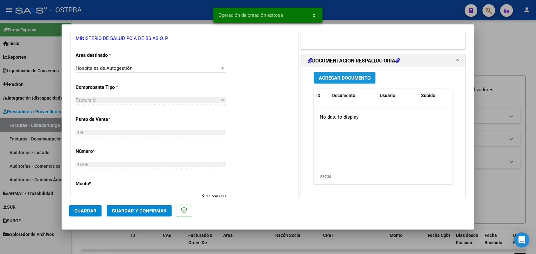
click at [339, 79] on span "Agregar Documento" at bounding box center [345, 78] width 52 height 6
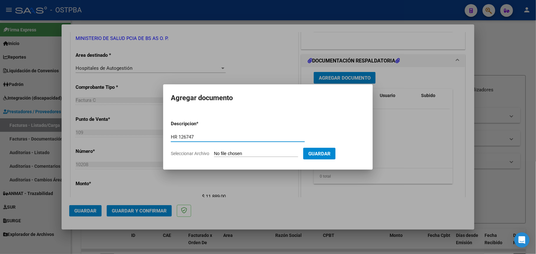
type input "HR 126747"
click at [219, 155] on input "Seleccionar Archivo" at bounding box center [256, 154] width 84 height 6
type input "C:\fakepath\HR 126747.pdf"
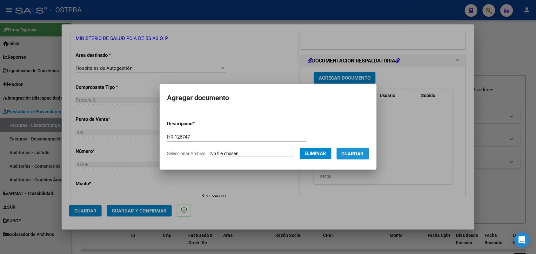
click at [356, 152] on span "Guardar" at bounding box center [352, 154] width 22 height 6
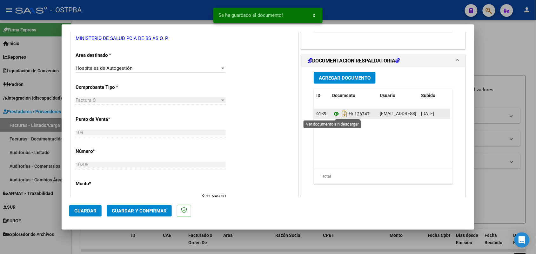
click at [332, 113] on icon at bounding box center [336, 114] width 8 height 8
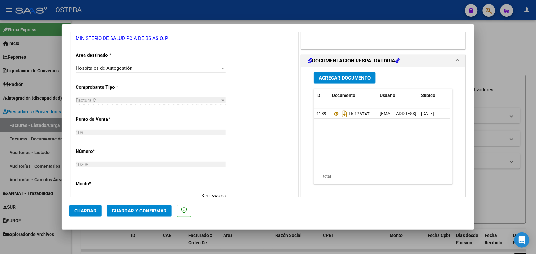
click at [337, 80] on span "Agregar Documento" at bounding box center [345, 78] width 52 height 6
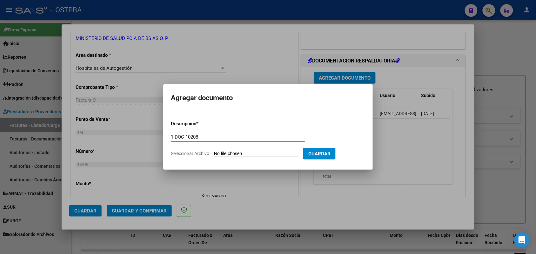
type input "1 DOC 10208"
click at [217, 153] on input "Seleccionar Archivo" at bounding box center [256, 154] width 84 height 6
type input "C:\fakepath\1 DOC 10208.pdf"
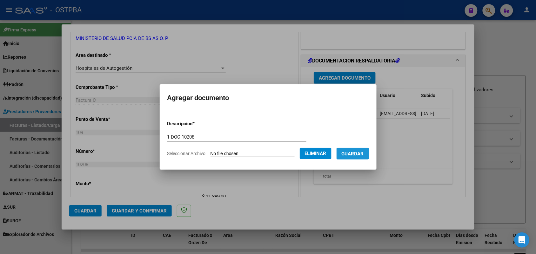
click at [364, 151] on span "Guardar" at bounding box center [352, 154] width 22 height 6
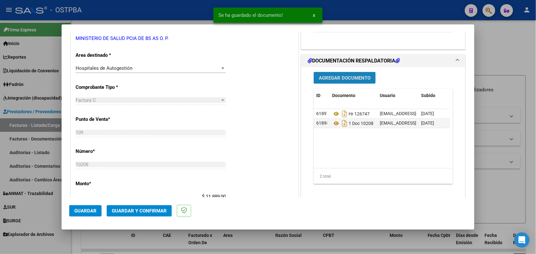
click at [340, 78] on span "Agregar Documento" at bounding box center [345, 78] width 52 height 6
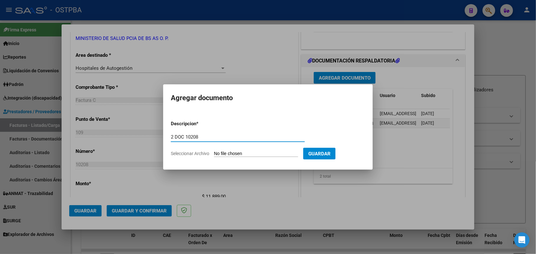
type input "2 DOC 10208"
click at [228, 154] on input "Seleccionar Archivo" at bounding box center [256, 154] width 84 height 6
type input "C:\fakepath\2 DOC 10208.pdf"
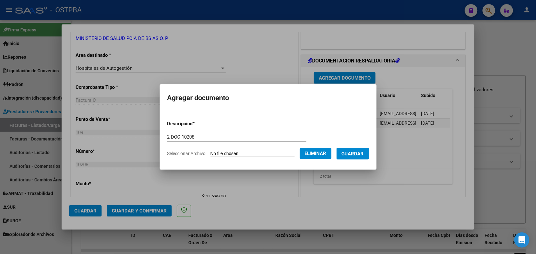
click at [359, 153] on span "Guardar" at bounding box center [352, 154] width 22 height 6
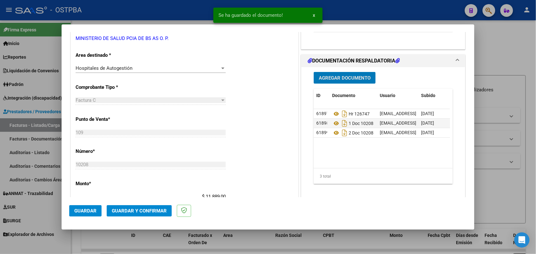
scroll to position [159, 0]
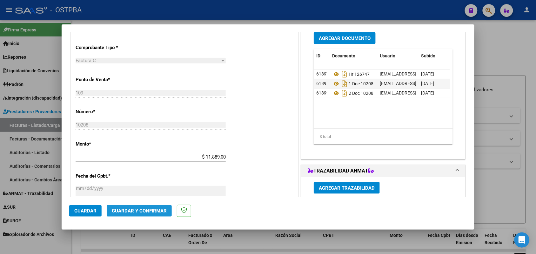
click at [143, 209] on span "Guardar y Confirmar" at bounding box center [139, 211] width 55 height 6
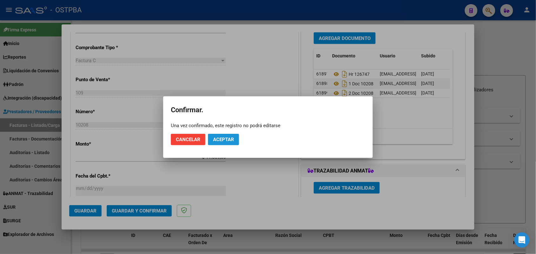
click at [233, 135] on button "Aceptar" at bounding box center [223, 139] width 31 height 11
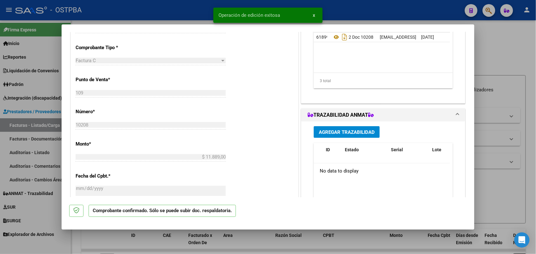
click at [29, 121] on div at bounding box center [268, 127] width 536 height 254
type input "$ 0,00"
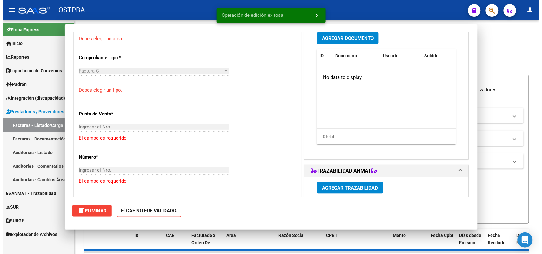
scroll to position [155, 0]
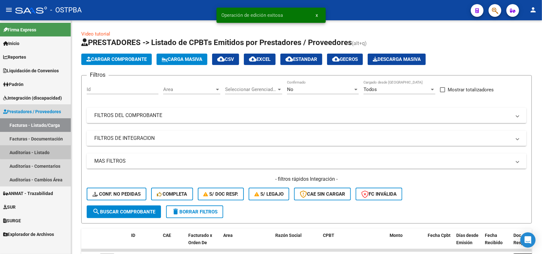
click at [39, 151] on link "Auditorías - Listado" at bounding box center [35, 153] width 71 height 14
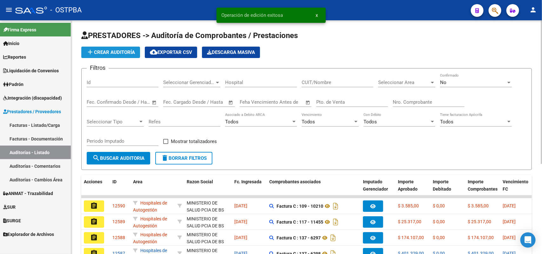
click at [128, 54] on span "add Crear Auditoría" at bounding box center [110, 53] width 49 height 6
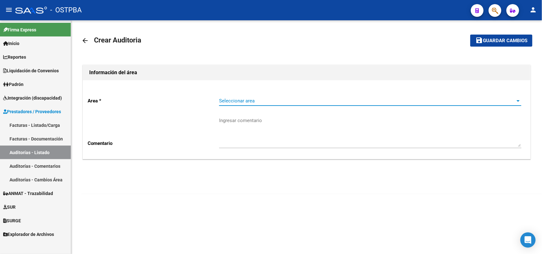
click at [241, 101] on span "Seleccionar area" at bounding box center [367, 101] width 296 height 6
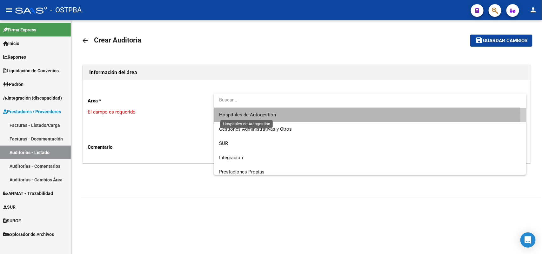
click at [243, 116] on span "Hospitales de Autogestión" at bounding box center [247, 115] width 57 height 6
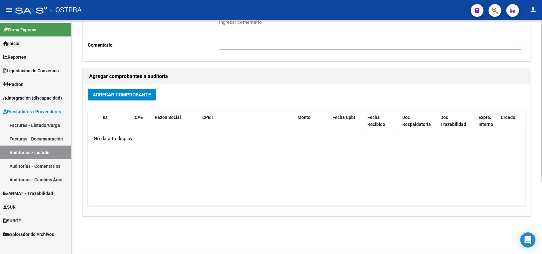
scroll to position [105, 0]
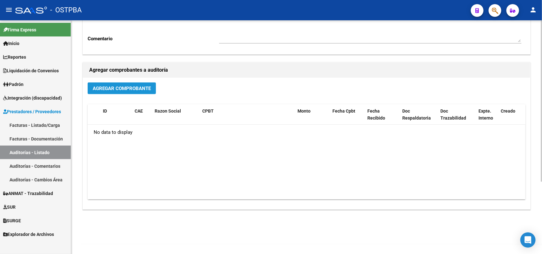
click at [124, 88] on span "Agregar Comprobante" at bounding box center [122, 89] width 58 height 6
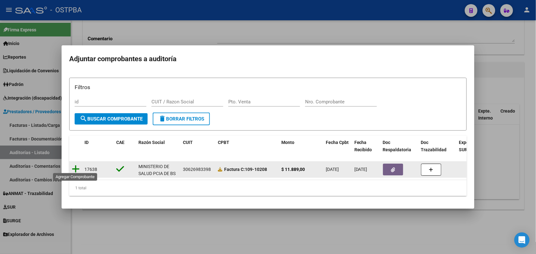
click at [76, 167] on icon at bounding box center [76, 169] width 8 height 9
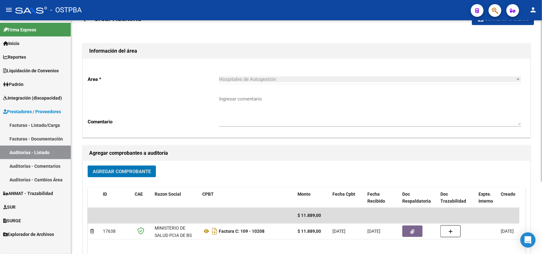
scroll to position [0, 0]
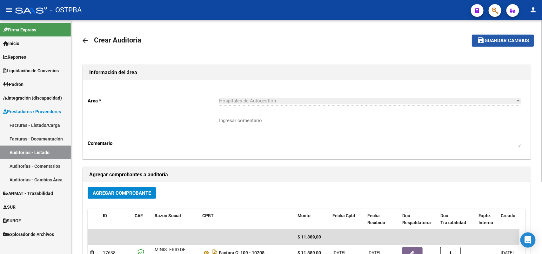
click at [498, 38] on span "Guardar cambios" at bounding box center [506, 41] width 44 height 6
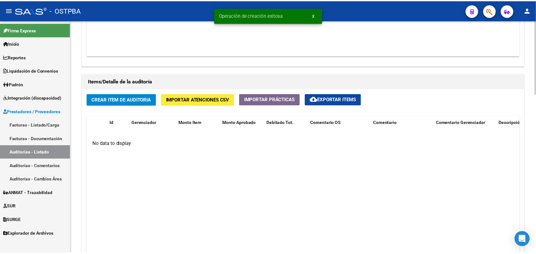
scroll to position [436, 0]
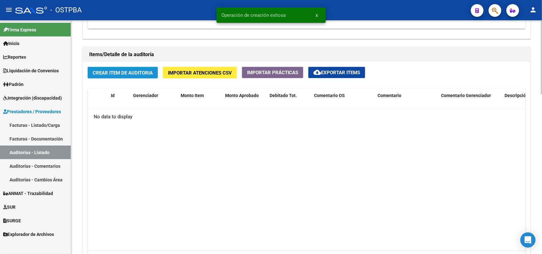
click at [125, 71] on span "Crear Item de Auditoria" at bounding box center [123, 73] width 60 height 6
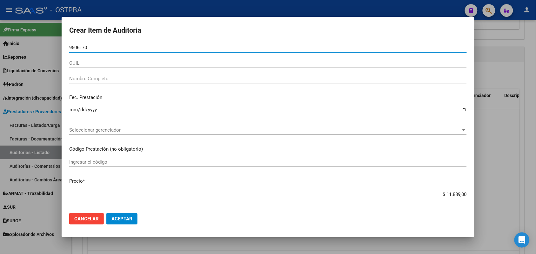
type input "95061700"
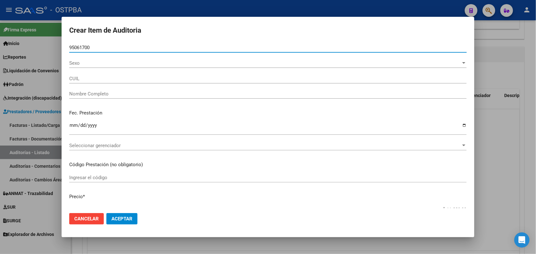
type input "23950617004"
type input "DE LA [PERSON_NAME] [PERSON_NAME]"
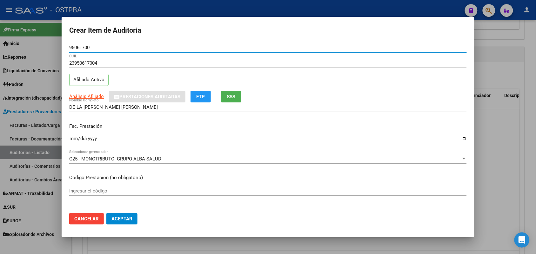
type input "95061700"
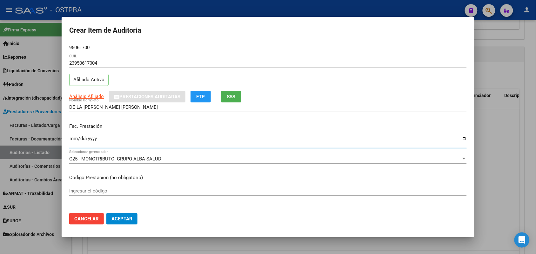
click at [73, 143] on input "Ingresar la fecha" at bounding box center [267, 141] width 397 height 10
type input "[DATE]"
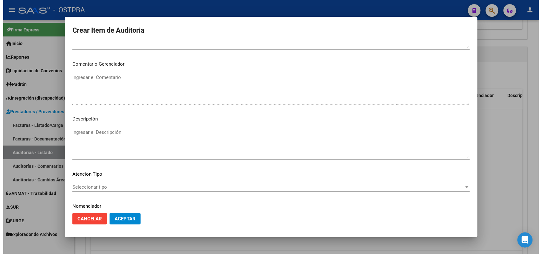
scroll to position [406, 0]
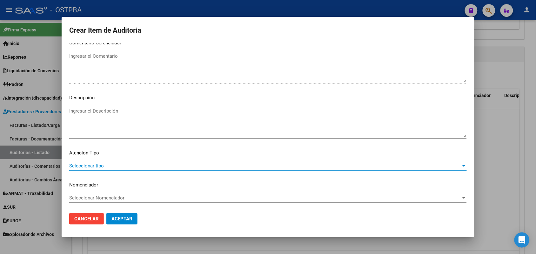
click at [94, 164] on span "Seleccionar tipo" at bounding box center [265, 166] width 392 height 6
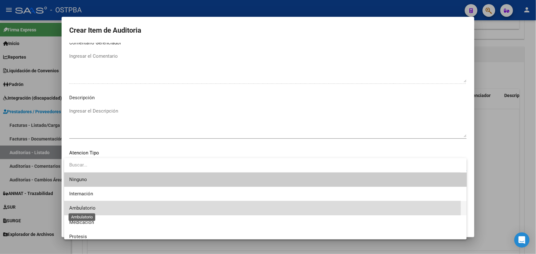
click at [94, 208] on span "Ambulatorio" at bounding box center [82, 208] width 26 height 6
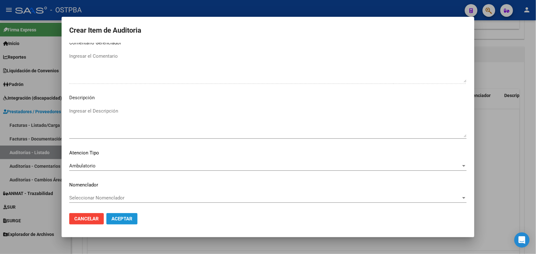
click at [129, 217] on span "Aceptar" at bounding box center [121, 219] width 21 height 6
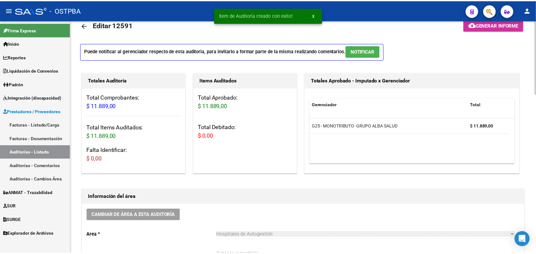
scroll to position [0, 0]
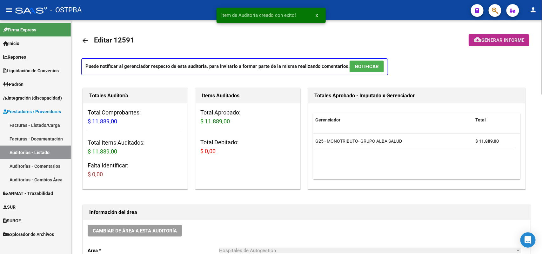
click at [502, 37] on span "Generar informe" at bounding box center [502, 40] width 43 height 6
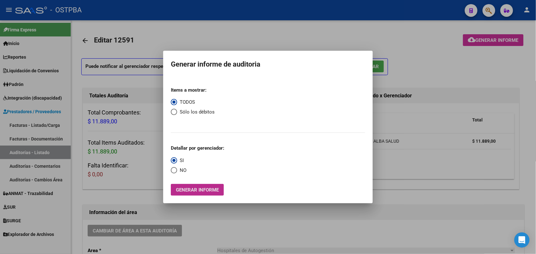
click at [213, 192] on span "Generar informe" at bounding box center [197, 190] width 43 height 6
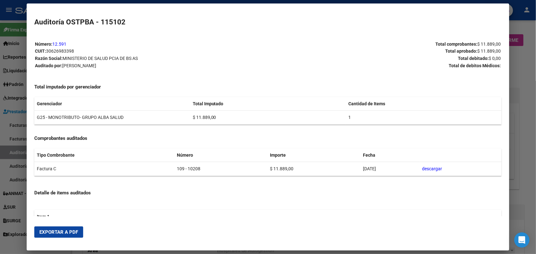
click at [60, 233] on span "Exportar a PDF" at bounding box center [58, 232] width 39 height 6
